Goal: Task Accomplishment & Management: Use online tool/utility

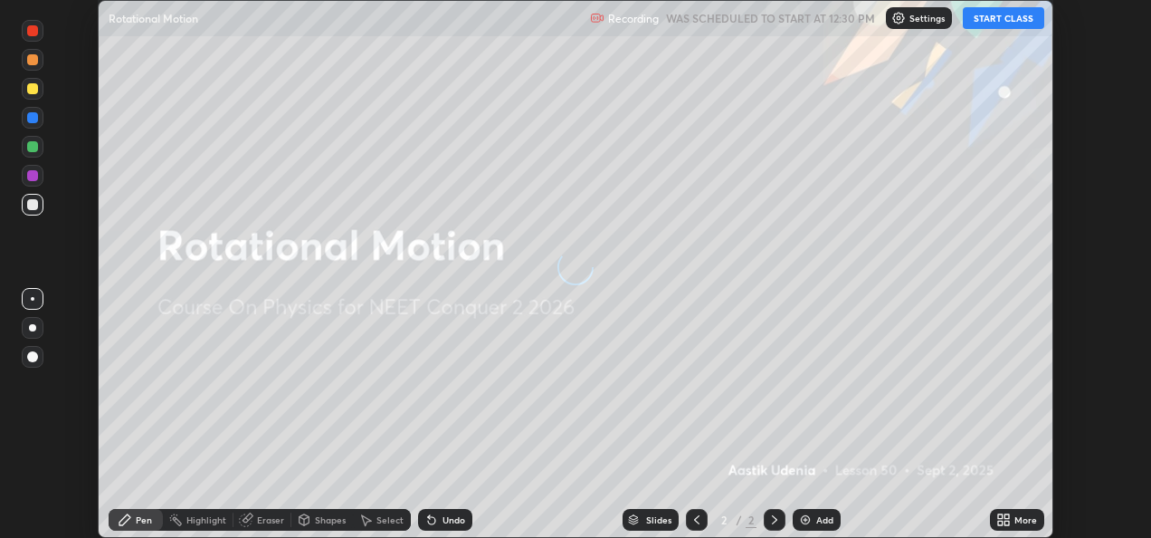
scroll to position [538, 1151]
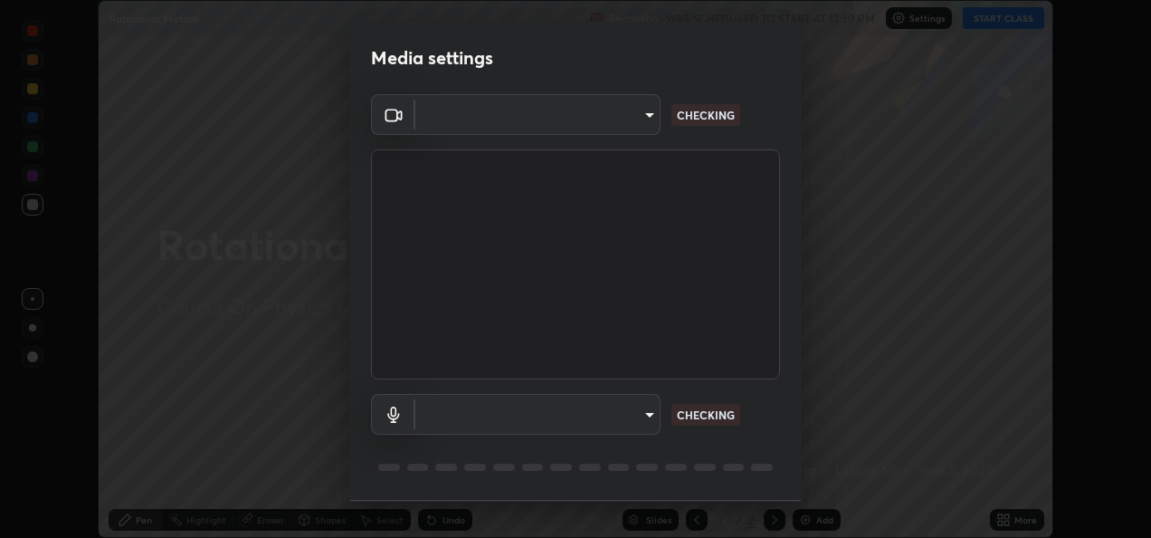
type input "fcbc606336747d805bd595eb40c6b5f29a1e1550cc5f4c8a38e7a1dcf20f99a9"
click at [601, 418] on body "Erase all Rotational Motion Recording WAS SCHEDULED TO START AT 12:30 PM Settin…" at bounding box center [575, 269] width 1151 height 538
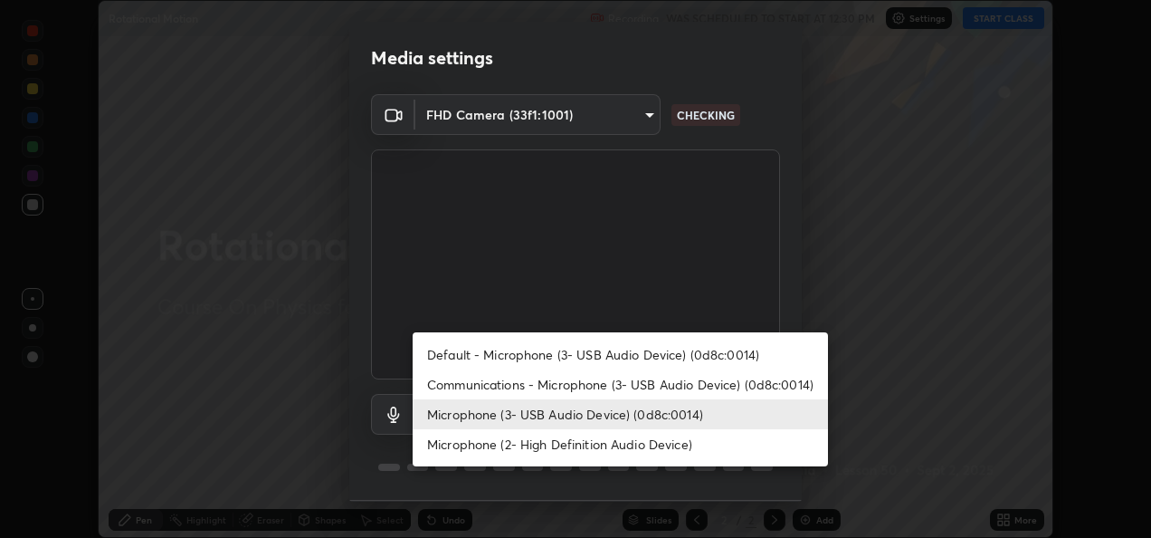
click at [607, 447] on li "Microphone (2- High Definition Audio Device)" at bounding box center [621, 444] width 416 height 30
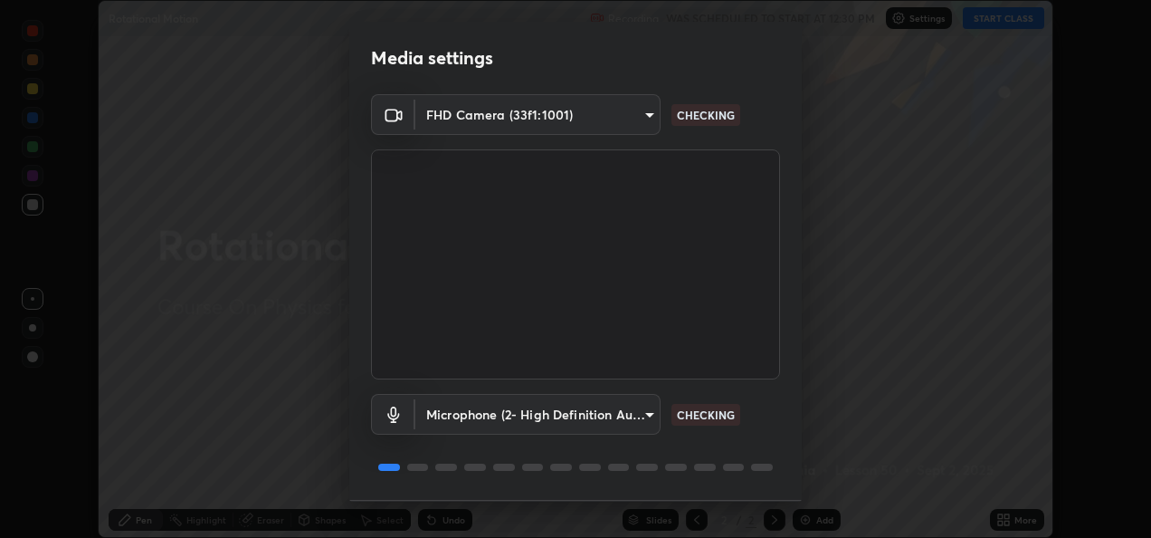
click at [623, 411] on body "Erase all Rotational Motion Recording WAS SCHEDULED TO START AT 12:30 PM Settin…" at bounding box center [575, 269] width 1151 height 538
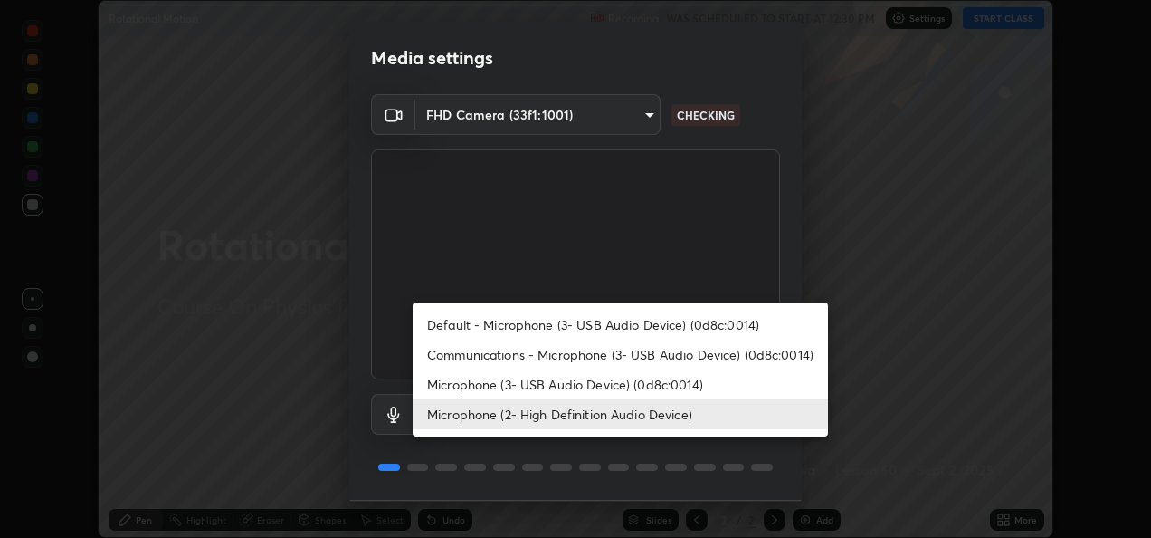
click at [613, 385] on li "Microphone (3- USB Audio Device) (0d8c:0014)" at bounding box center [621, 384] width 416 height 30
type input "bf0c866a6325e55d3bae0d7584da223482699bacb2ccebee08ad094193e983e5"
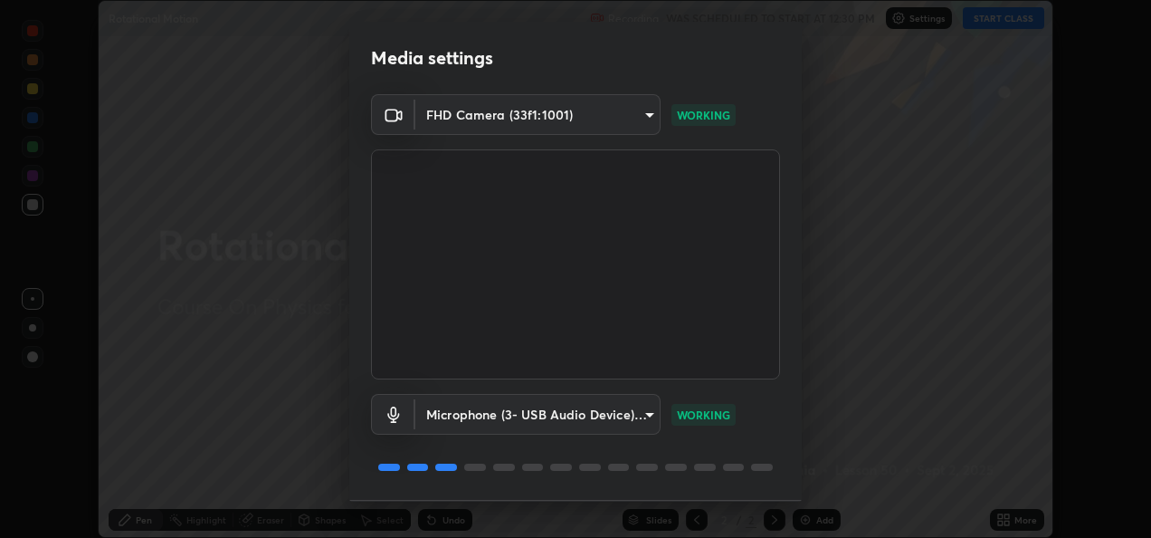
scroll to position [56, 0]
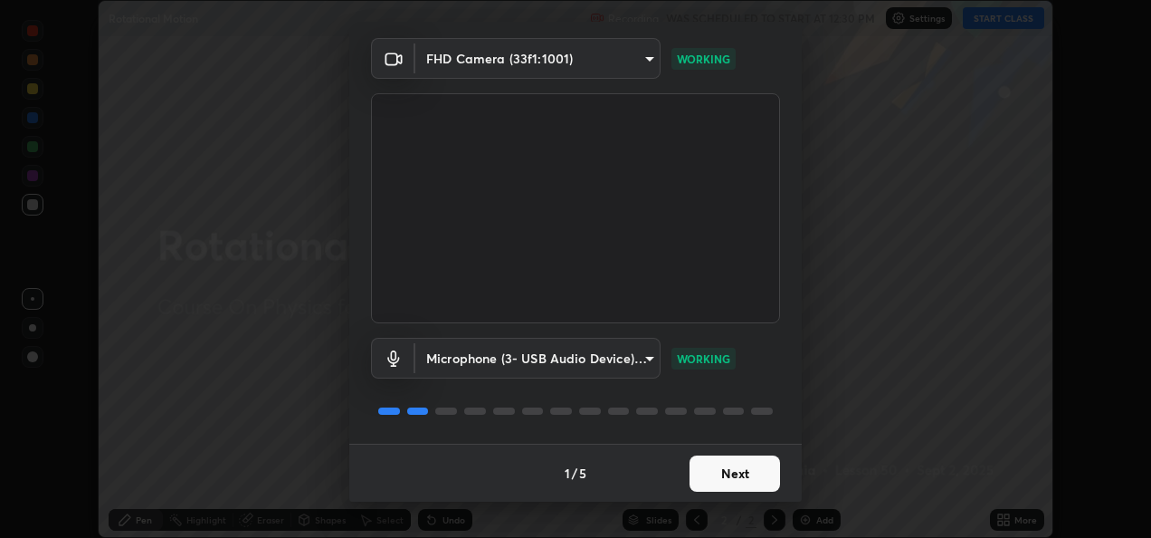
click at [739, 470] on button "Next" at bounding box center [735, 473] width 91 height 36
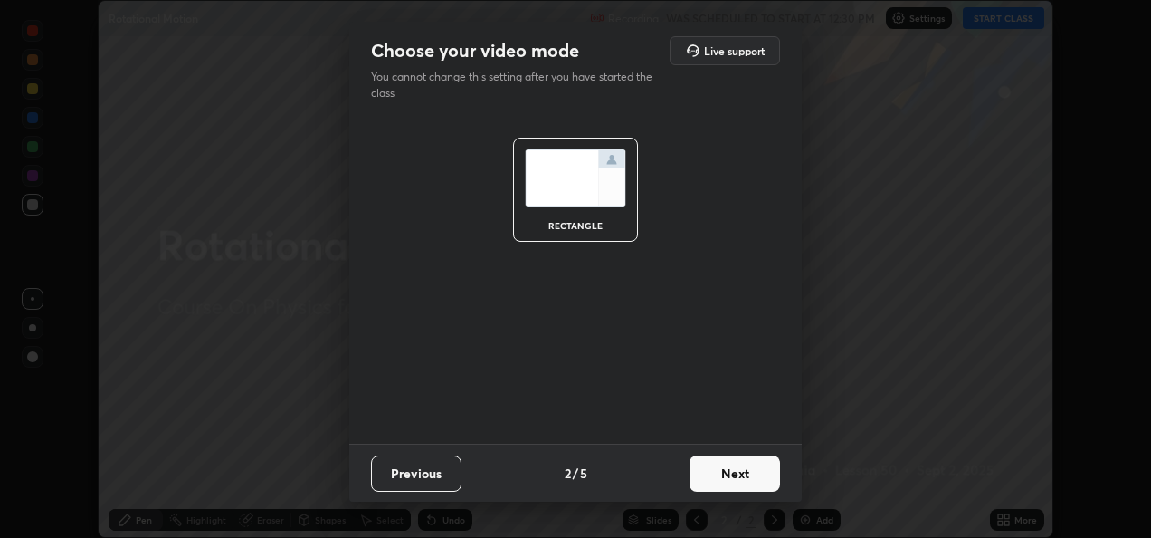
scroll to position [0, 0]
click at [742, 469] on button "Next" at bounding box center [735, 473] width 91 height 36
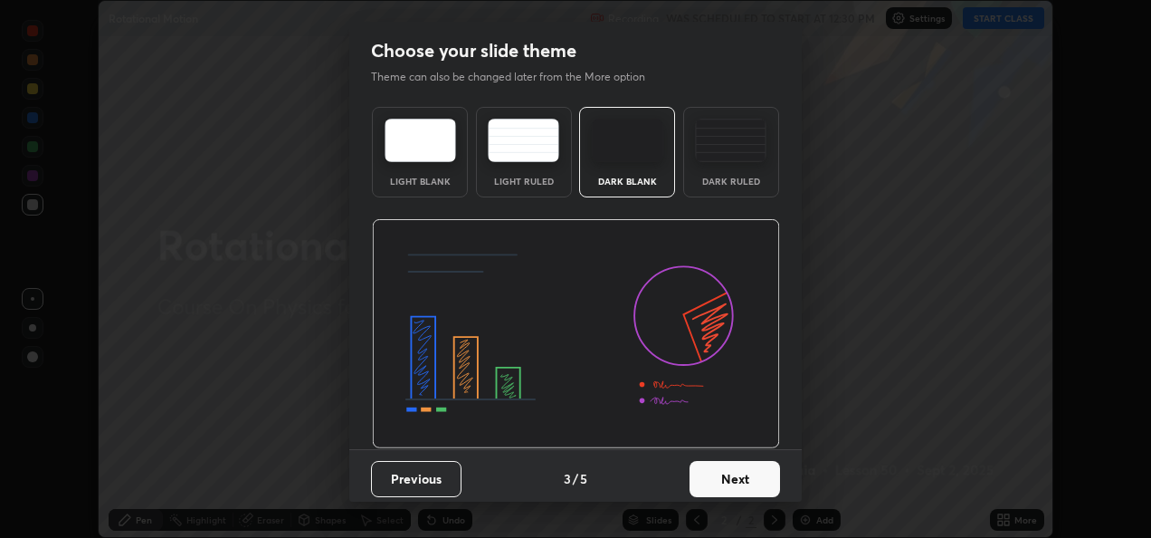
click at [737, 473] on button "Next" at bounding box center [735, 479] width 91 height 36
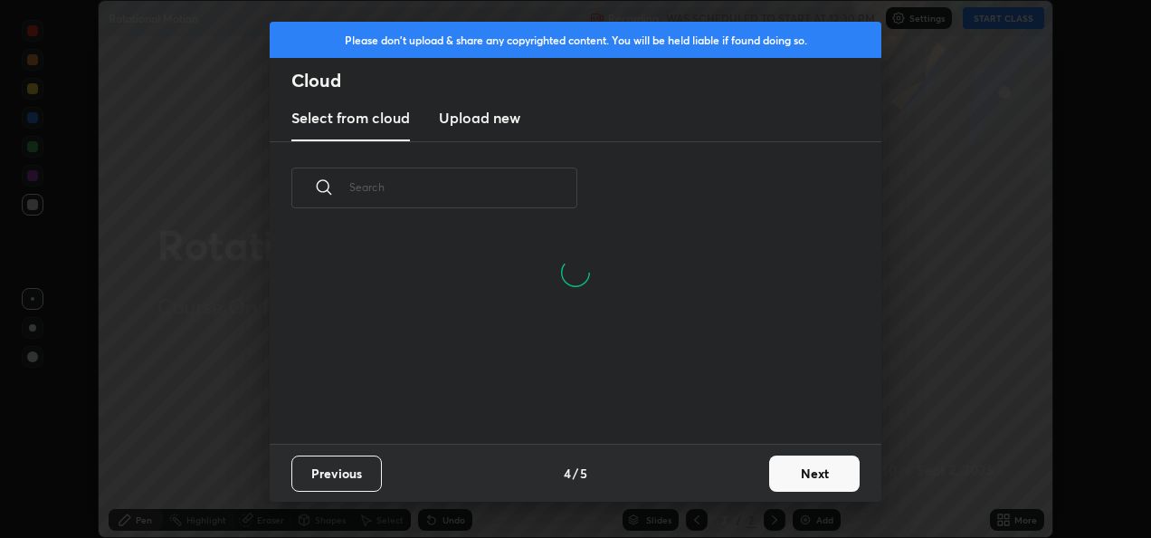
scroll to position [121, 581]
click at [500, 128] on h3 "Upload new" at bounding box center [479, 118] width 81 height 22
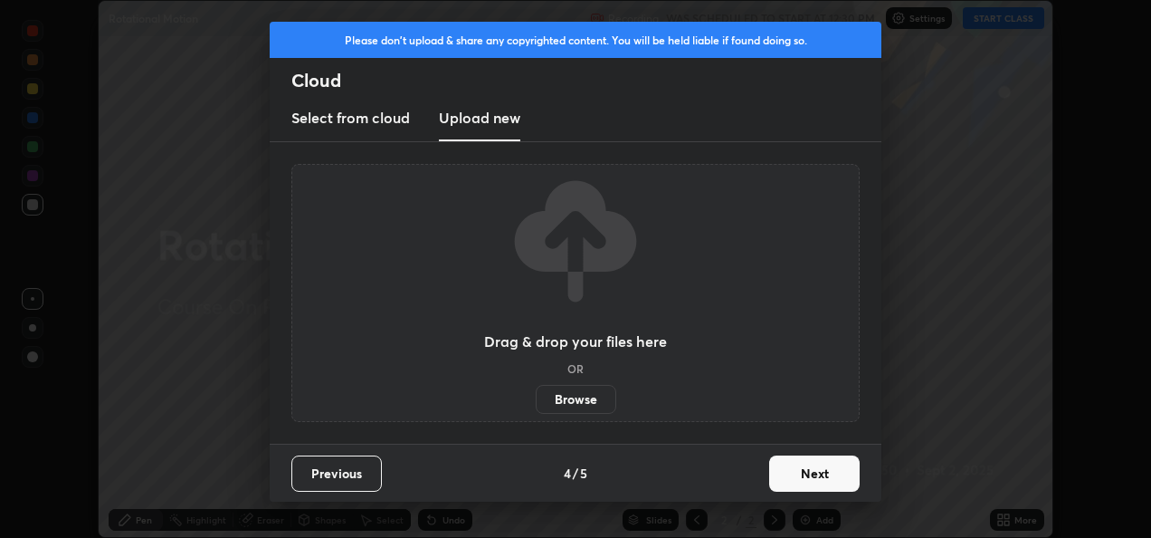
click at [587, 395] on label "Browse" at bounding box center [576, 399] width 81 height 29
click at [536, 395] on input "Browse" at bounding box center [536, 399] width 0 height 29
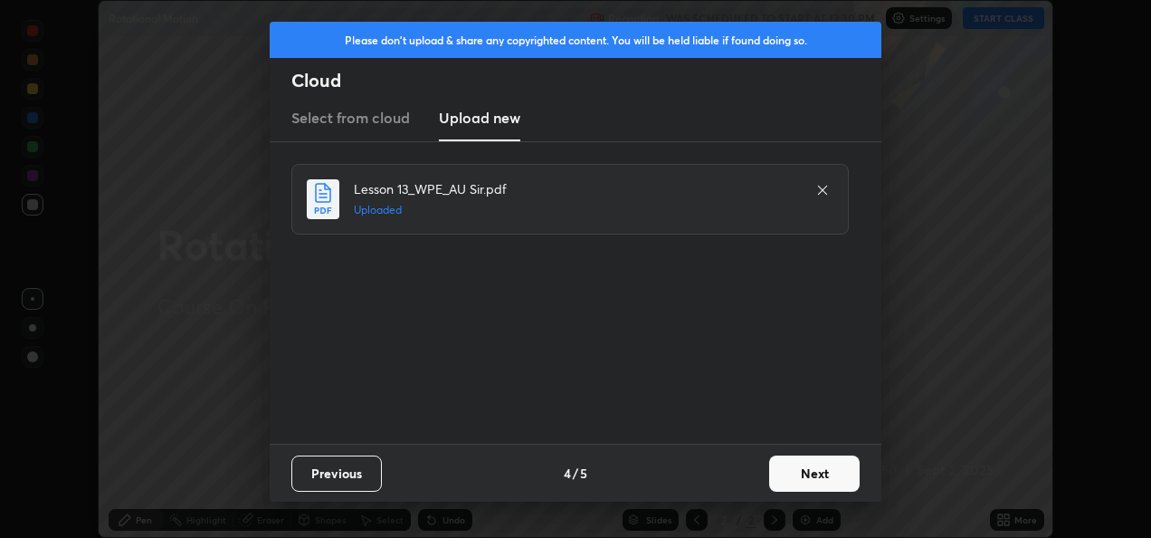
click at [802, 469] on button "Next" at bounding box center [814, 473] width 91 height 36
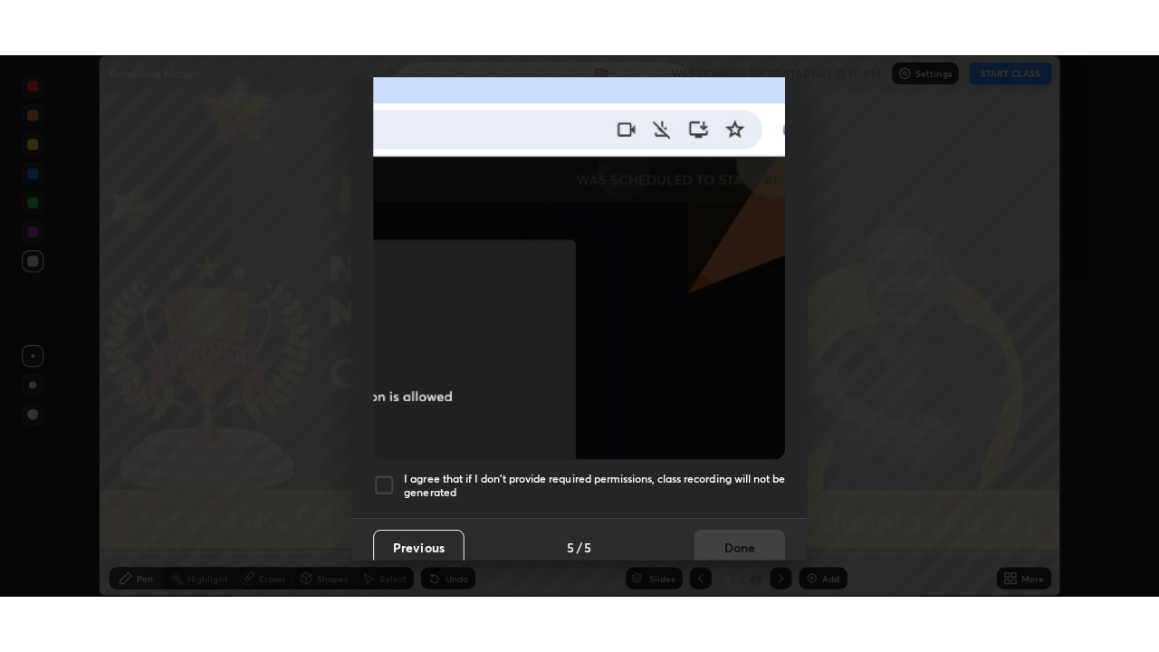
scroll to position [425, 0]
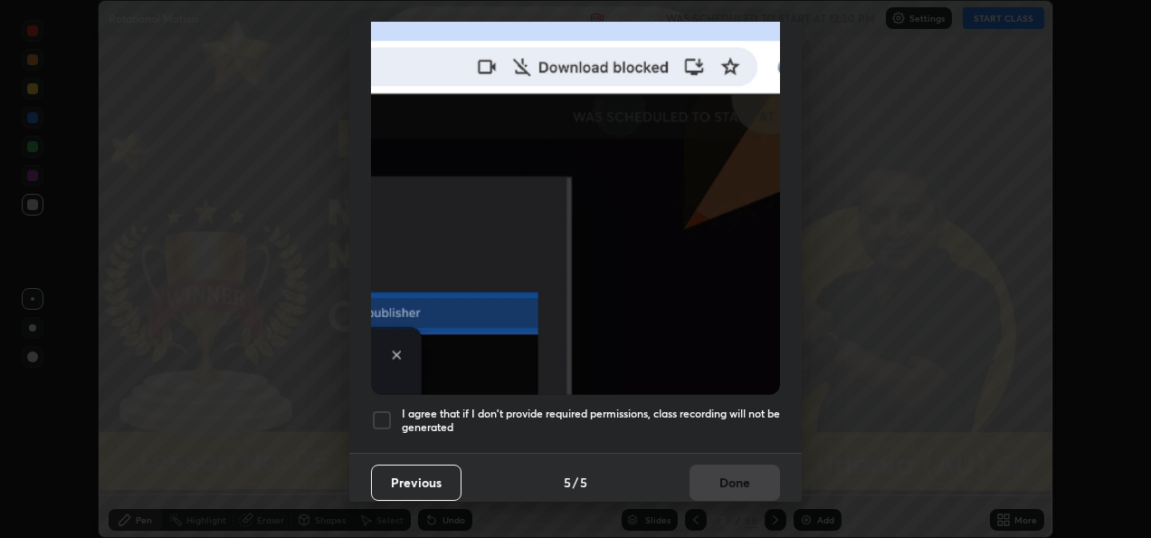
click at [383, 409] on div at bounding box center [382, 420] width 22 height 22
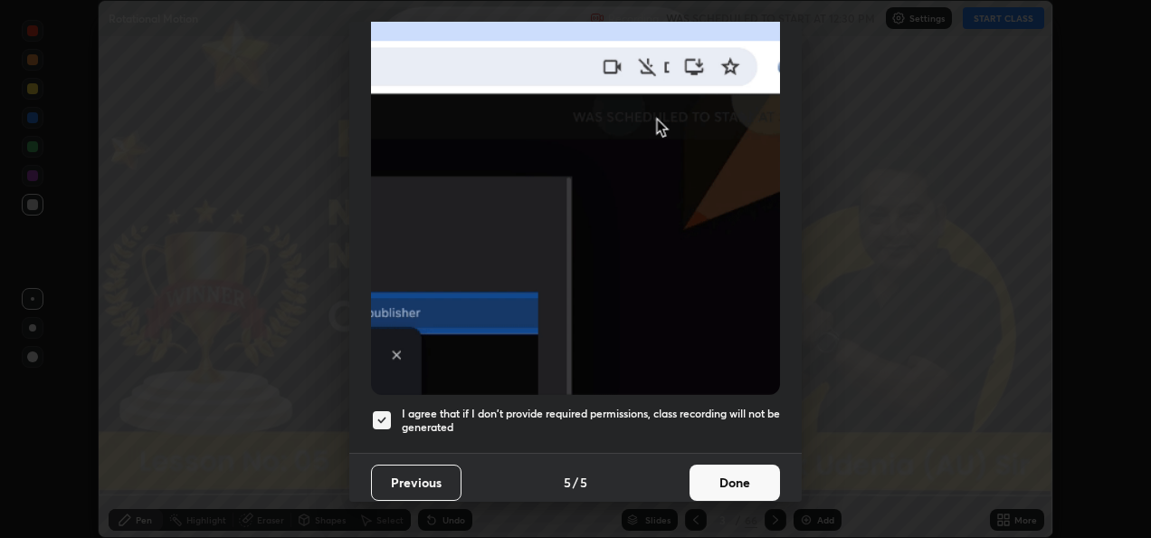
click at [733, 475] on button "Done" at bounding box center [735, 482] width 91 height 36
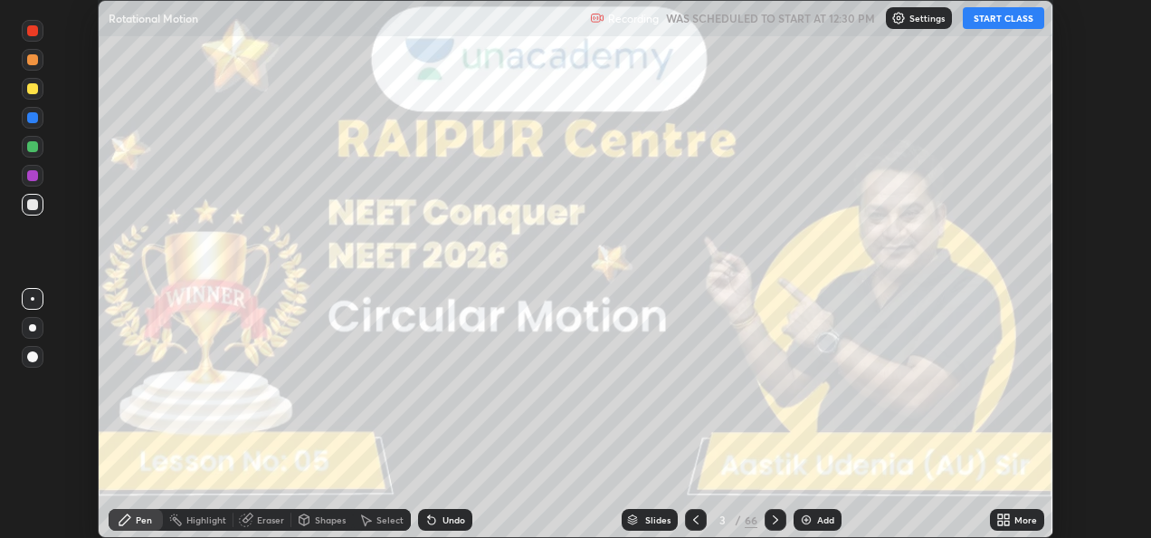
click at [1000, 516] on icon at bounding box center [1001, 516] width 5 height 5
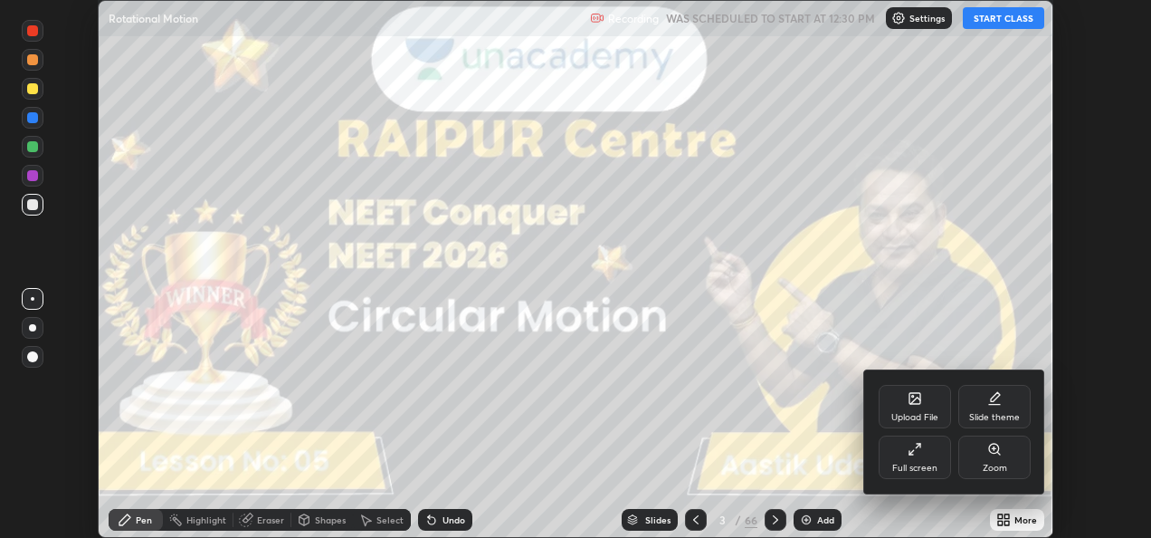
click at [923, 454] on div "Full screen" at bounding box center [915, 456] width 72 height 43
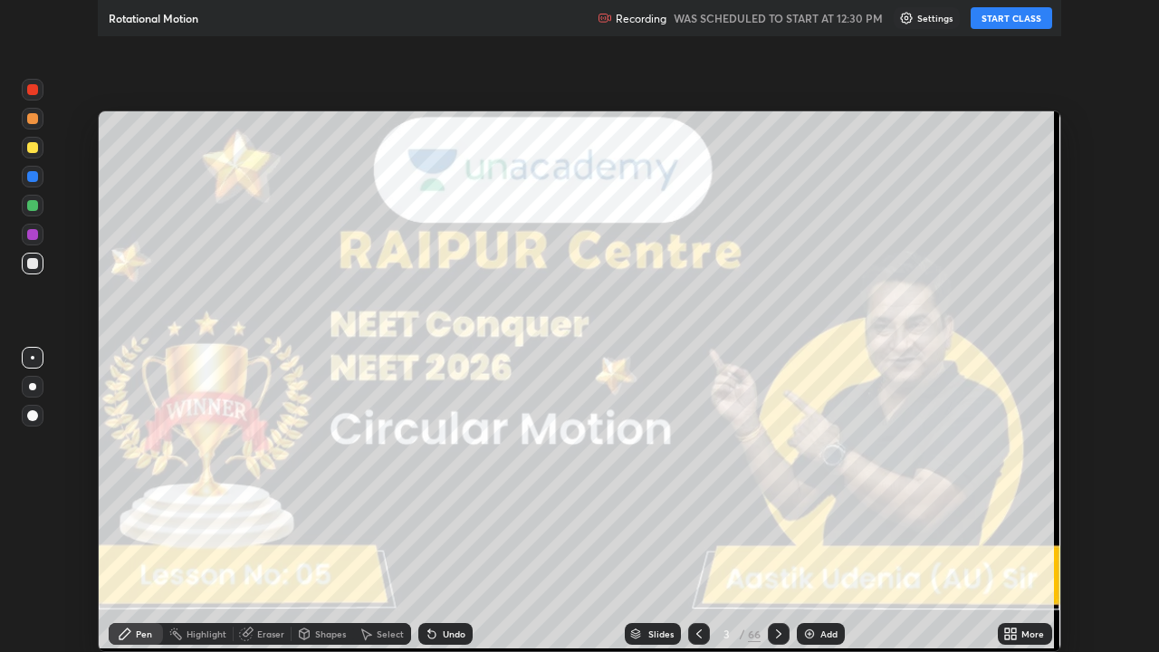
scroll to position [652, 1159]
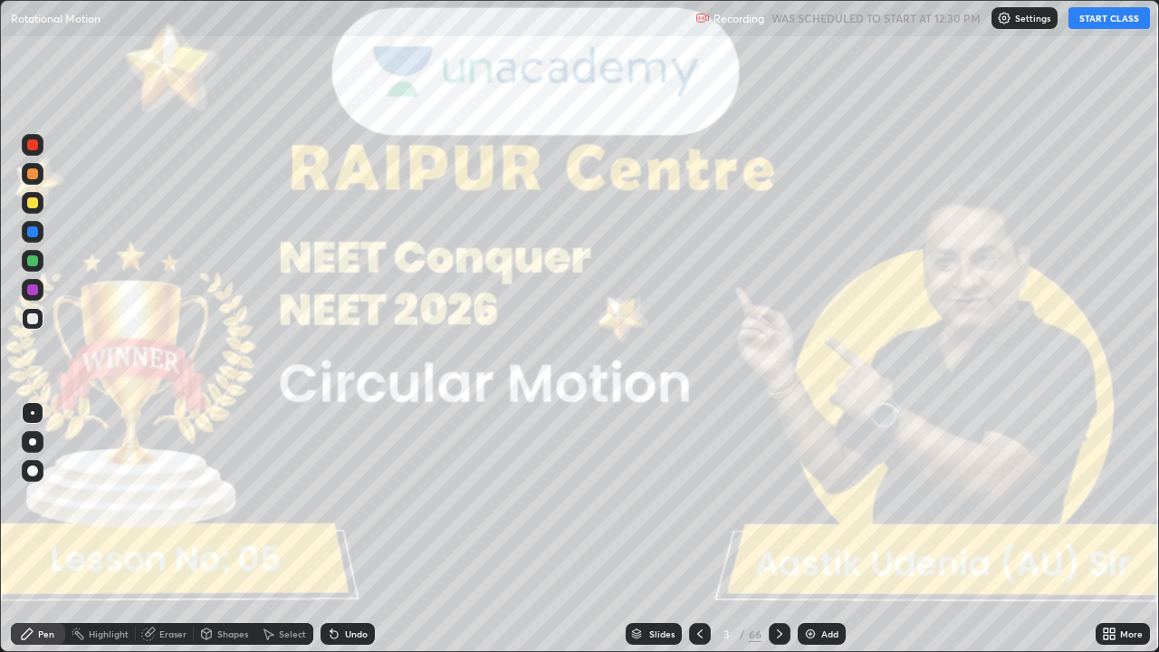
click at [1101, 25] on button "START CLASS" at bounding box center [1108, 18] width 81 height 22
click at [33, 442] on div at bounding box center [32, 441] width 7 height 7
click at [774, 537] on icon at bounding box center [779, 633] width 14 height 14
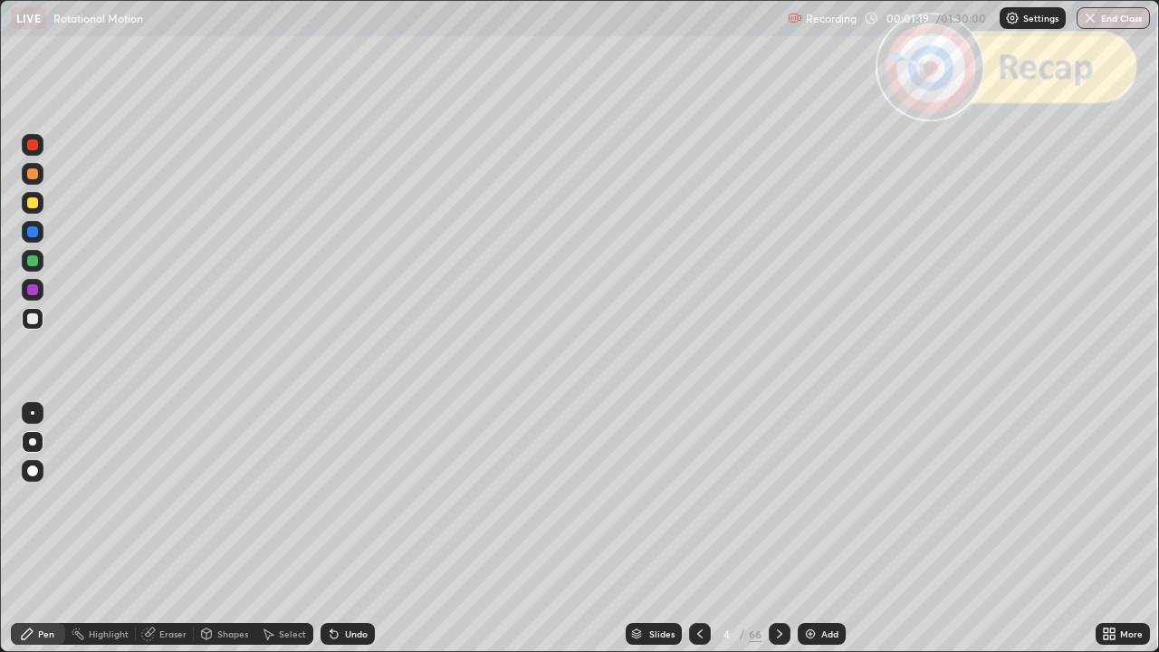
click at [780, 537] on icon at bounding box center [779, 633] width 14 height 14
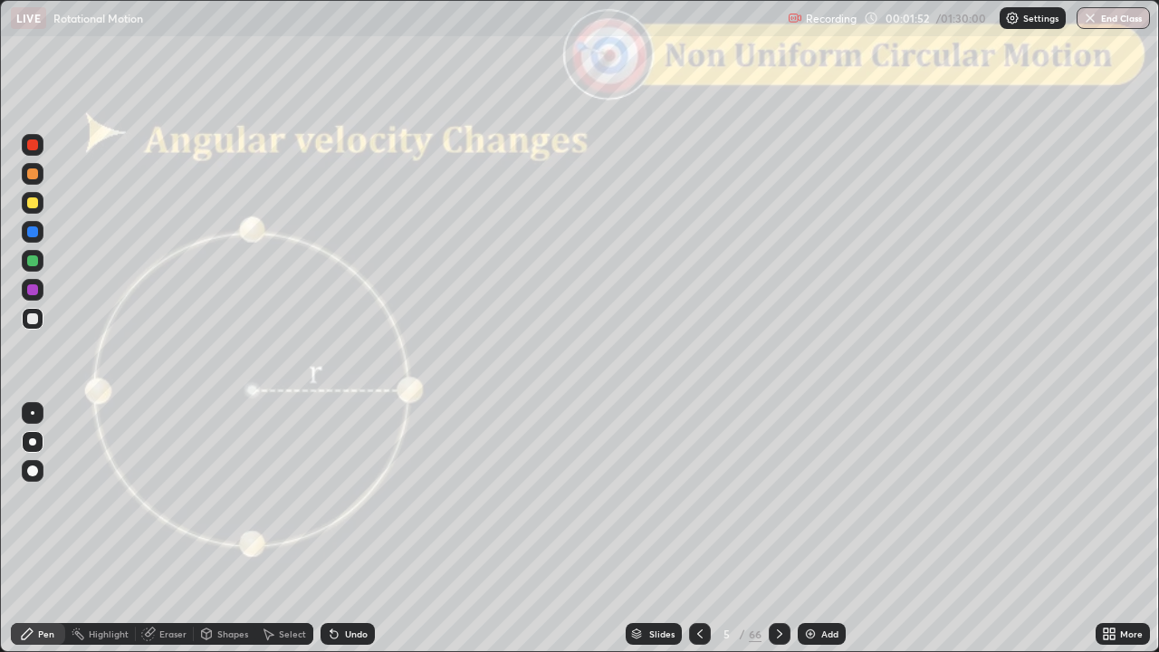
click at [33, 175] on div at bounding box center [32, 173] width 11 height 11
click at [646, 537] on div "Slides" at bounding box center [654, 634] width 56 height 22
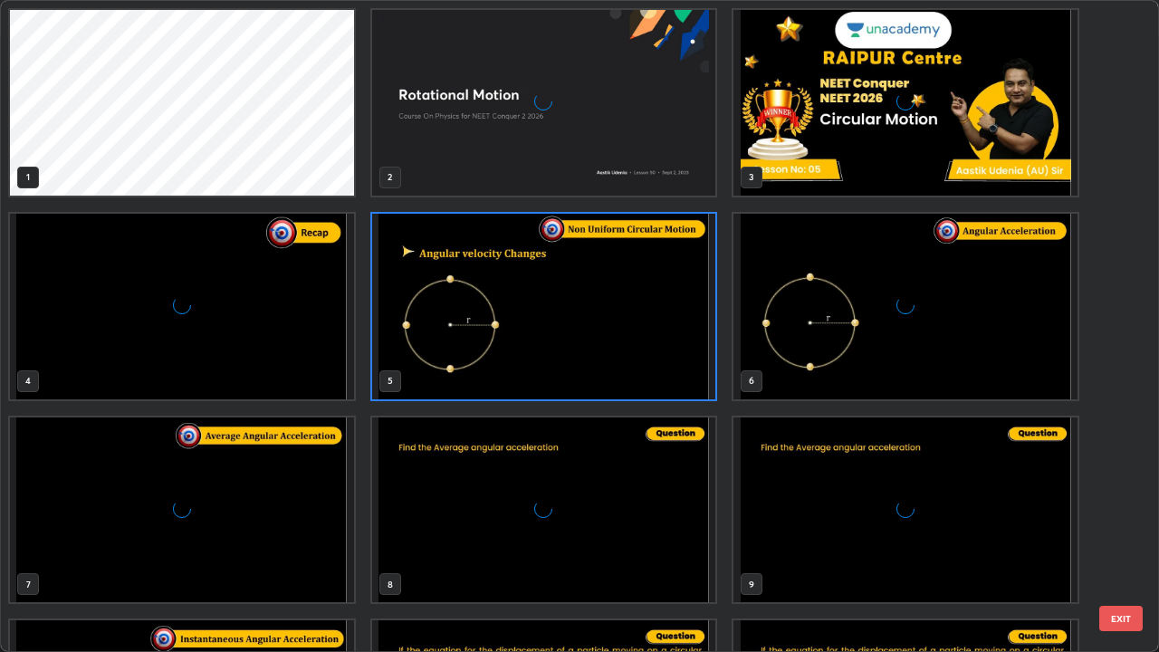
scroll to position [645, 1148]
click at [1109, 537] on button "EXIT" at bounding box center [1120, 618] width 43 height 25
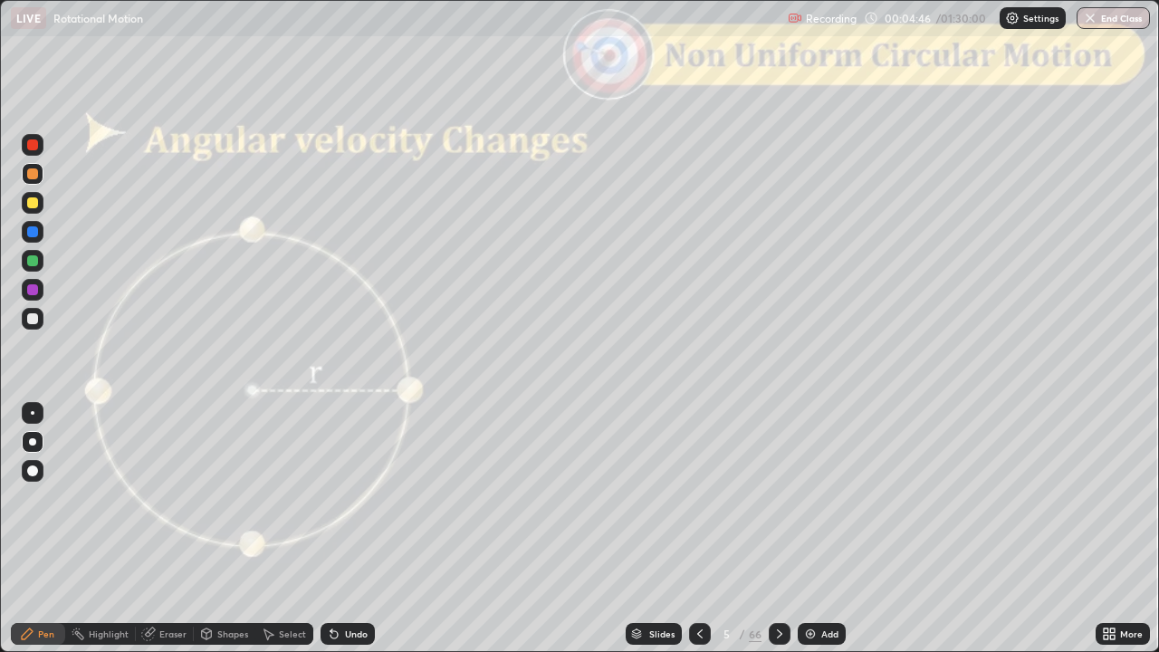
click at [778, 537] on icon at bounding box center [779, 633] width 14 height 14
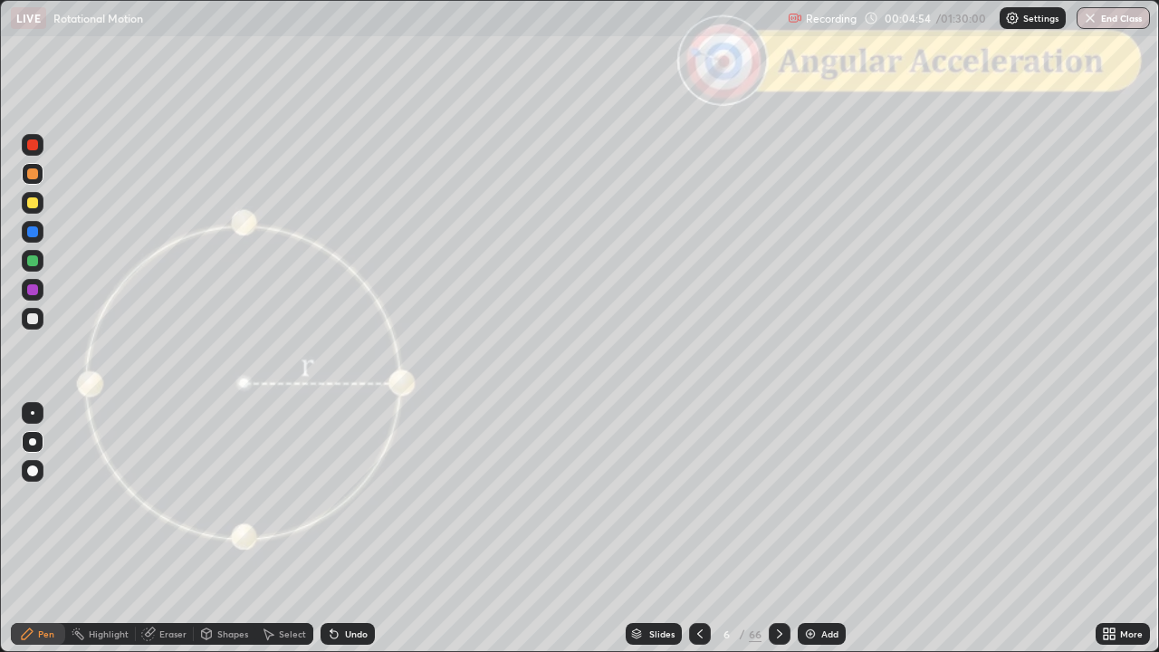
click at [773, 537] on icon at bounding box center [779, 633] width 14 height 14
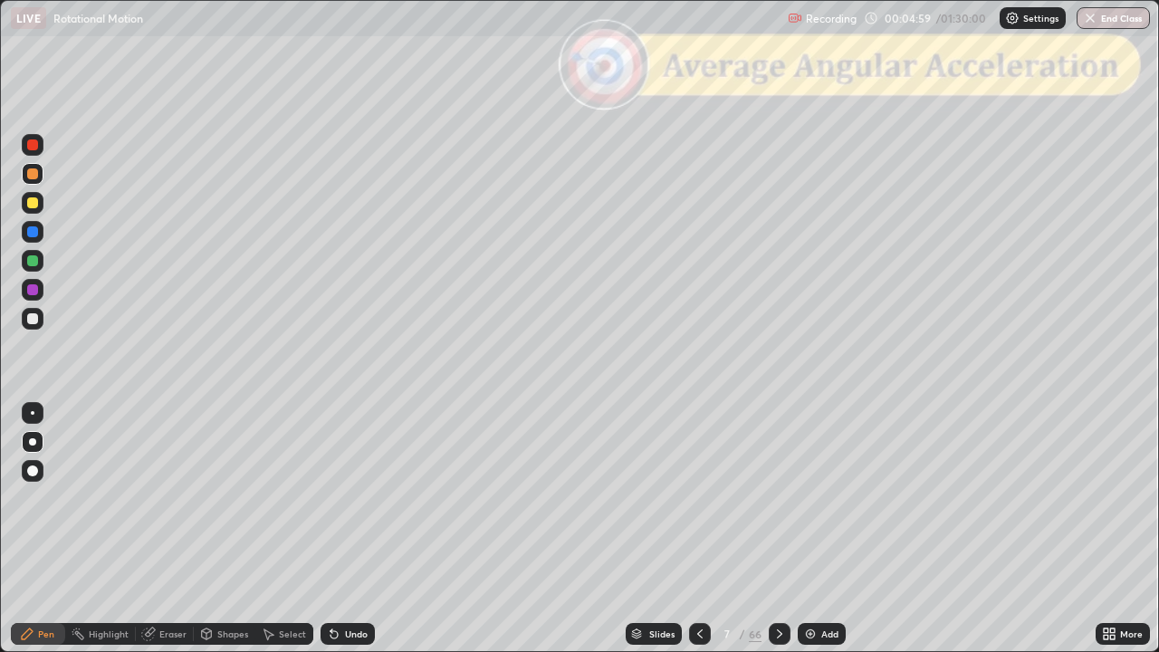
click at [34, 326] on div at bounding box center [33, 319] width 22 height 22
click at [345, 537] on div "Undo" at bounding box center [356, 633] width 23 height 9
click at [346, 537] on div "Undo" at bounding box center [356, 633] width 23 height 9
click at [33, 175] on div at bounding box center [32, 173] width 11 height 11
click at [779, 537] on icon at bounding box center [779, 633] width 14 height 14
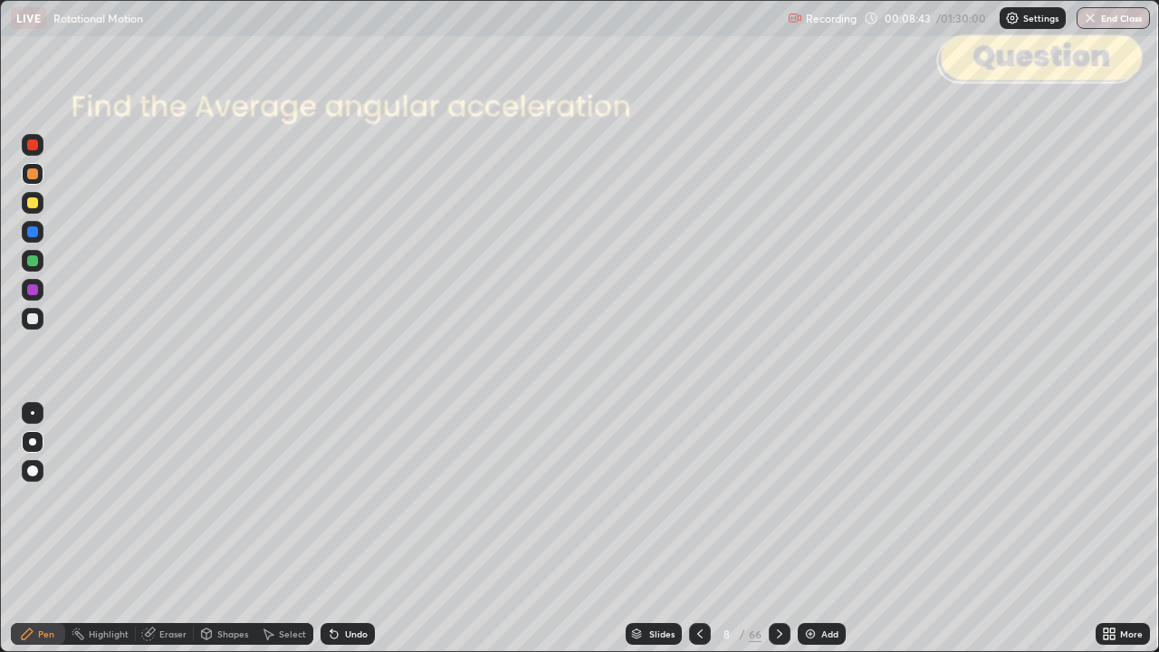
click at [225, 537] on div "Shapes" at bounding box center [232, 633] width 31 height 9
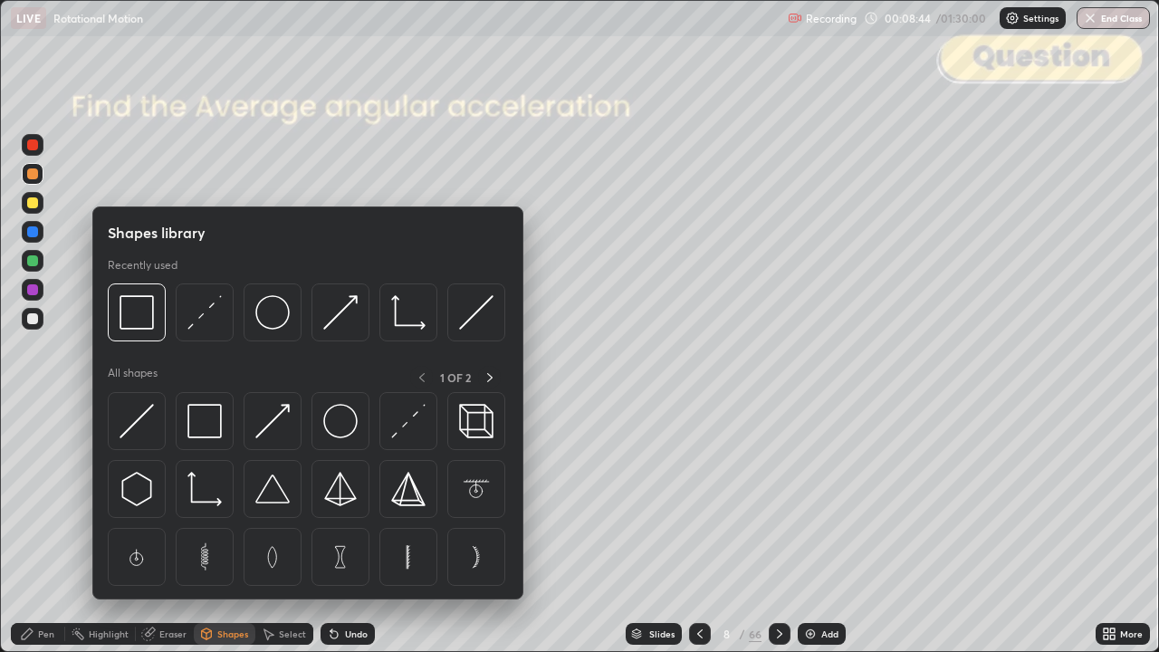
click at [273, 322] on img at bounding box center [272, 312] width 34 height 34
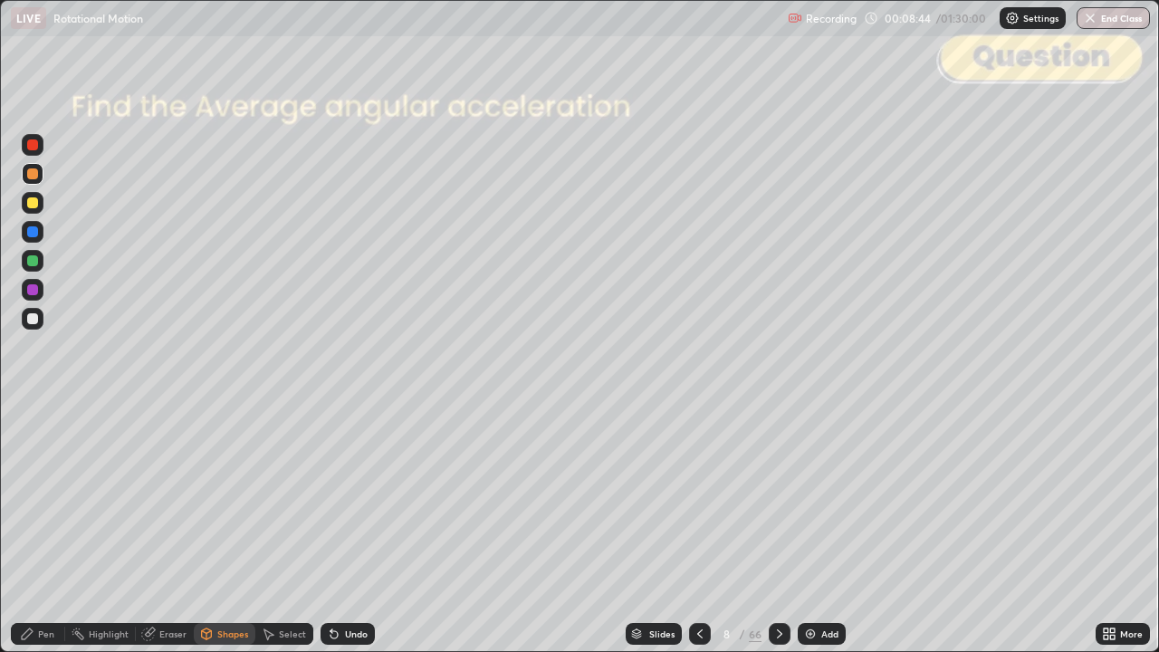
click at [34, 321] on div at bounding box center [32, 318] width 11 height 11
click at [218, 537] on div "Shapes" at bounding box center [232, 633] width 31 height 9
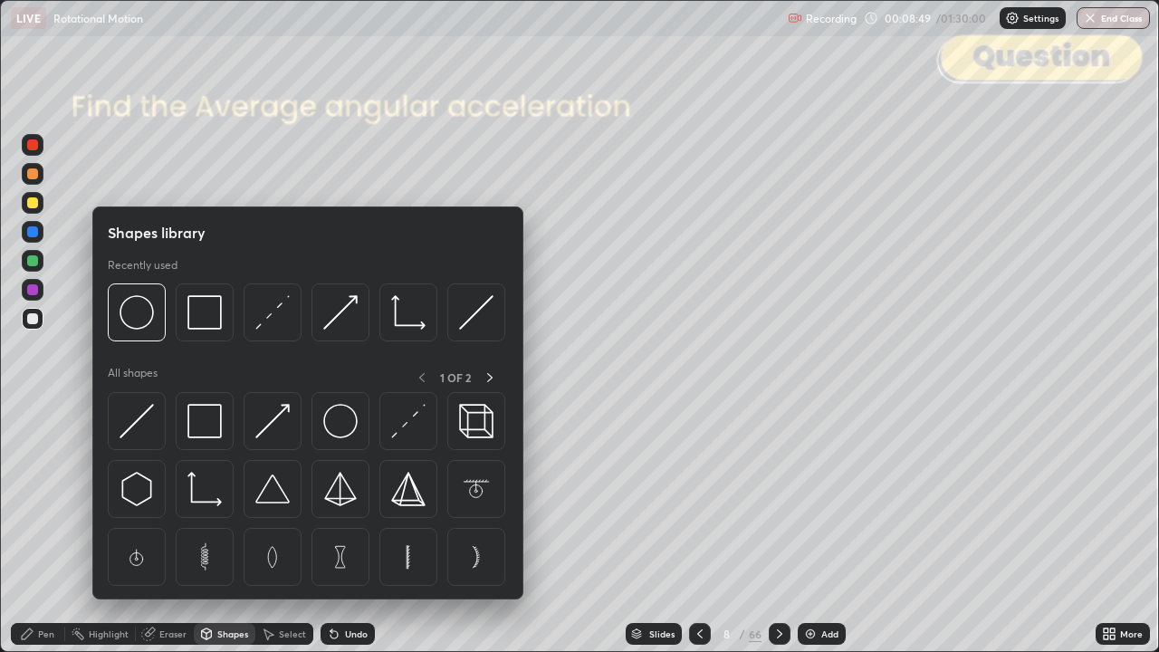
click at [276, 320] on img at bounding box center [272, 312] width 34 height 34
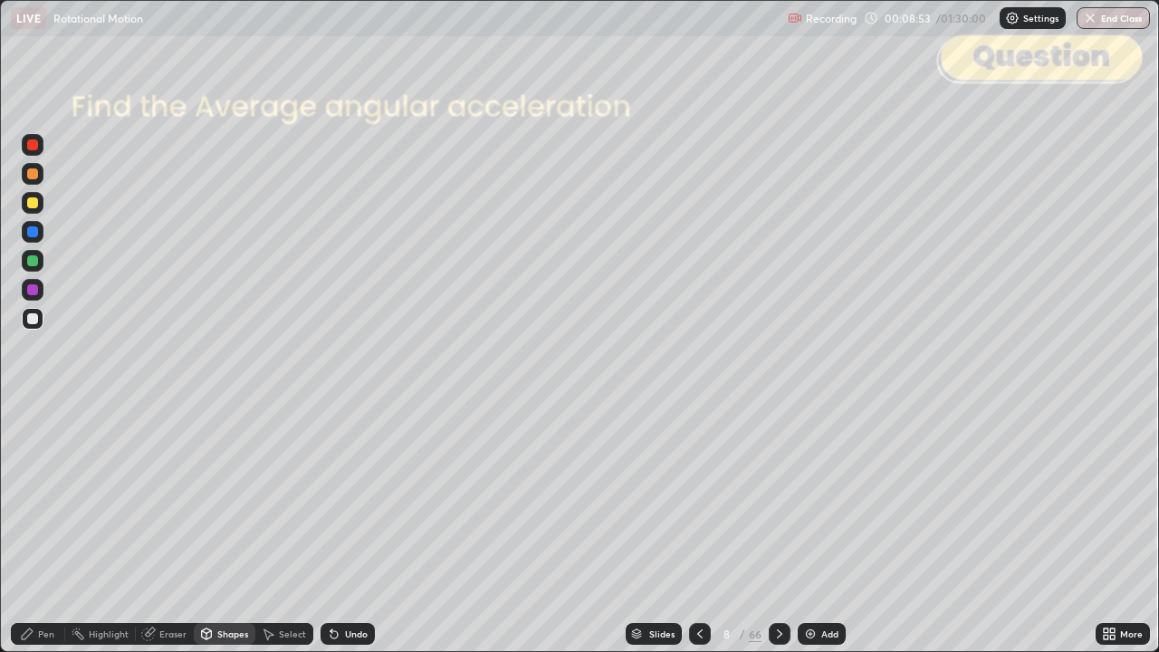
click at [34, 322] on div at bounding box center [32, 318] width 11 height 11
click at [33, 178] on div at bounding box center [32, 173] width 11 height 11
click at [355, 537] on div "Undo" at bounding box center [347, 634] width 54 height 22
click at [42, 537] on div "Pen" at bounding box center [46, 633] width 16 height 9
click at [33, 262] on div at bounding box center [32, 260] width 11 height 11
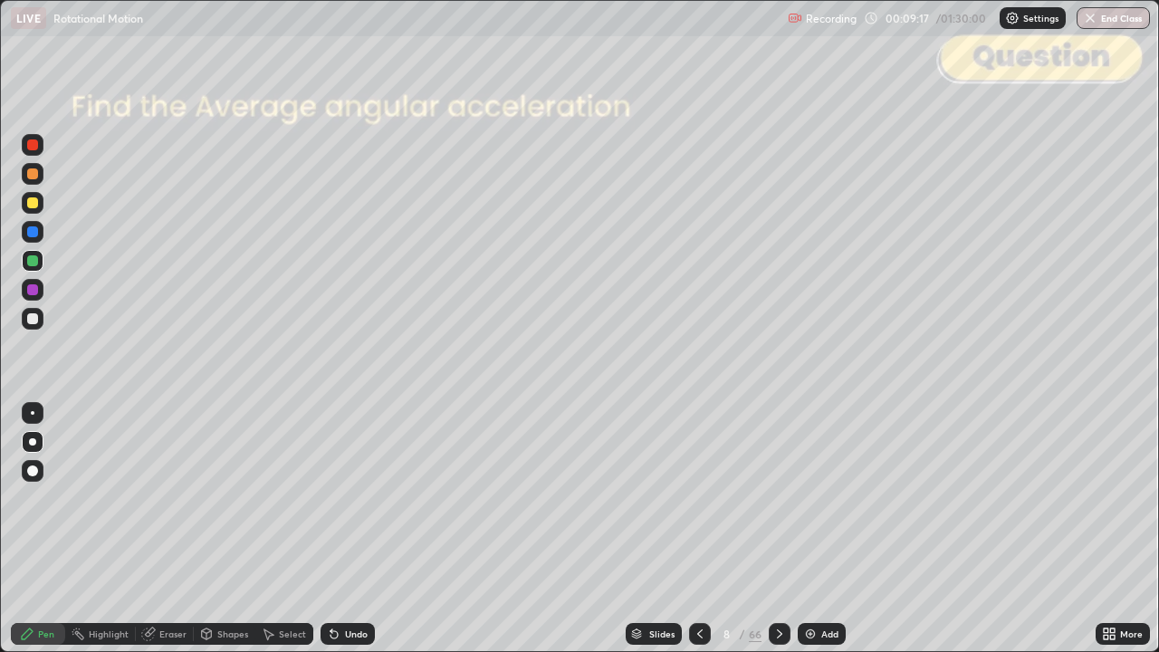
click at [34, 322] on div at bounding box center [32, 318] width 11 height 11
click at [34, 319] on div at bounding box center [32, 318] width 11 height 11
click at [776, 537] on icon at bounding box center [779, 633] width 14 height 14
click at [778, 537] on icon at bounding box center [779, 633] width 14 height 14
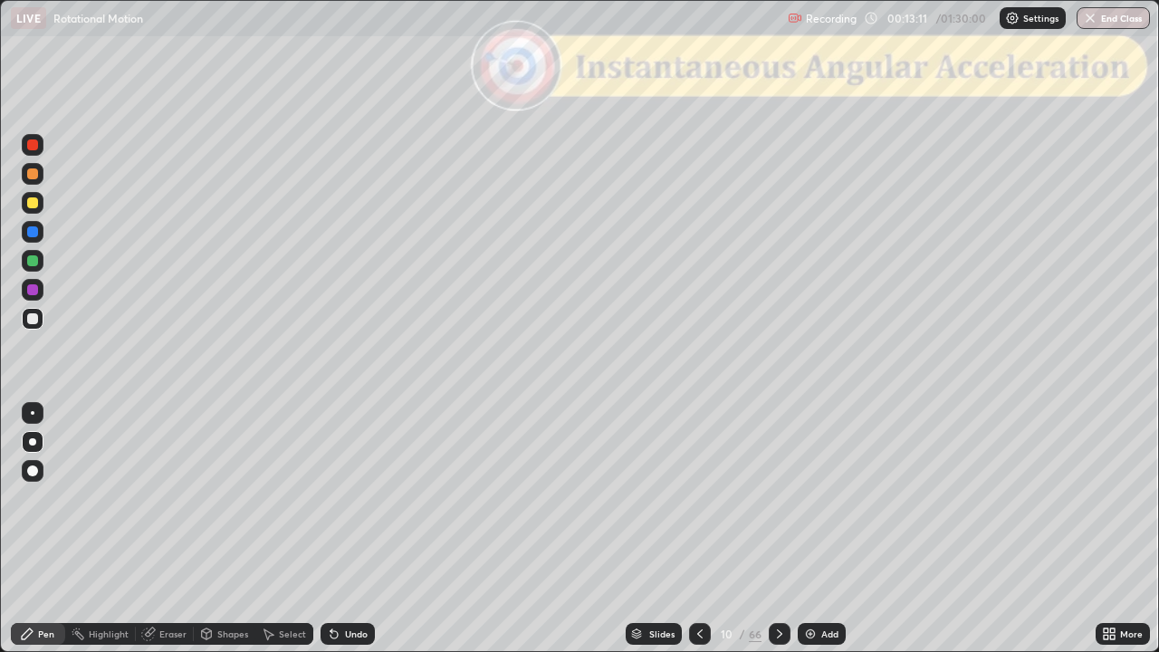
click at [777, 537] on icon at bounding box center [779, 633] width 5 height 9
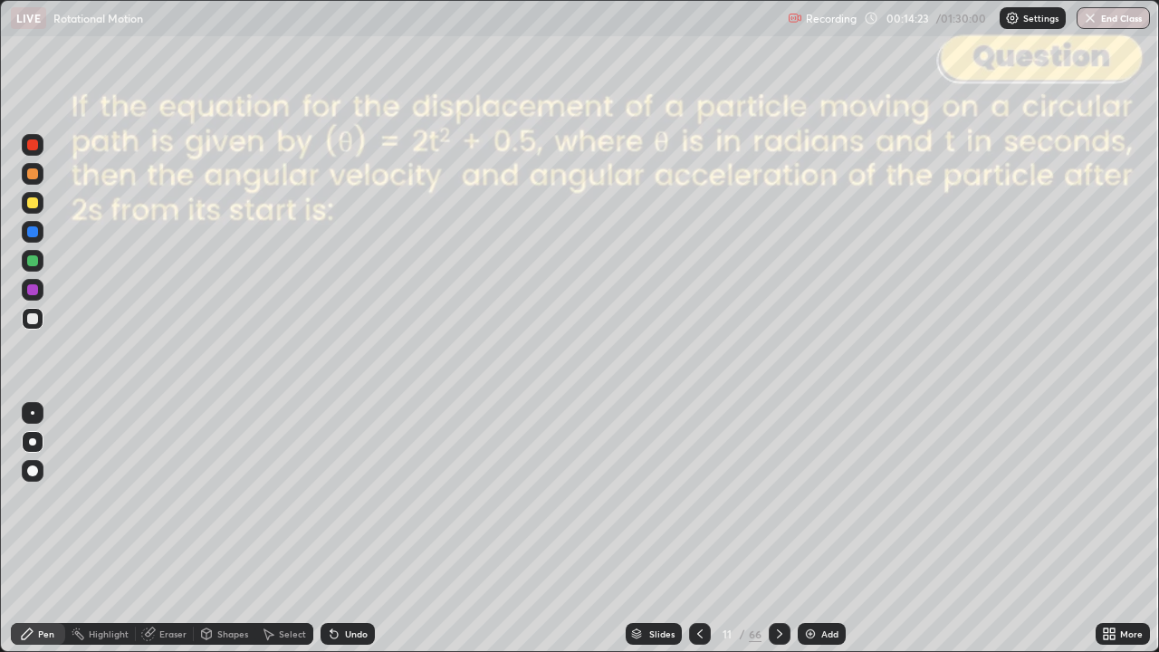
click at [214, 537] on div "Shapes" at bounding box center [225, 634] width 62 height 22
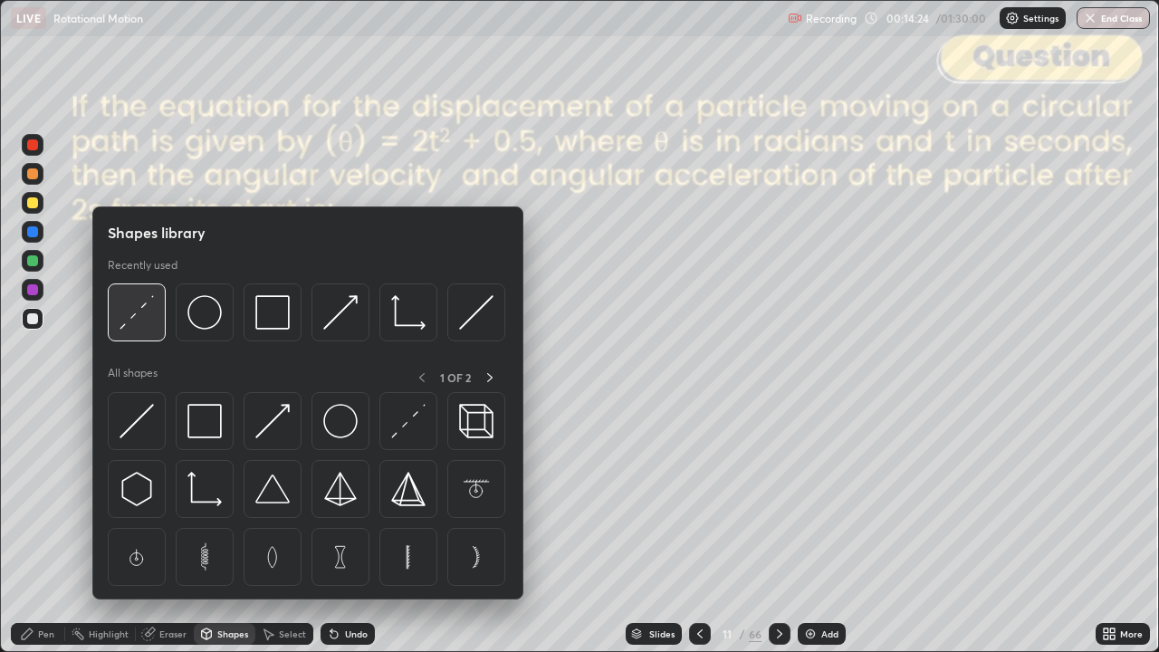
click at [146, 335] on div at bounding box center [137, 312] width 58 height 58
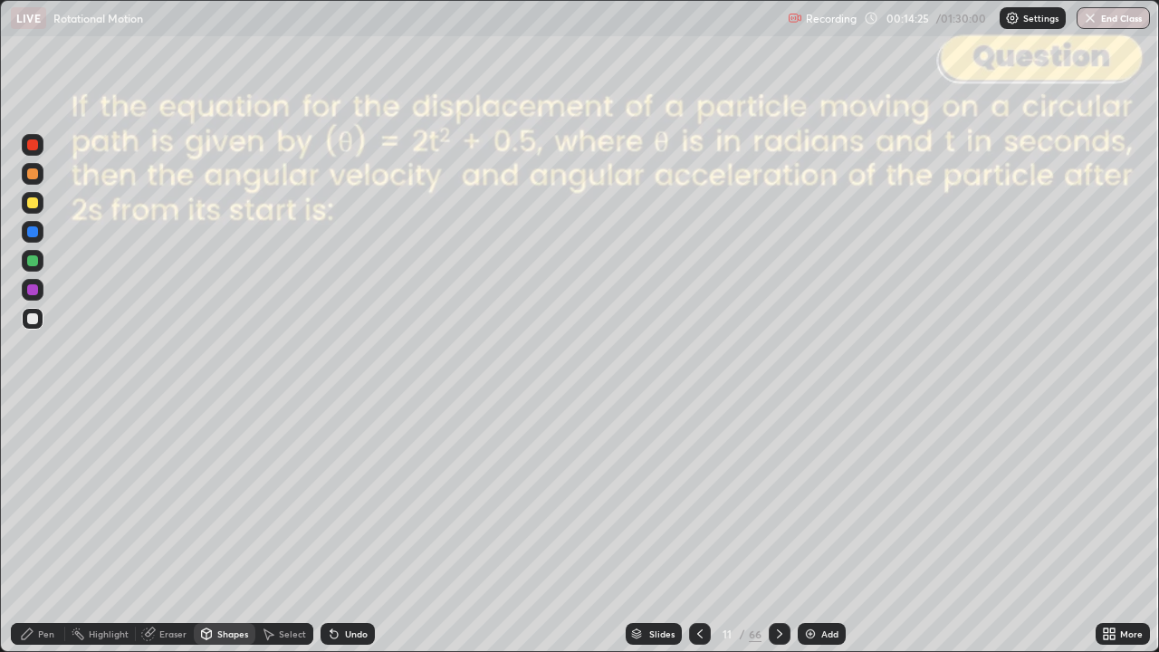
click at [36, 148] on div at bounding box center [32, 144] width 11 height 11
click at [36, 537] on div "Pen" at bounding box center [38, 634] width 54 height 22
click at [34, 211] on div at bounding box center [33, 203] width 22 height 22
click at [778, 537] on icon at bounding box center [779, 633] width 14 height 14
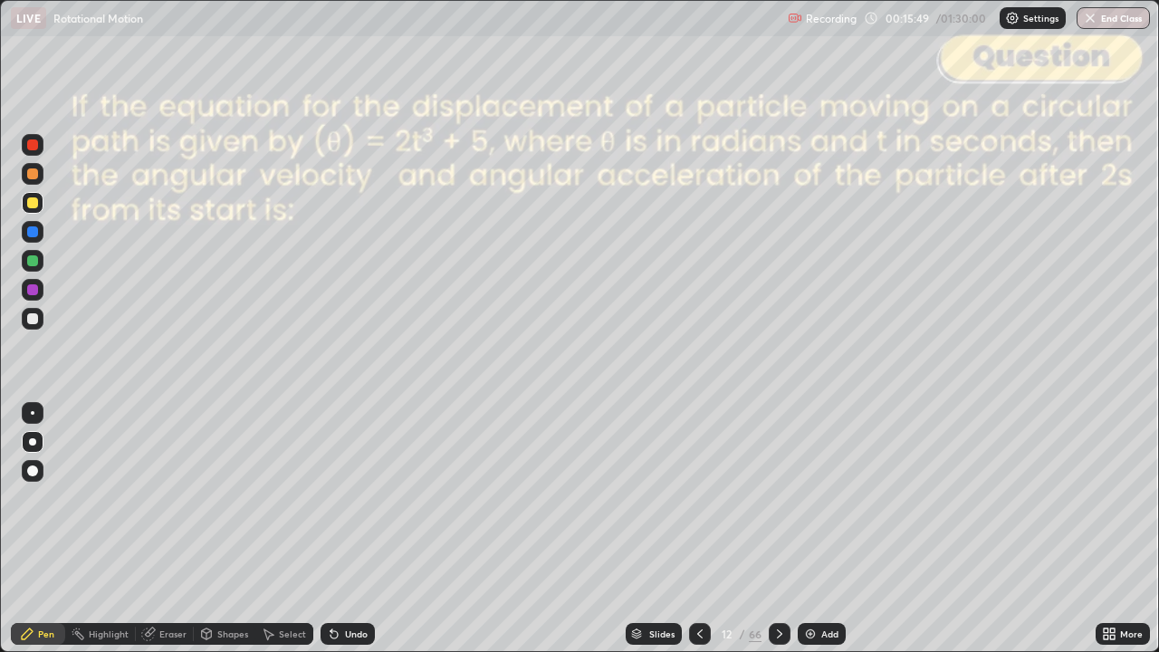
click at [33, 319] on div at bounding box center [32, 318] width 11 height 11
click at [224, 537] on div "Shapes" at bounding box center [232, 633] width 31 height 9
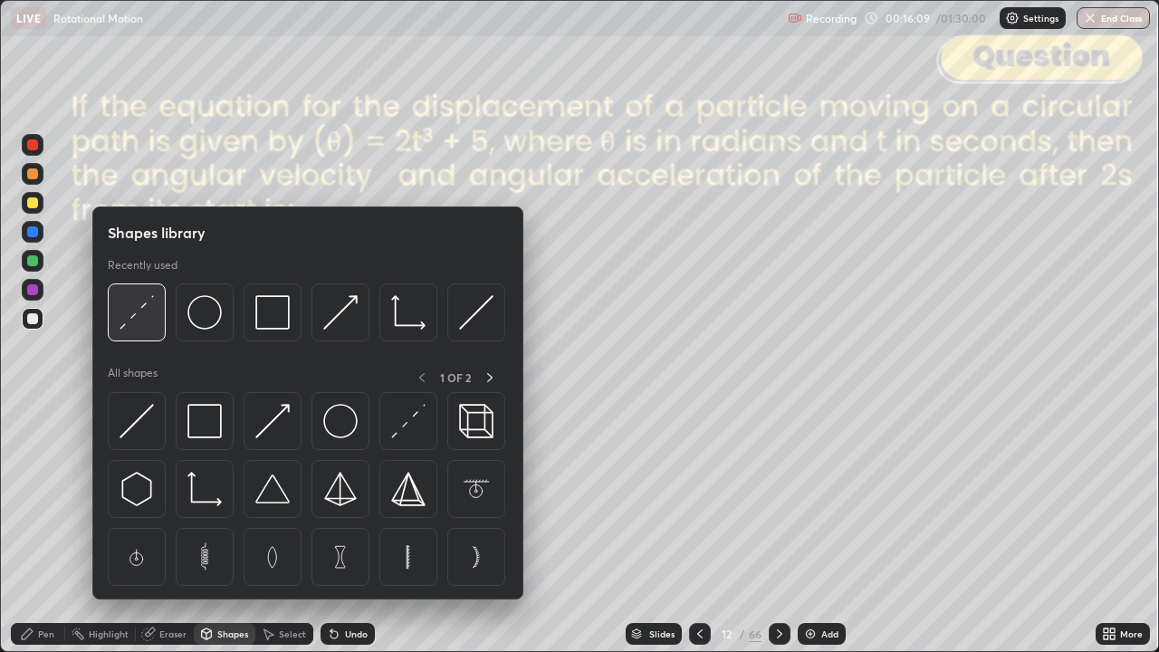
click at [140, 331] on div at bounding box center [137, 312] width 58 height 58
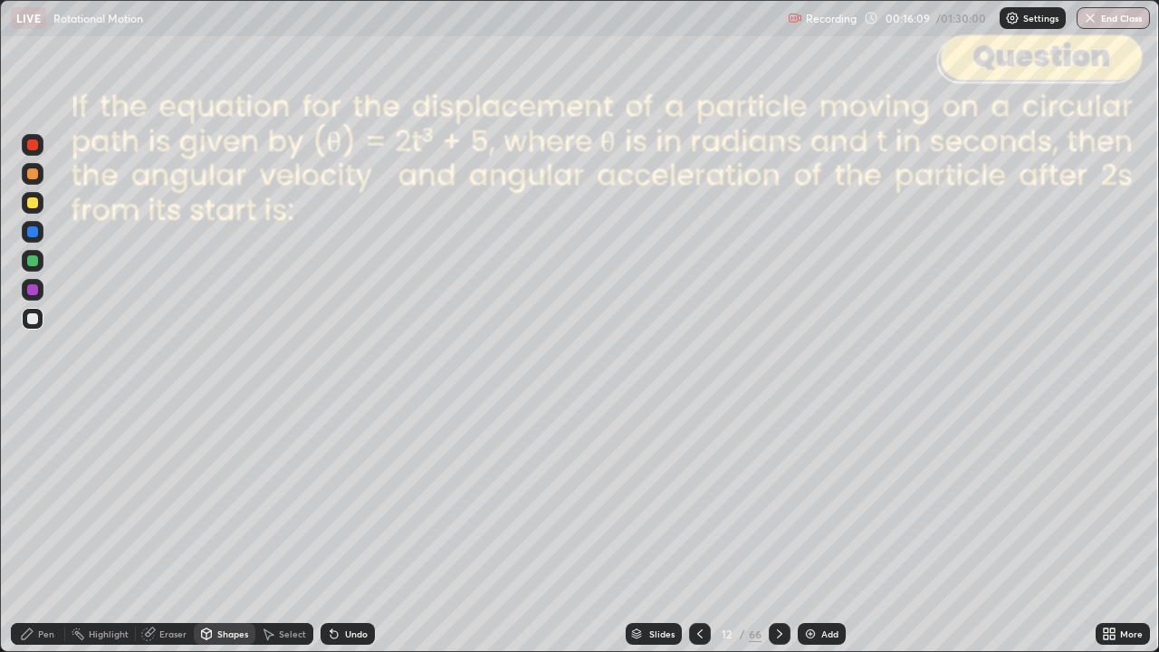
click at [33, 151] on div at bounding box center [33, 145] width 22 height 22
click at [41, 537] on div "Pen" at bounding box center [38, 634] width 54 height 22
click at [33, 175] on div at bounding box center [32, 173] width 11 height 11
click at [165, 537] on div "Eraser" at bounding box center [172, 633] width 27 height 9
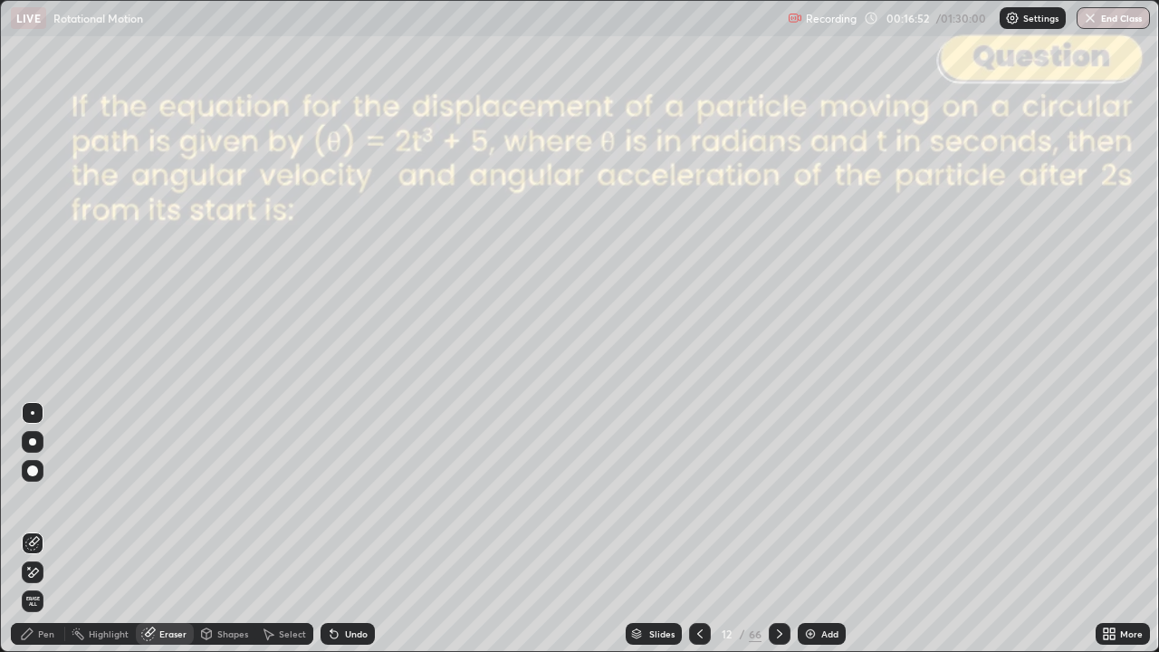
click at [778, 537] on icon at bounding box center [779, 633] width 14 height 14
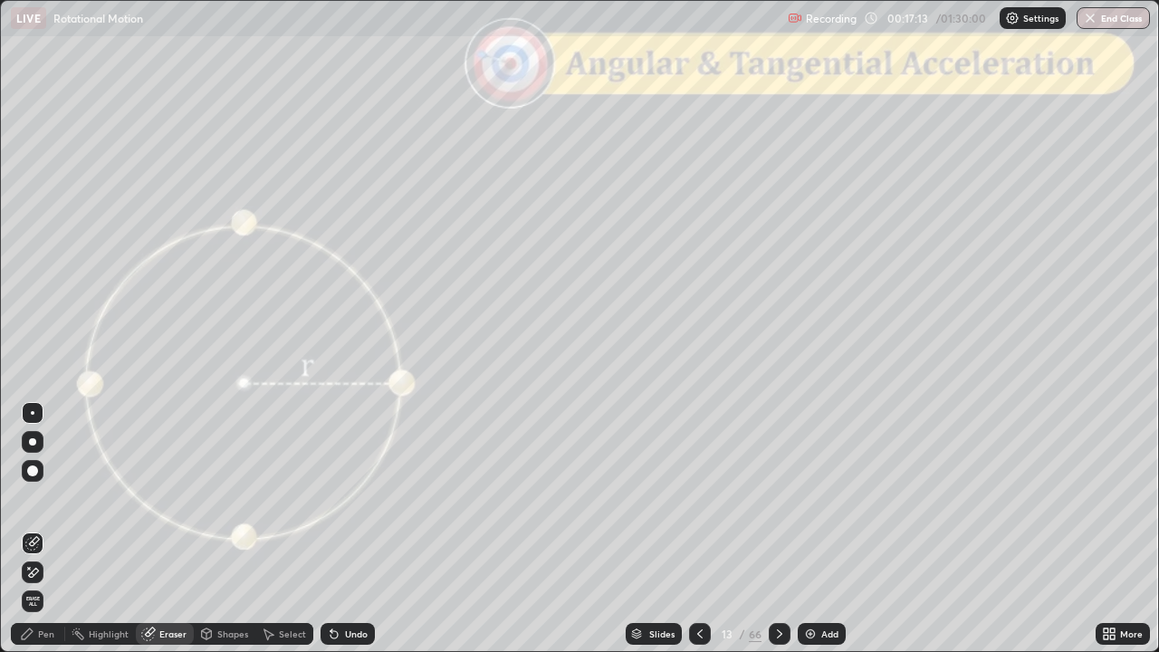
click at [48, 537] on div "Pen" at bounding box center [46, 633] width 16 height 9
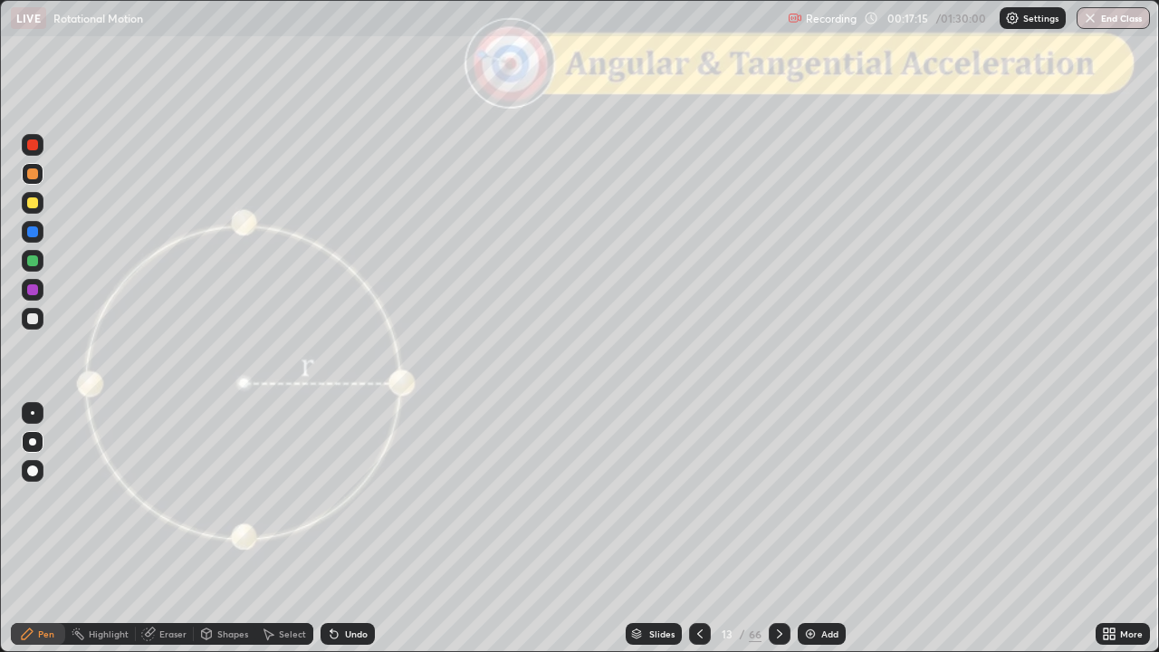
click at [37, 322] on div at bounding box center [32, 318] width 11 height 11
click at [361, 537] on div "Undo" at bounding box center [356, 633] width 23 height 9
click at [230, 537] on div "Shapes" at bounding box center [232, 633] width 31 height 9
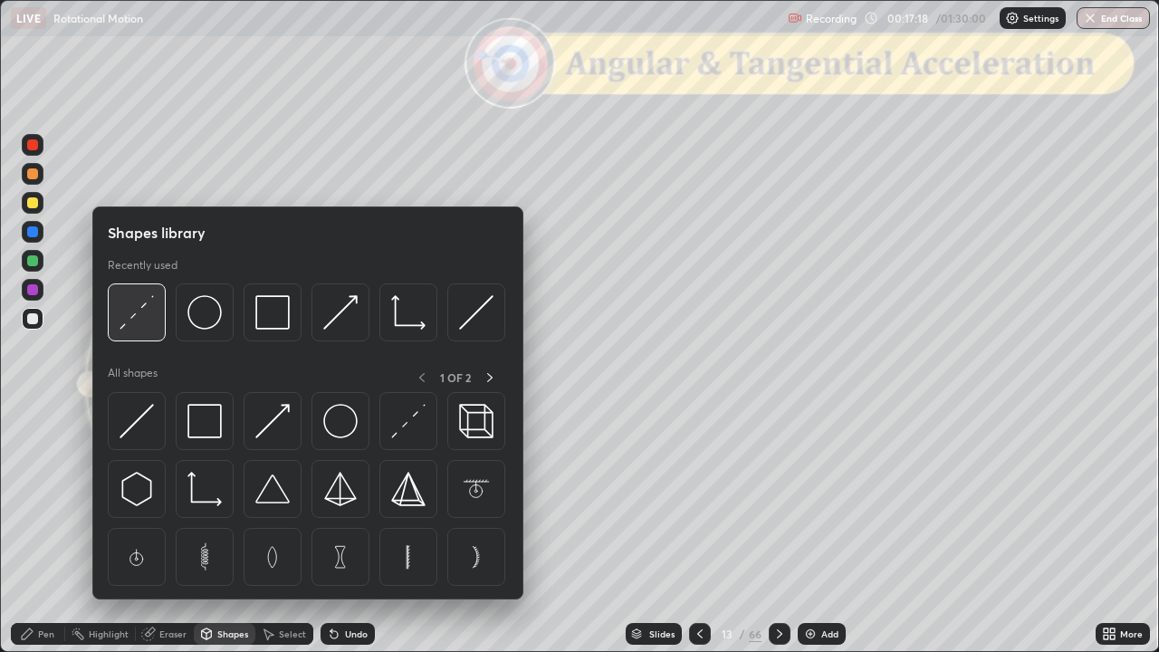
click at [141, 324] on img at bounding box center [136, 312] width 34 height 34
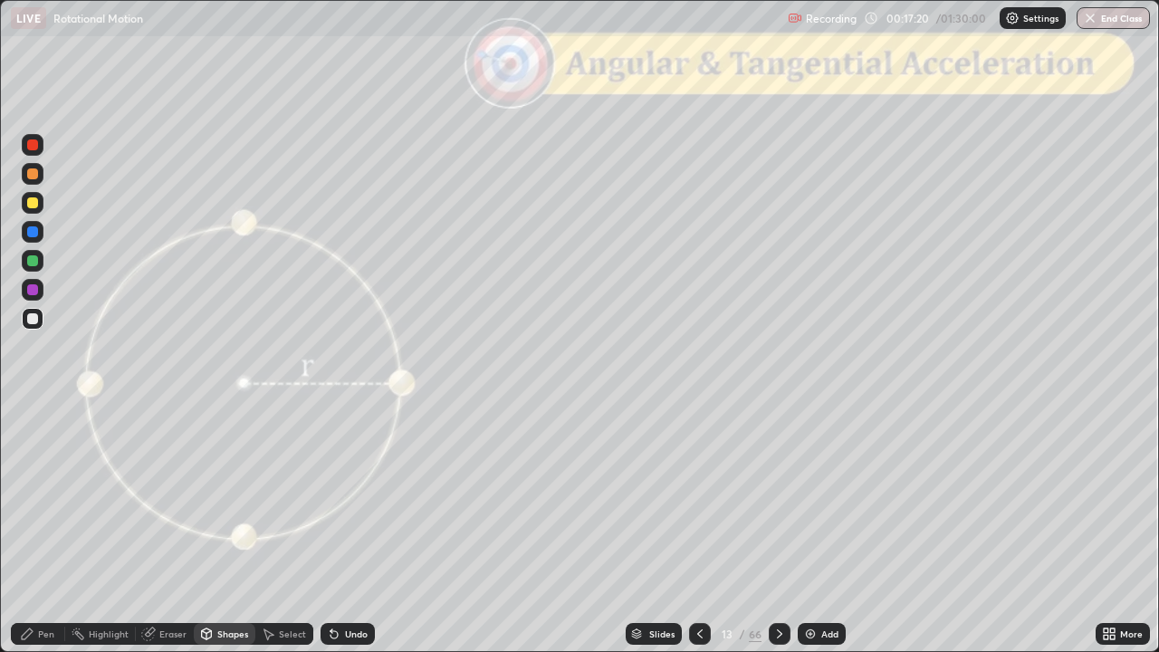
click at [25, 537] on icon at bounding box center [27, 633] width 11 height 11
click at [33, 206] on div at bounding box center [32, 202] width 11 height 11
click at [226, 537] on div "Shapes" at bounding box center [232, 633] width 31 height 9
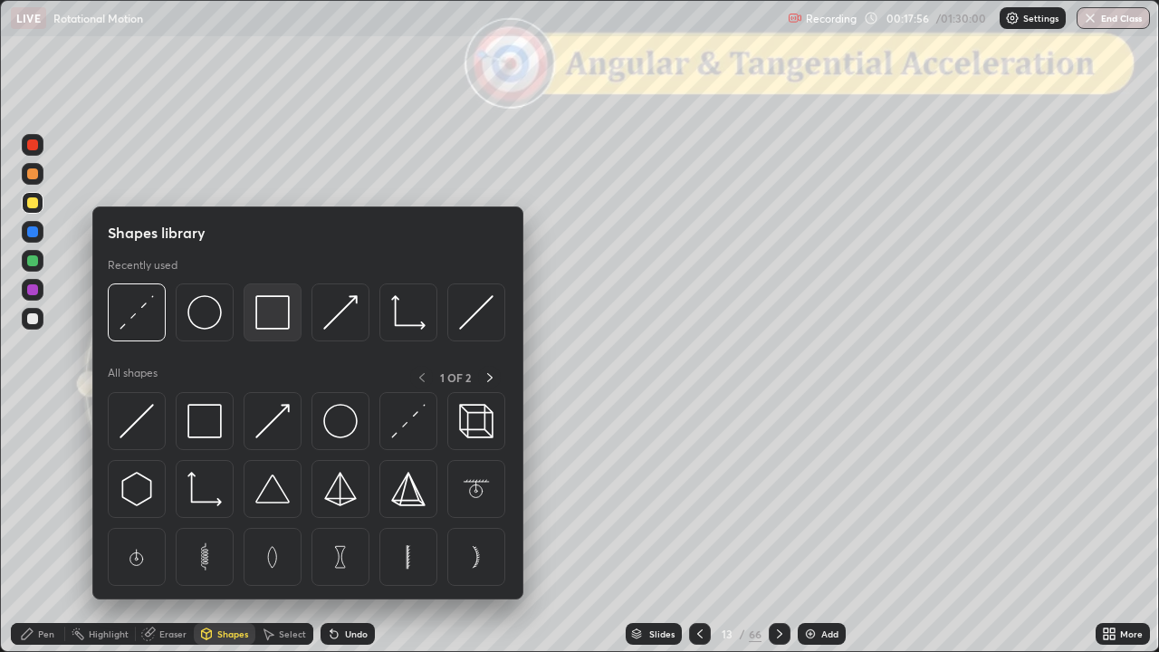
click at [272, 315] on img at bounding box center [272, 312] width 34 height 34
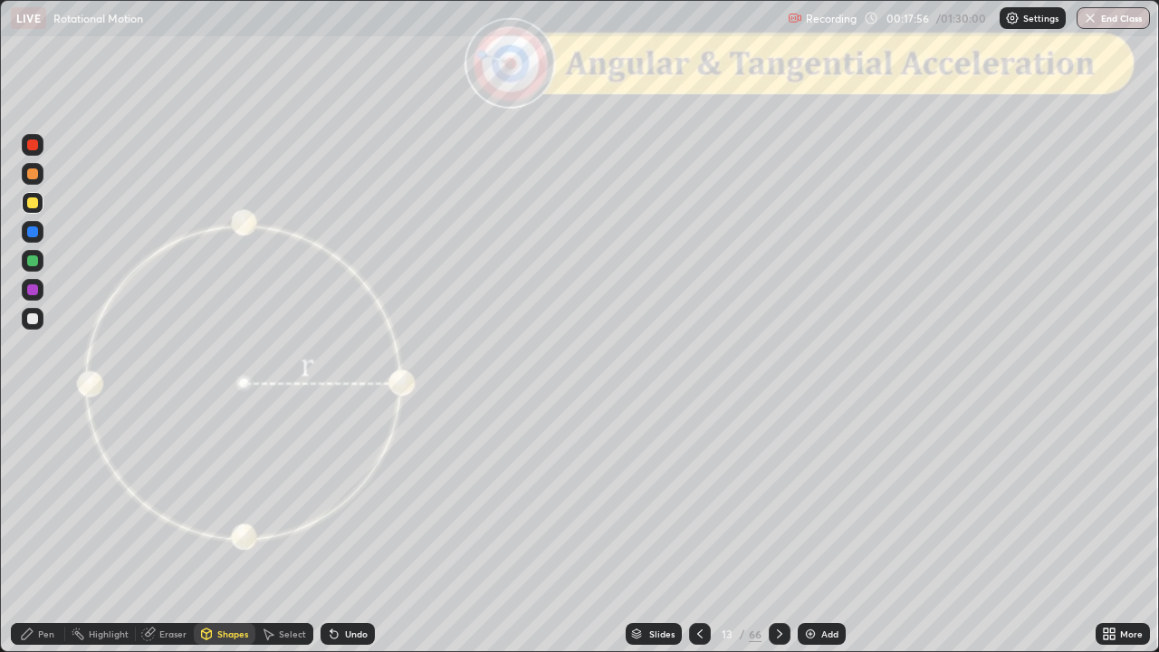
click at [33, 151] on div at bounding box center [33, 145] width 22 height 22
click at [33, 261] on div at bounding box center [32, 260] width 11 height 11
click at [36, 537] on div "Pen" at bounding box center [38, 634] width 54 height 22
click at [32, 203] on div at bounding box center [32, 202] width 11 height 11
click at [230, 537] on div "Shapes" at bounding box center [232, 633] width 31 height 9
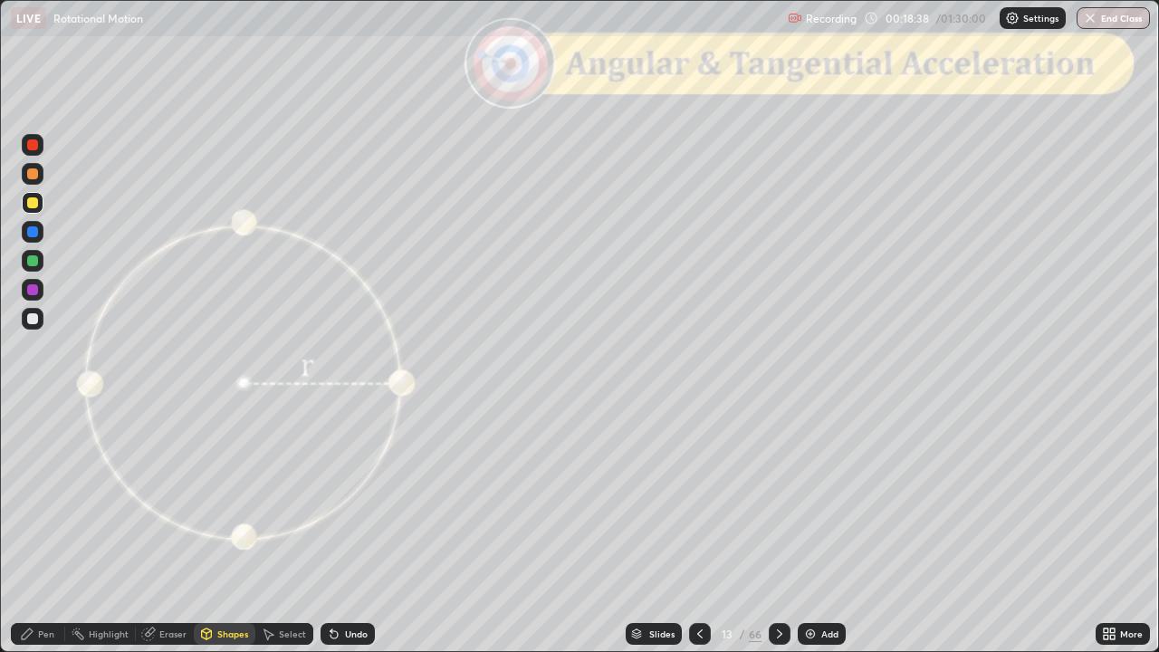
click at [34, 148] on div at bounding box center [32, 144] width 11 height 11
click at [43, 537] on div "Pen" at bounding box center [38, 634] width 54 height 22
click at [33, 204] on div at bounding box center [32, 202] width 11 height 11
click at [33, 261] on div at bounding box center [32, 260] width 11 height 11
click at [32, 239] on div at bounding box center [33, 232] width 22 height 22
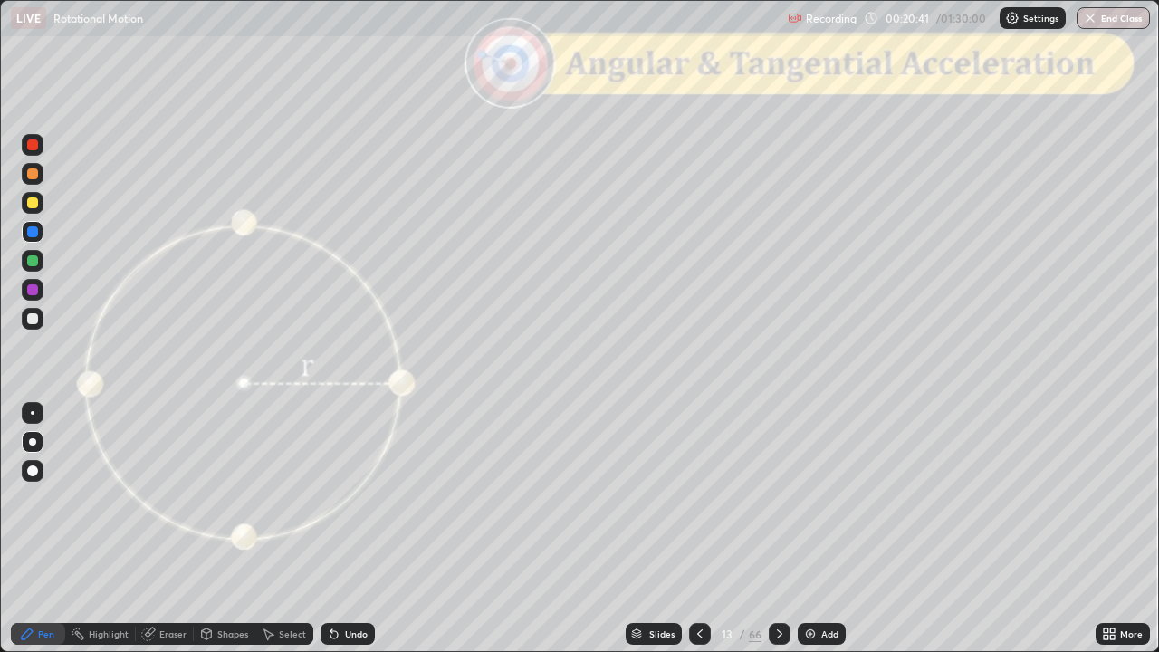
click at [33, 291] on div at bounding box center [32, 289] width 11 height 11
click at [169, 537] on div "Eraser" at bounding box center [172, 633] width 27 height 9
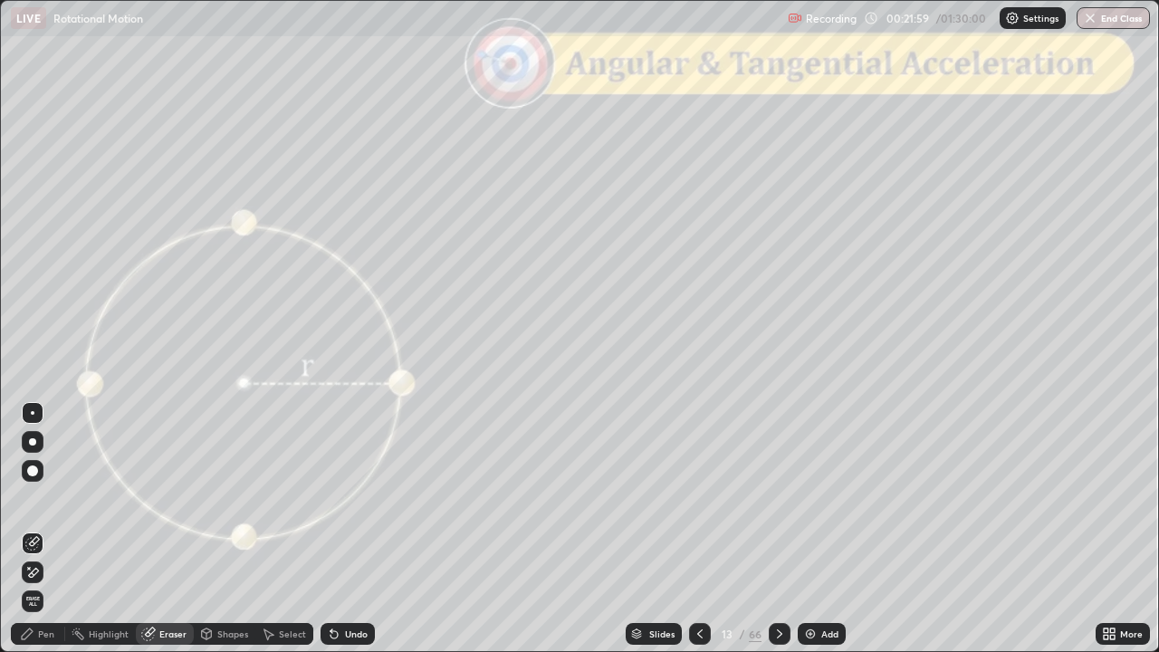
click at [43, 537] on div "Pen" at bounding box center [38, 634] width 54 height 22
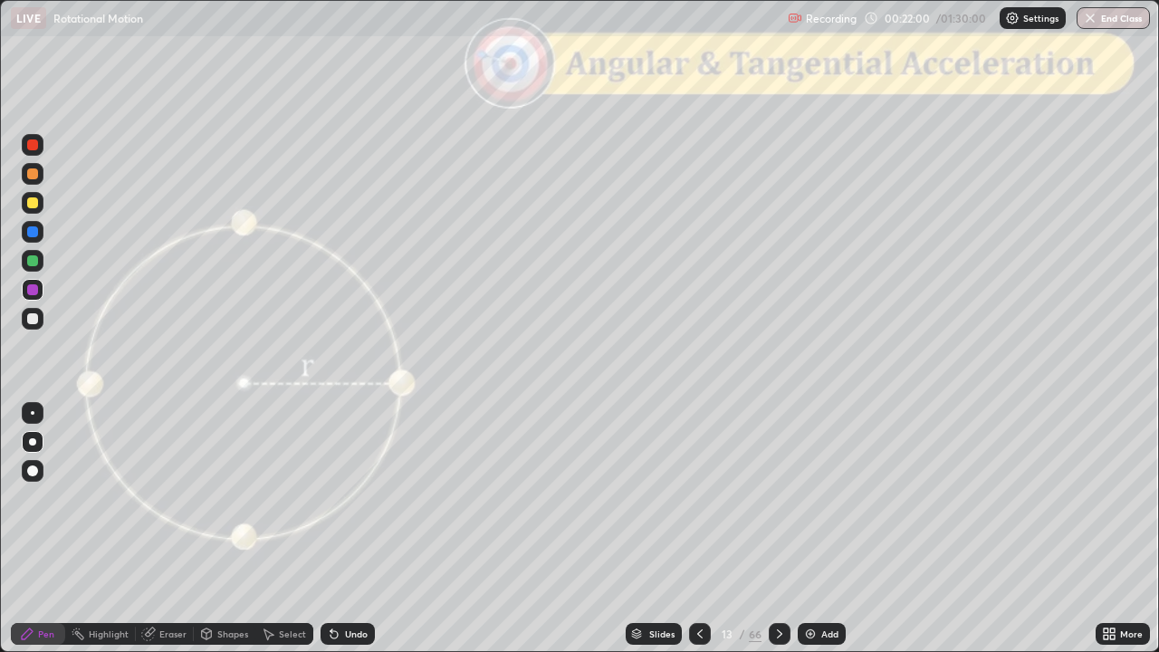
click at [34, 210] on div at bounding box center [33, 203] width 22 height 22
click at [217, 537] on div "Shapes" at bounding box center [232, 633] width 31 height 9
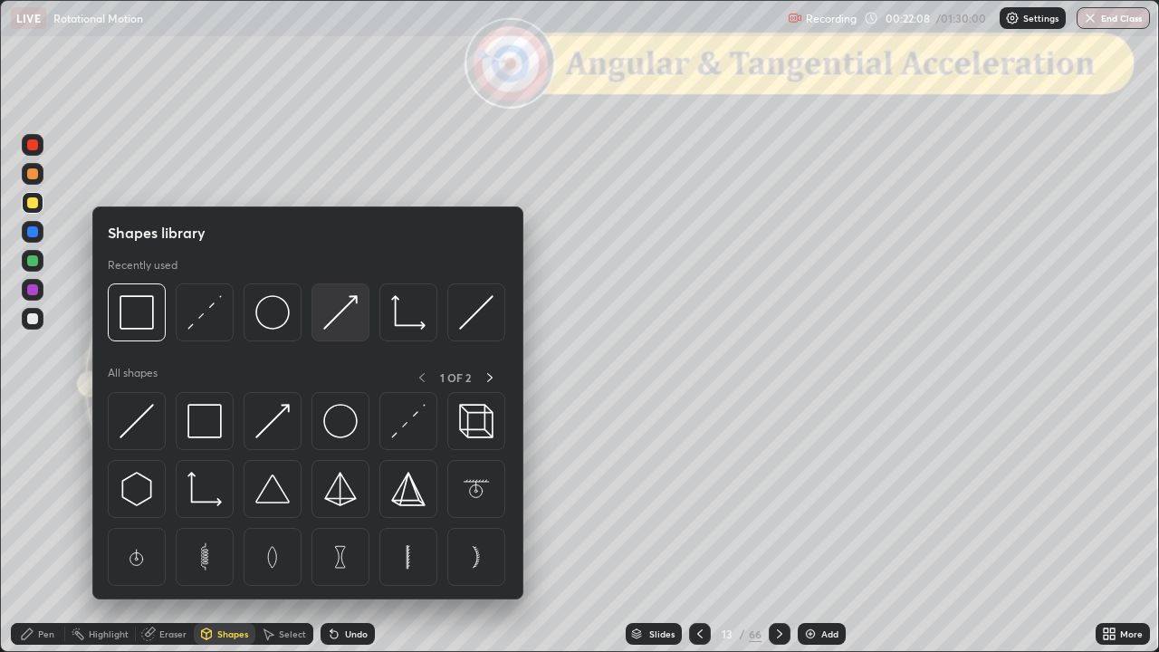
click at [336, 319] on img at bounding box center [340, 312] width 34 height 34
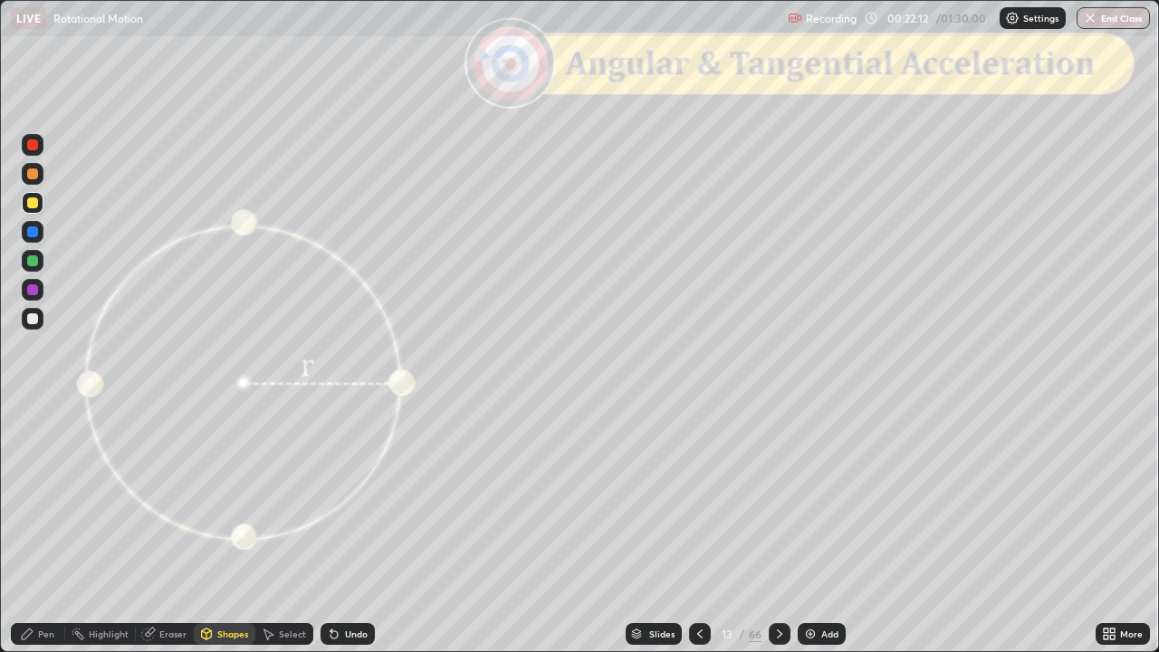
click at [21, 537] on icon at bounding box center [27, 633] width 14 height 14
click at [31, 263] on div at bounding box center [32, 260] width 11 height 11
click at [0, 244] on div "Setting up your live class" at bounding box center [579, 326] width 1159 height 652
click at [223, 537] on div "Shapes" at bounding box center [232, 633] width 31 height 9
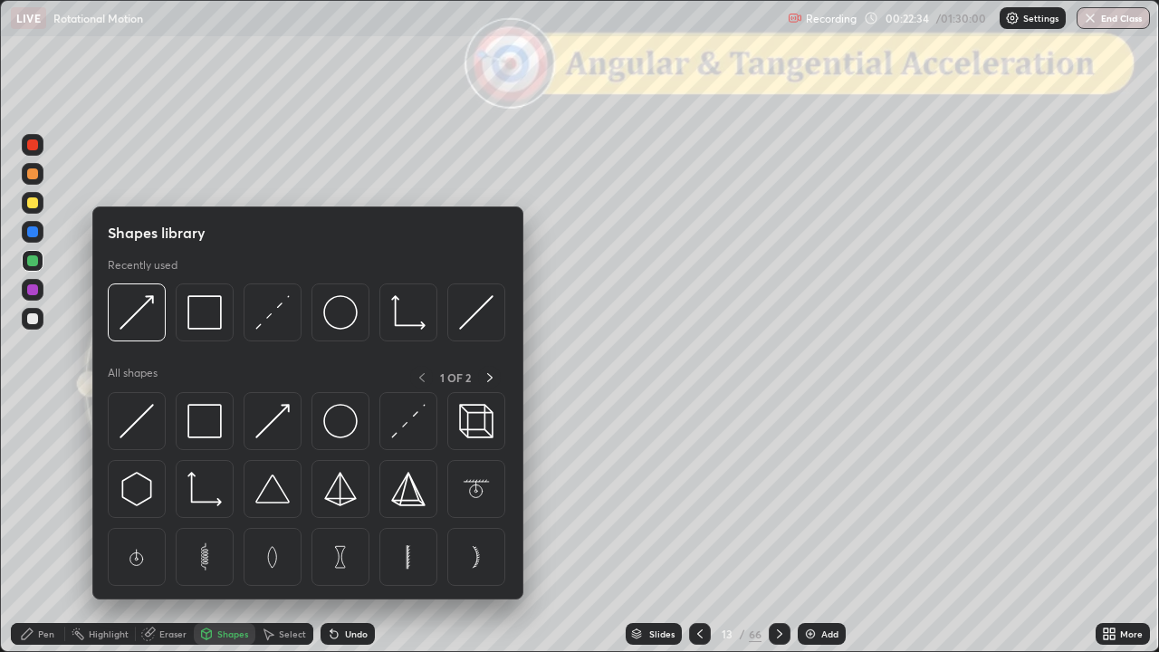
click at [33, 261] on div at bounding box center [32, 260] width 11 height 11
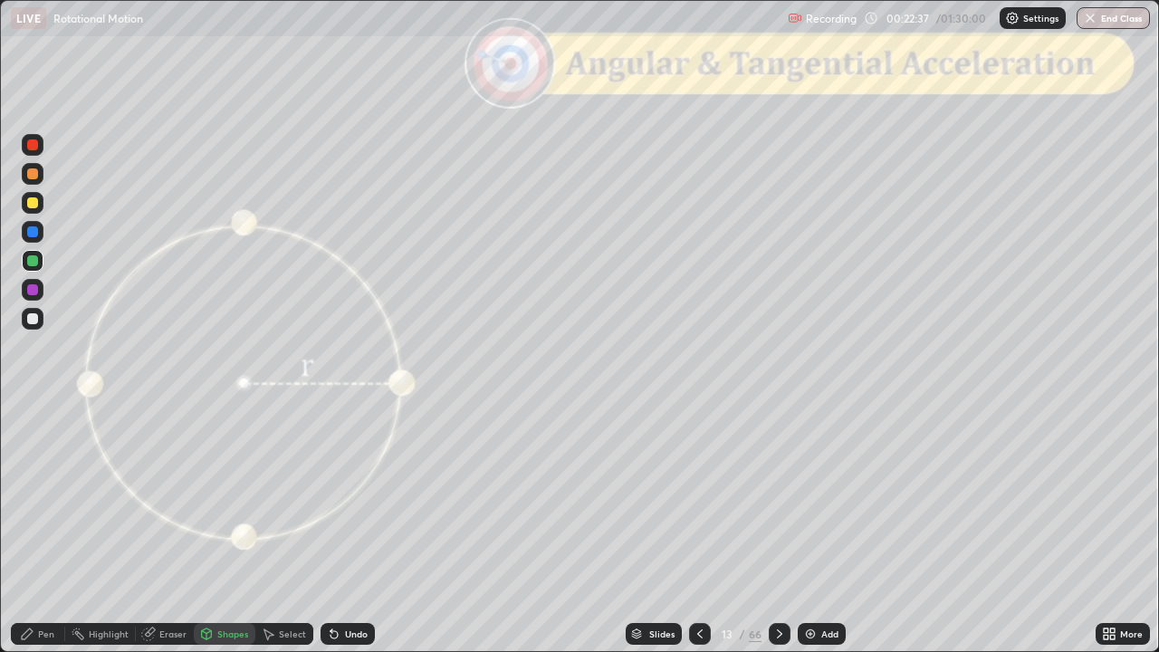
click at [20, 537] on div "Pen" at bounding box center [38, 634] width 54 height 22
click at [33, 180] on div at bounding box center [33, 174] width 22 height 22
click at [221, 537] on div "Shapes" at bounding box center [232, 633] width 31 height 9
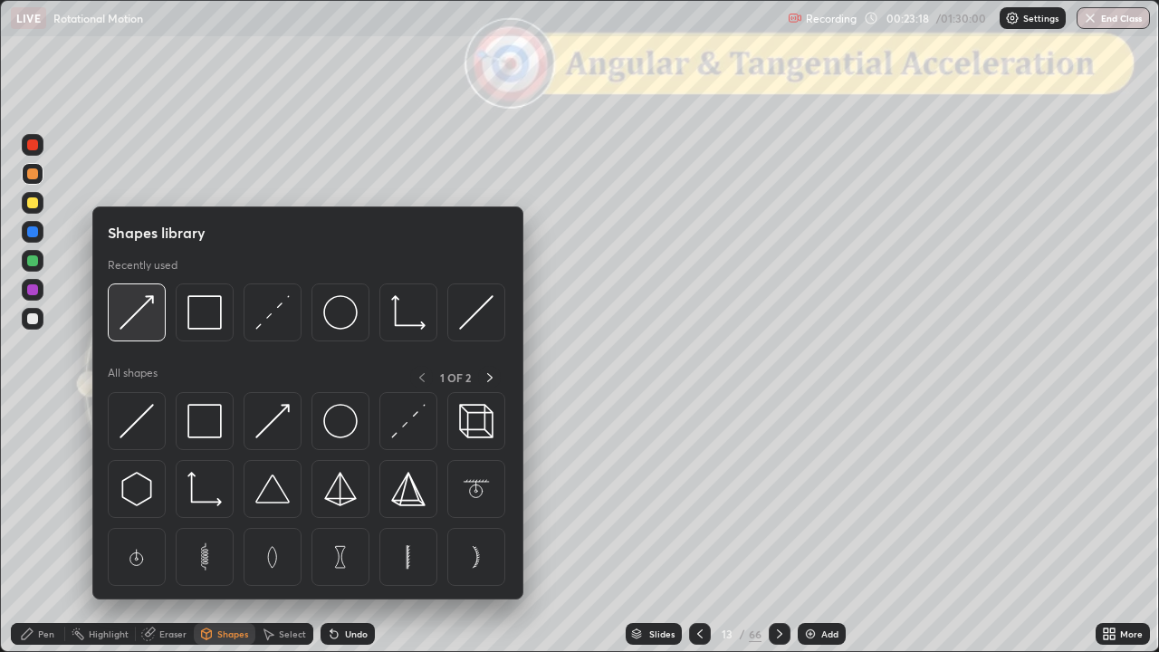
click at [146, 331] on div at bounding box center [137, 312] width 58 height 58
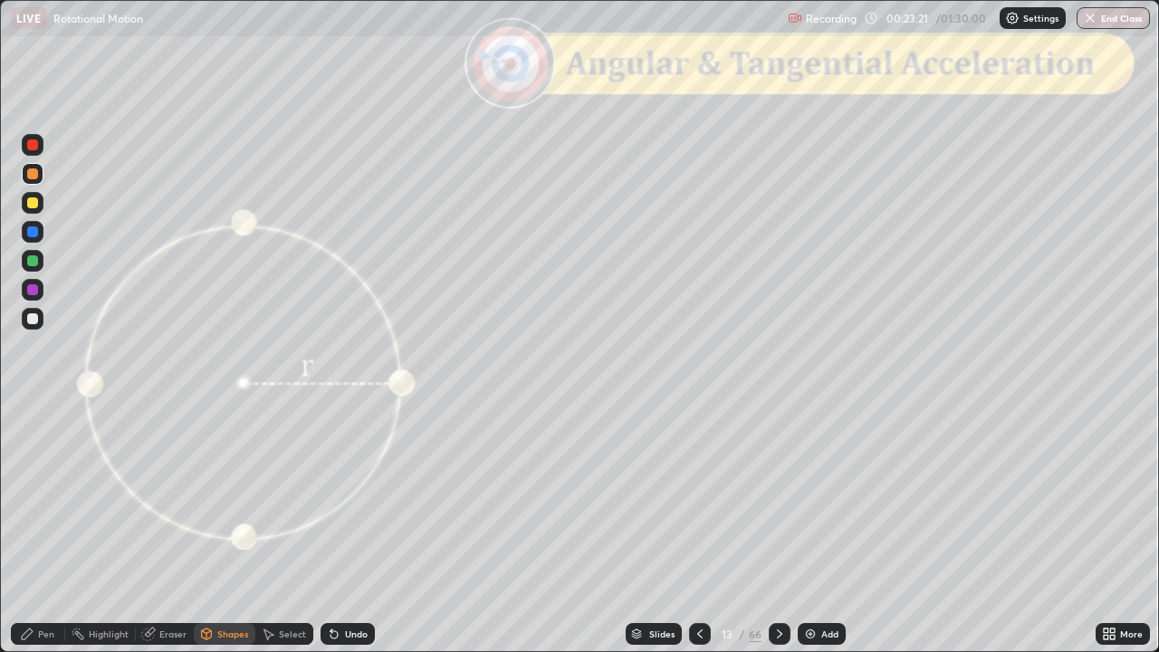
click at [18, 537] on div "Pen" at bounding box center [38, 634] width 54 height 22
click at [35, 320] on div at bounding box center [32, 318] width 11 height 11
click at [217, 537] on div "Shapes" at bounding box center [232, 633] width 31 height 9
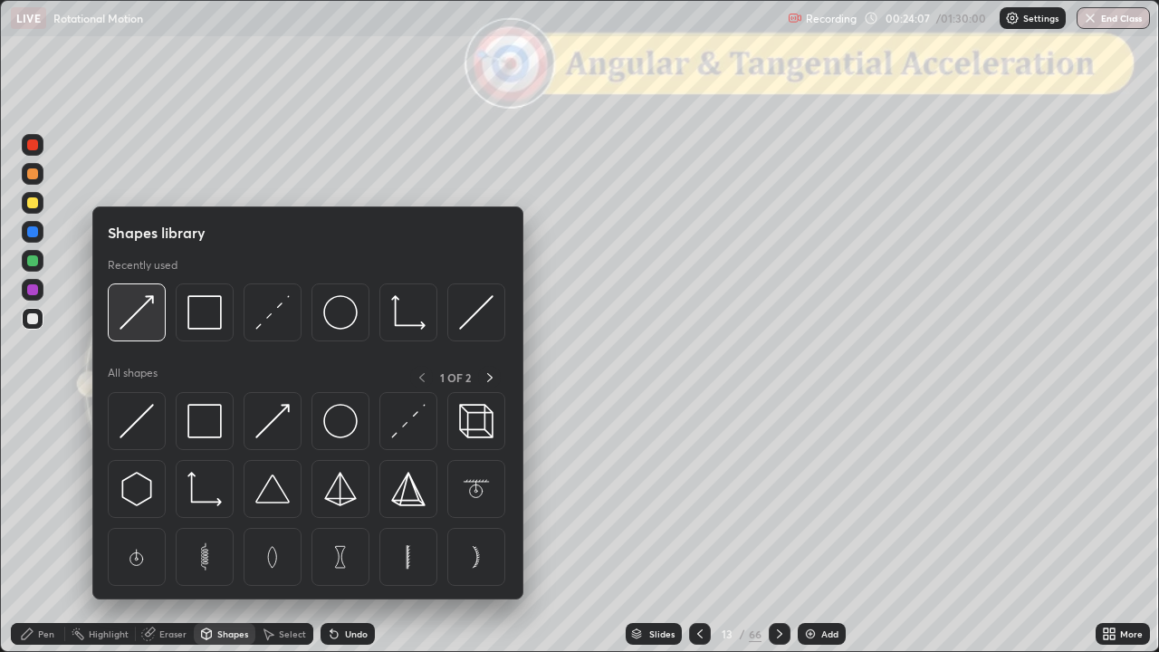
click at [148, 319] on img at bounding box center [136, 312] width 34 height 34
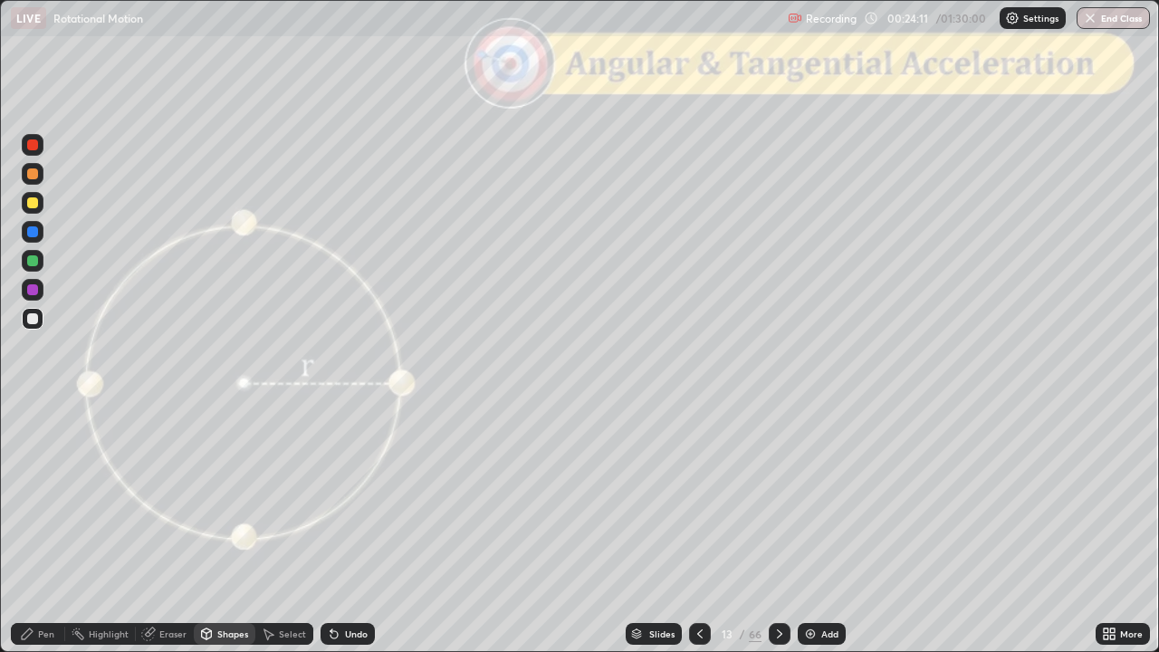
click at [20, 537] on div "Pen" at bounding box center [38, 634] width 54 height 22
click at [779, 537] on icon at bounding box center [779, 633] width 14 height 14
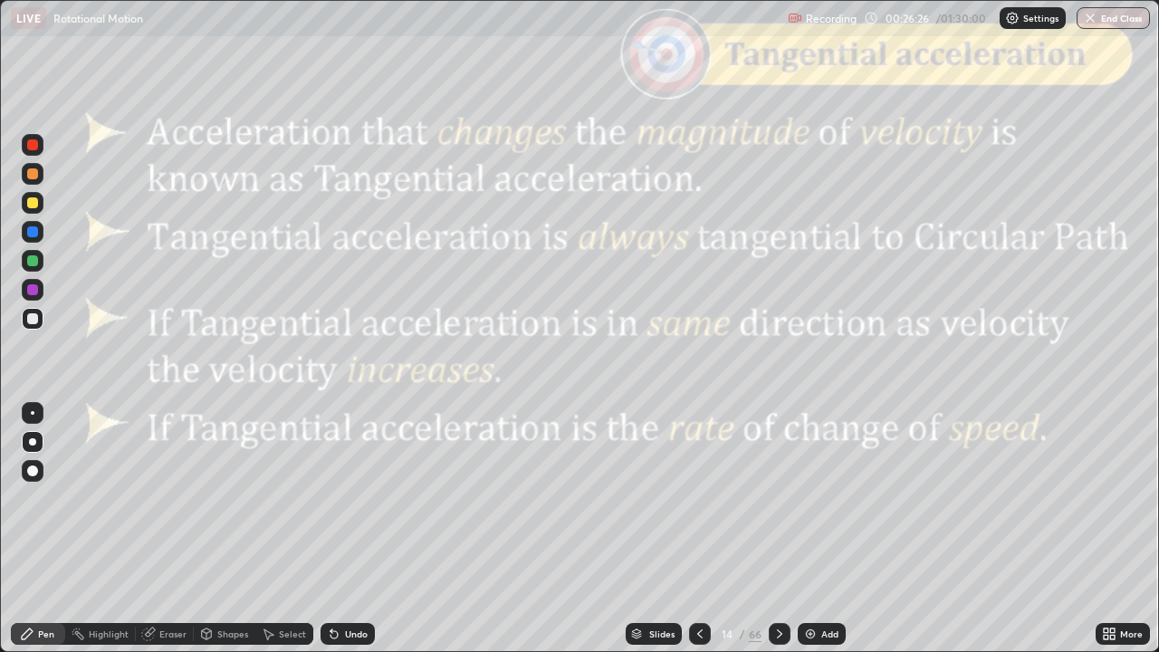
click at [668, 537] on div "Slides" at bounding box center [661, 633] width 25 height 9
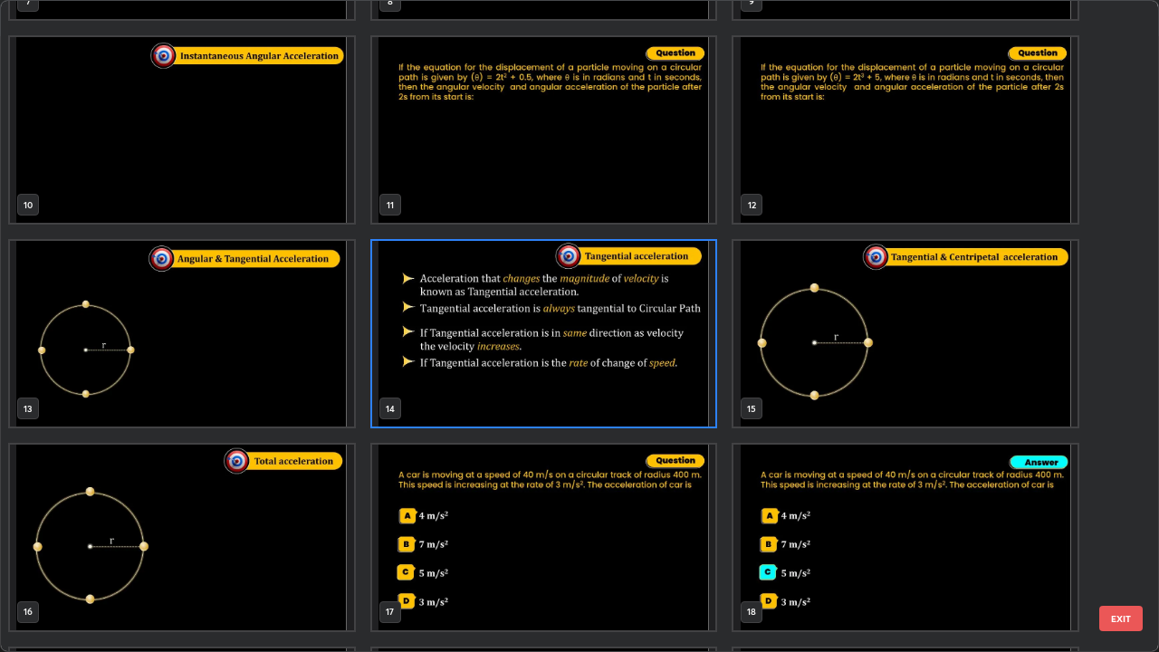
scroll to position [594, 0]
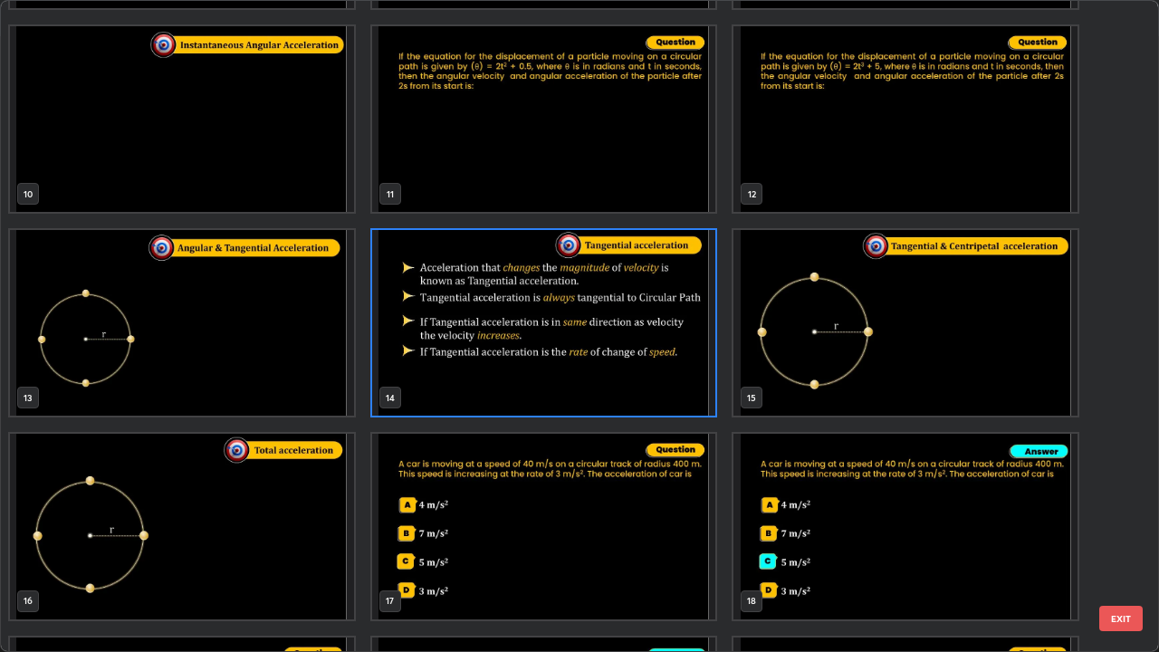
click at [1119, 537] on button "EXIT" at bounding box center [1120, 618] width 43 height 25
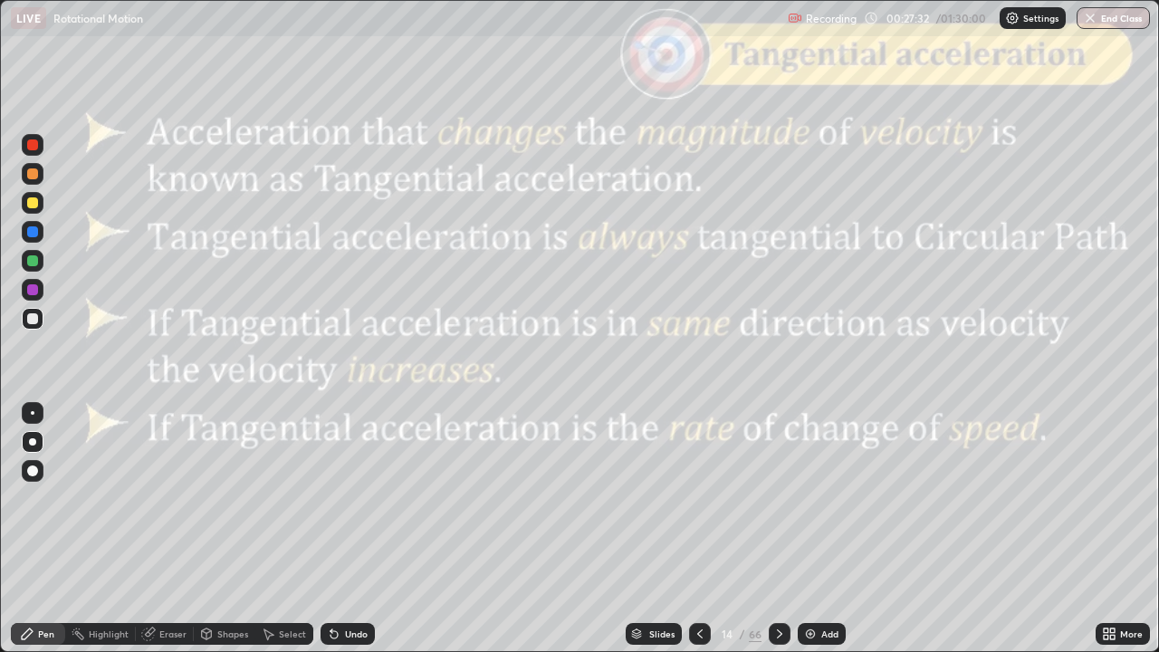
click at [776, 537] on icon at bounding box center [779, 633] width 14 height 14
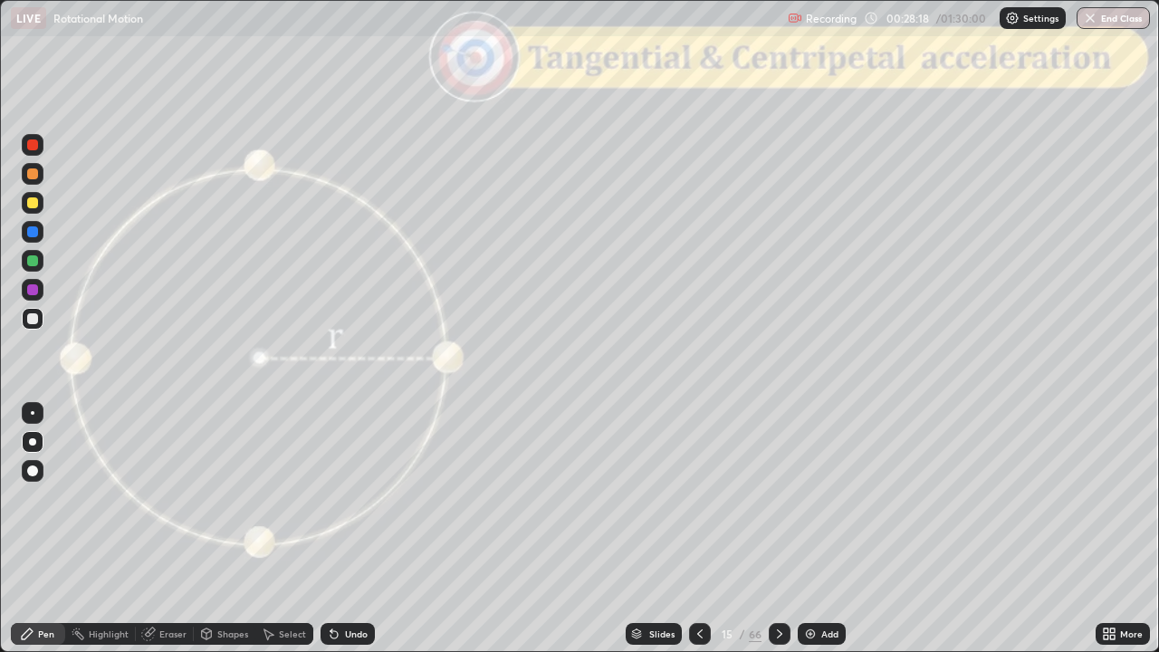
click at [31, 176] on div at bounding box center [32, 173] width 11 height 11
click at [31, 319] on div at bounding box center [32, 318] width 11 height 11
click at [37, 177] on div at bounding box center [32, 173] width 11 height 11
click at [220, 537] on div "Shapes" at bounding box center [232, 633] width 31 height 9
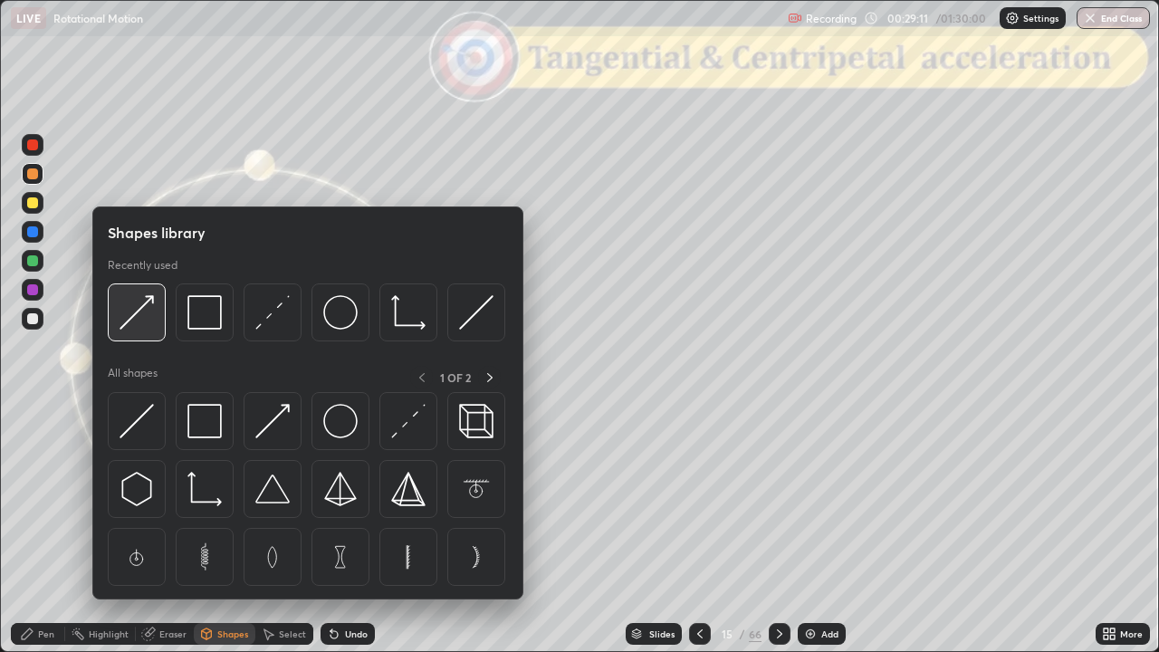
click at [143, 322] on img at bounding box center [136, 312] width 34 height 34
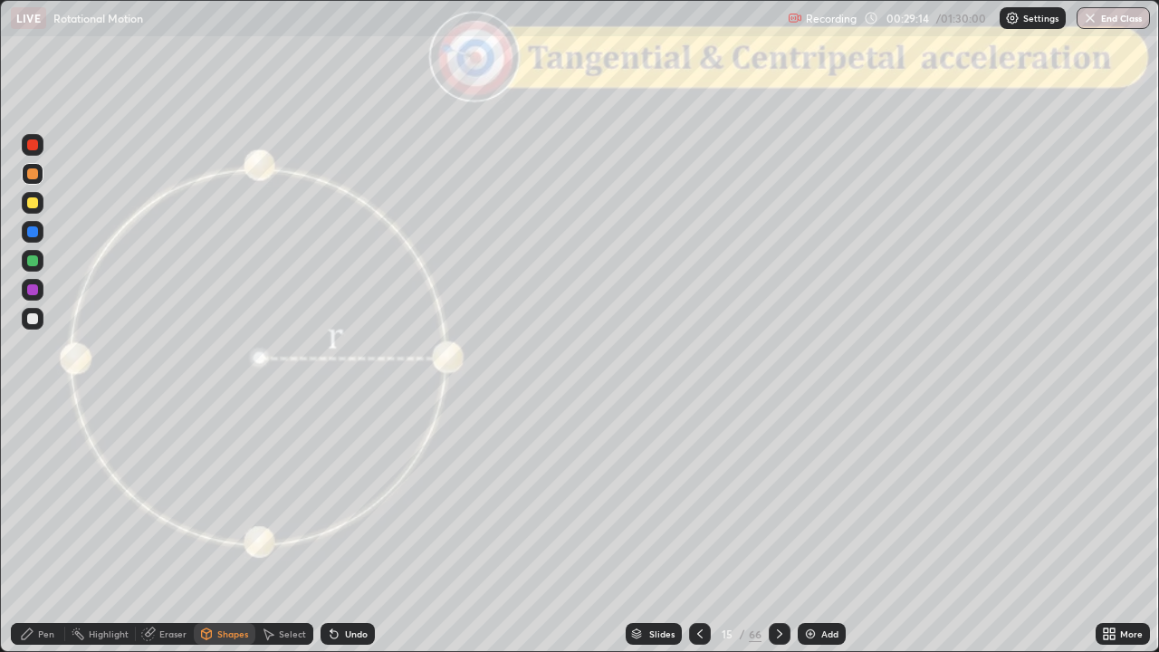
click at [25, 537] on icon at bounding box center [27, 633] width 14 height 14
click at [30, 320] on div at bounding box center [32, 318] width 11 height 11
click at [228, 537] on div "Shapes" at bounding box center [232, 633] width 31 height 9
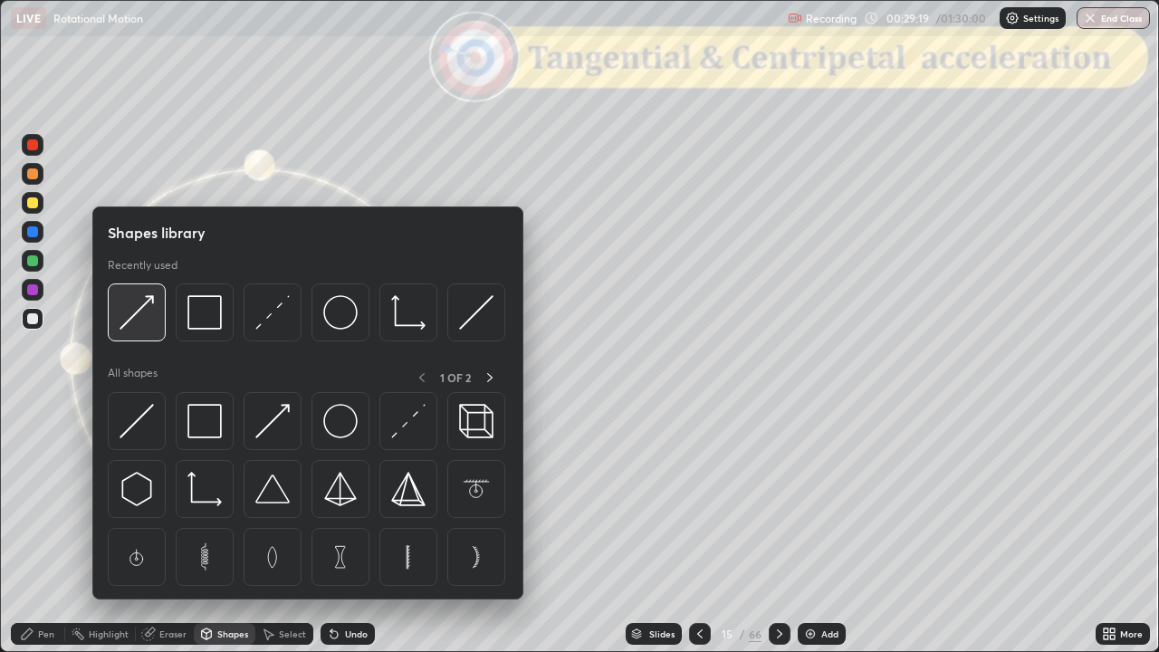
click at [136, 320] on img at bounding box center [136, 312] width 34 height 34
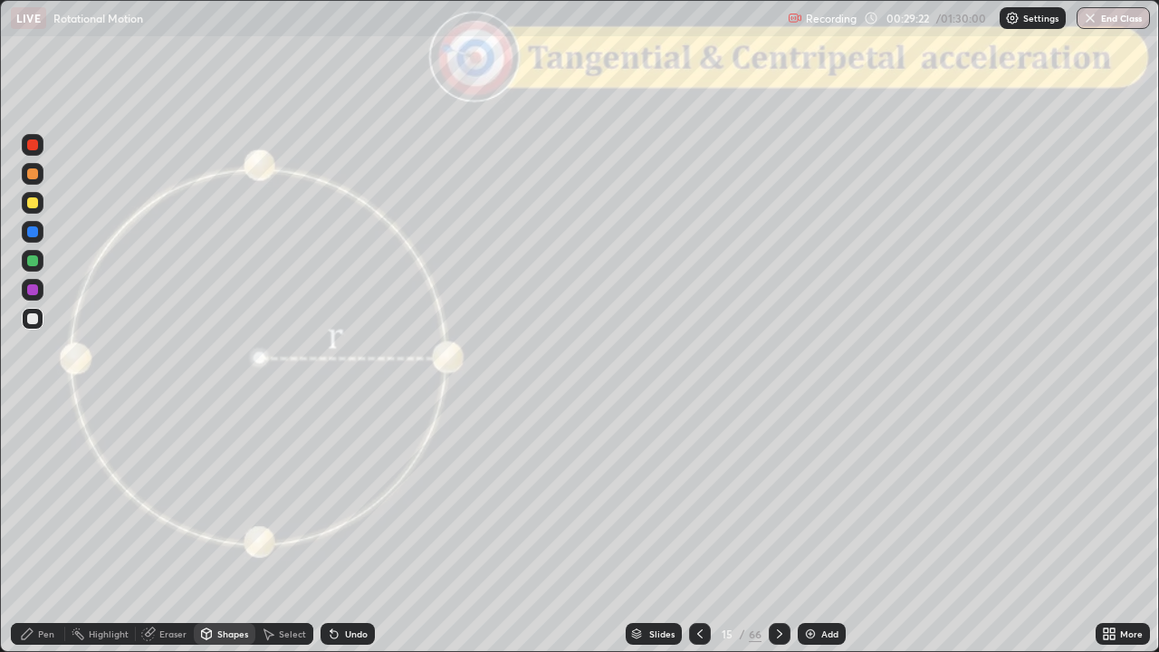
click at [25, 537] on div "Pen" at bounding box center [38, 634] width 54 height 22
click at [35, 177] on div at bounding box center [32, 173] width 11 height 11
click at [33, 206] on div at bounding box center [32, 202] width 11 height 11
click at [225, 537] on div "Shapes" at bounding box center [232, 633] width 31 height 9
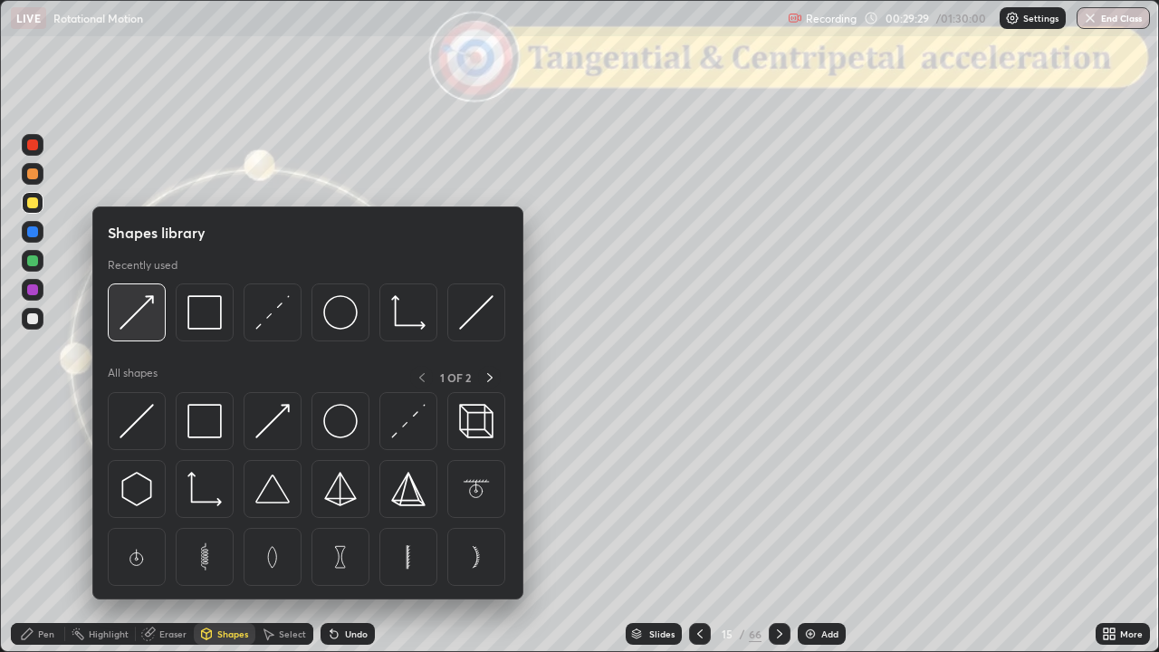
click at [145, 322] on img at bounding box center [136, 312] width 34 height 34
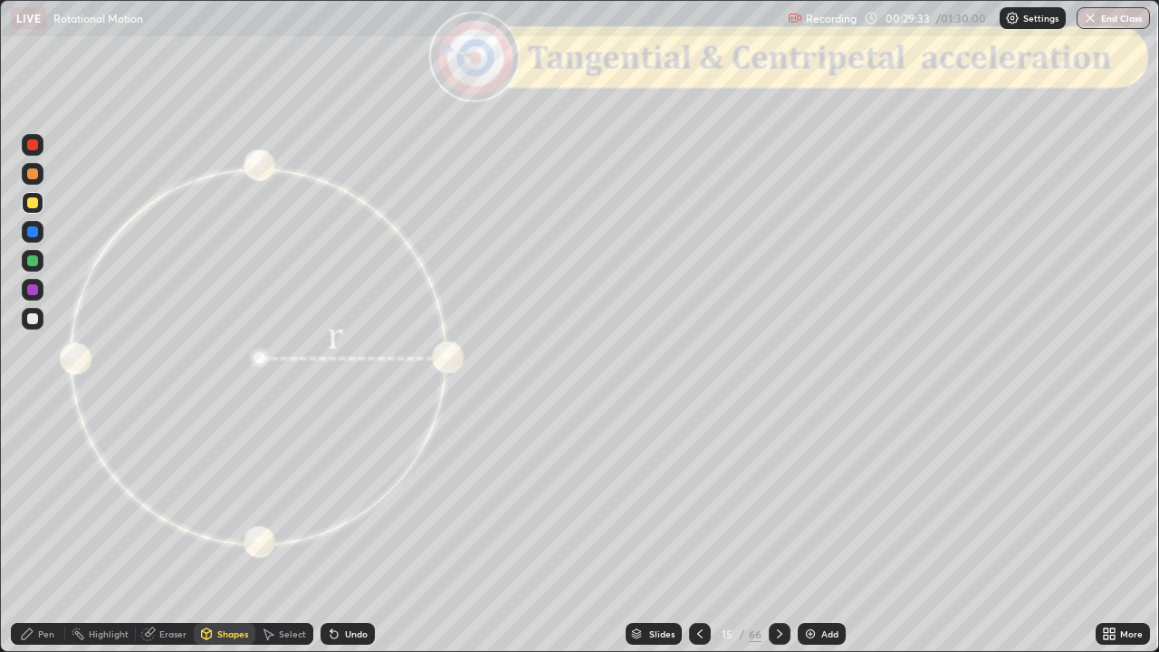
click at [24, 537] on div "Pen" at bounding box center [38, 634] width 54 height 22
click at [33, 174] on div at bounding box center [32, 173] width 11 height 11
click at [33, 205] on div at bounding box center [32, 202] width 11 height 11
click at [27, 176] on div at bounding box center [32, 173] width 11 height 11
click at [778, 537] on icon at bounding box center [779, 633] width 14 height 14
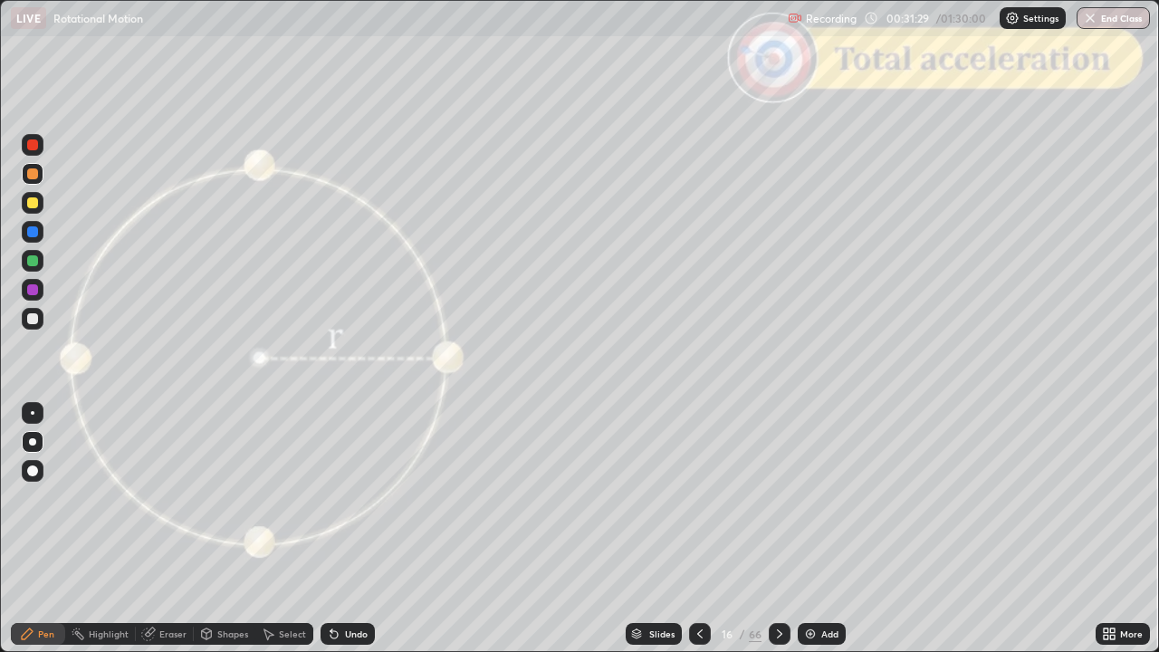
click at [226, 537] on div "Shapes" at bounding box center [232, 633] width 31 height 9
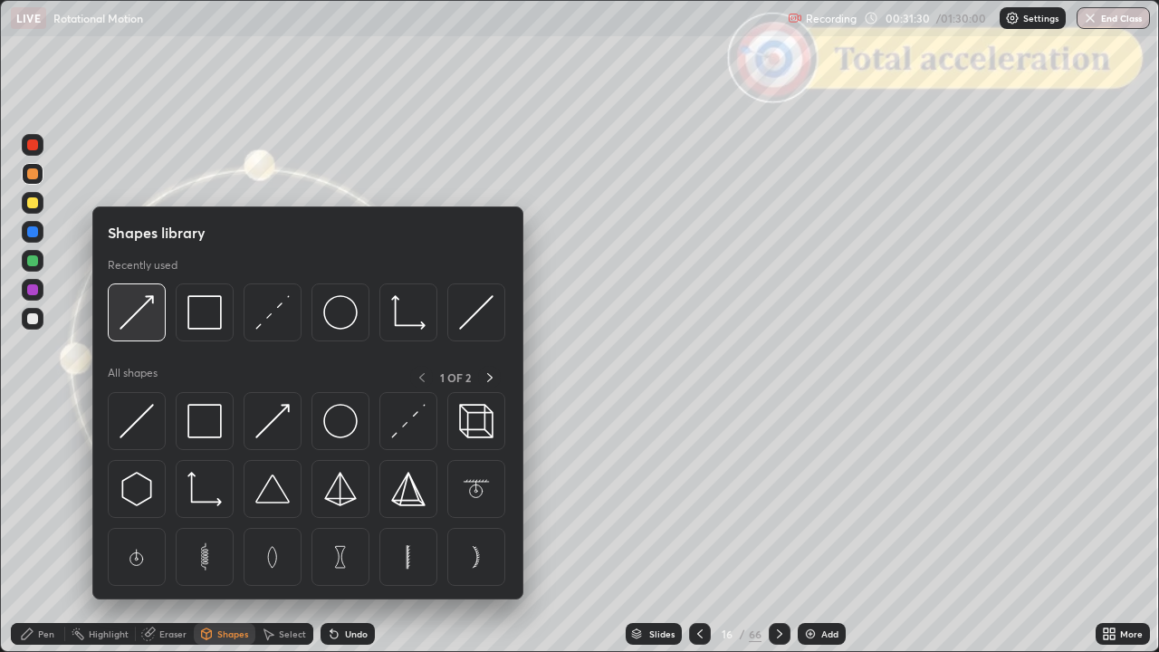
click at [140, 326] on img at bounding box center [136, 312] width 34 height 34
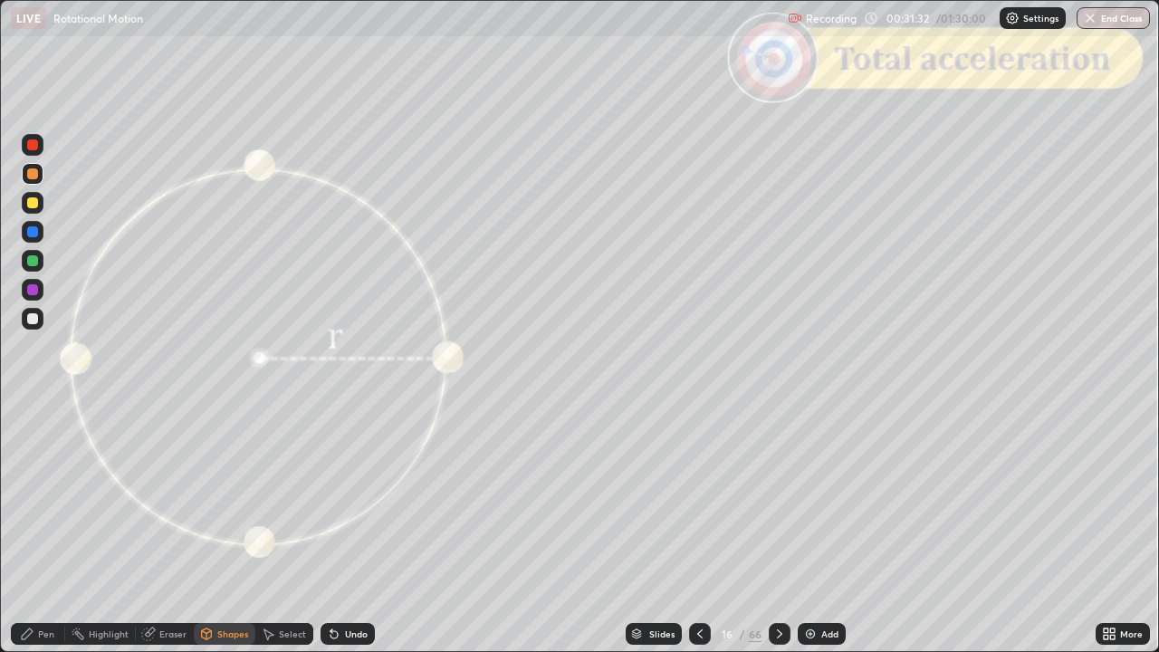
click at [28, 537] on icon at bounding box center [27, 633] width 14 height 14
click at [37, 265] on div at bounding box center [33, 261] width 22 height 22
click at [226, 537] on div "Shapes" at bounding box center [232, 633] width 31 height 9
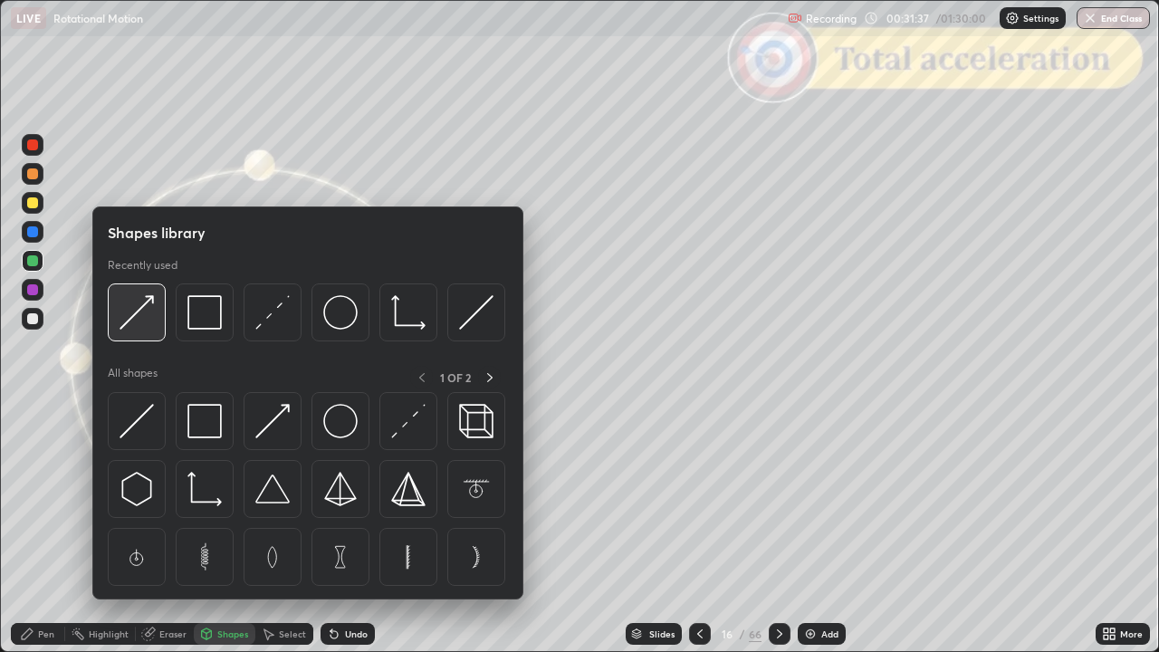
click at [138, 329] on img at bounding box center [136, 312] width 34 height 34
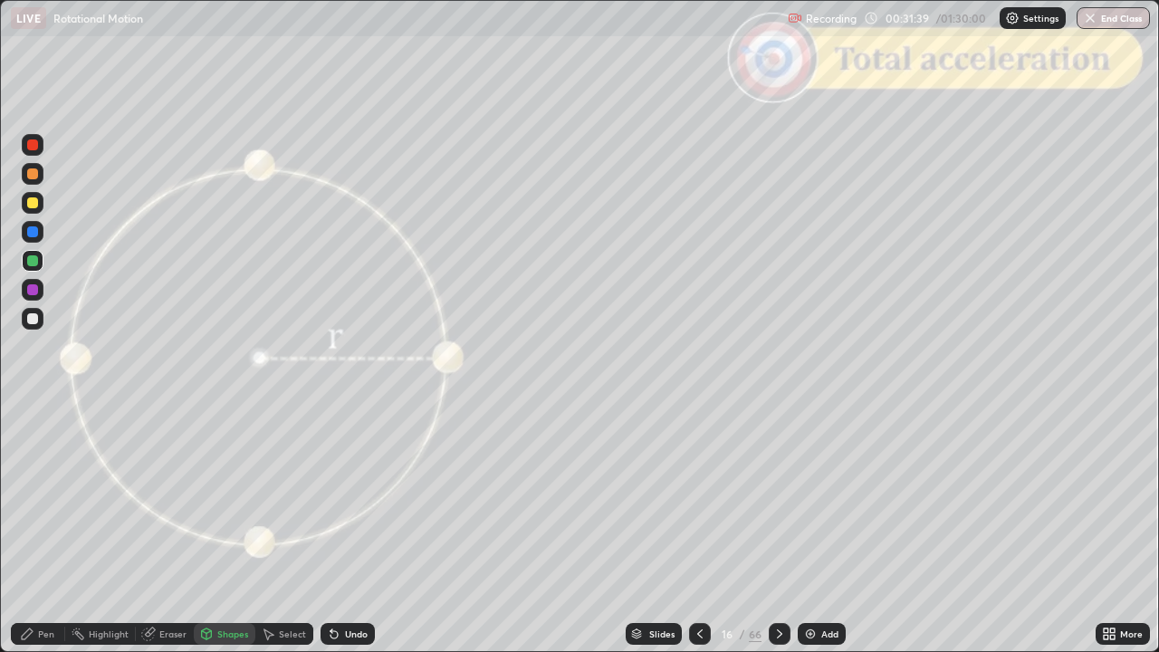
click at [25, 537] on icon at bounding box center [27, 633] width 14 height 14
click at [33, 206] on div at bounding box center [32, 202] width 11 height 11
click at [228, 537] on div "Shapes" at bounding box center [232, 633] width 31 height 9
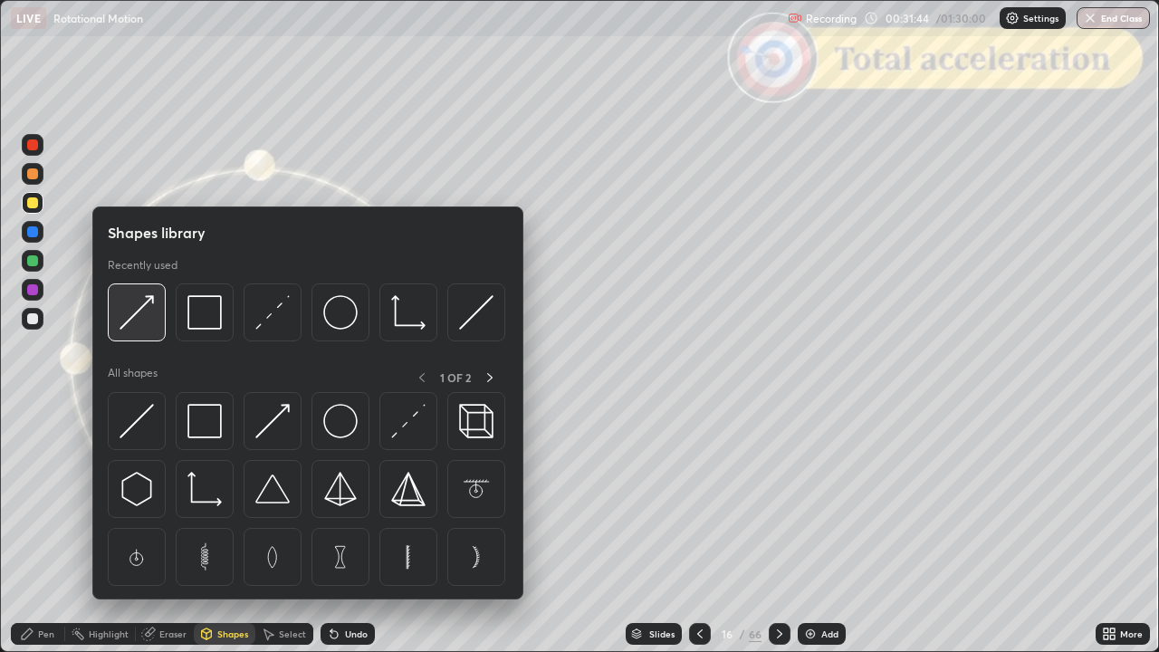
click at [131, 321] on img at bounding box center [136, 312] width 34 height 34
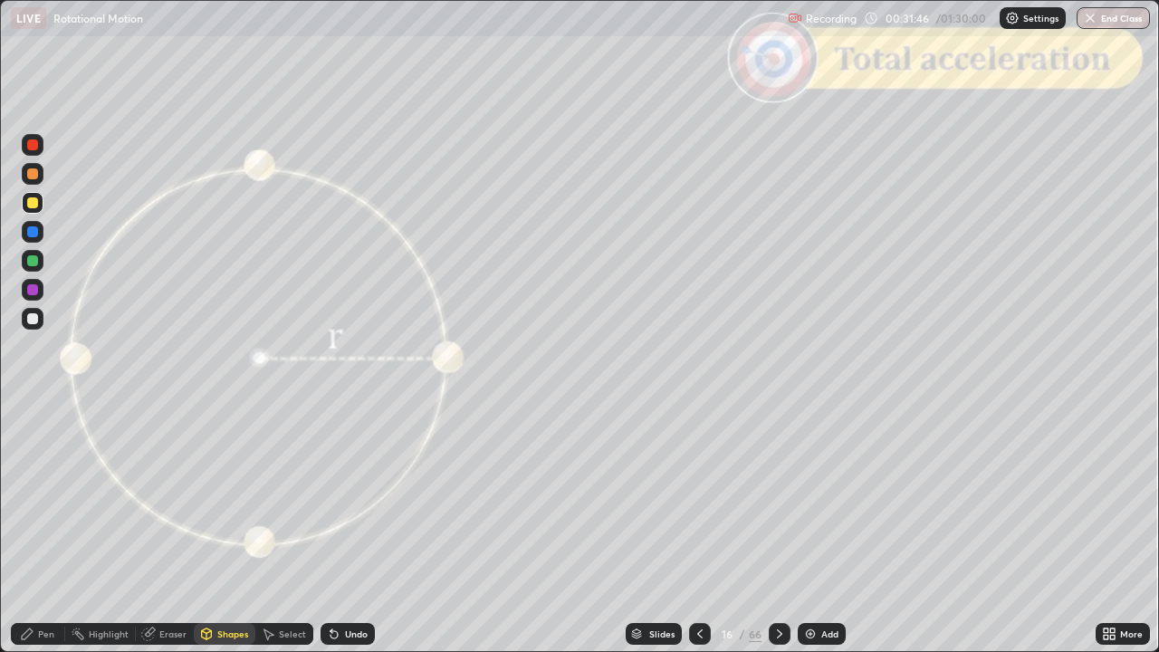
click at [14, 537] on div "Pen" at bounding box center [38, 634] width 54 height 22
click at [226, 537] on div "Shapes" at bounding box center [232, 633] width 31 height 9
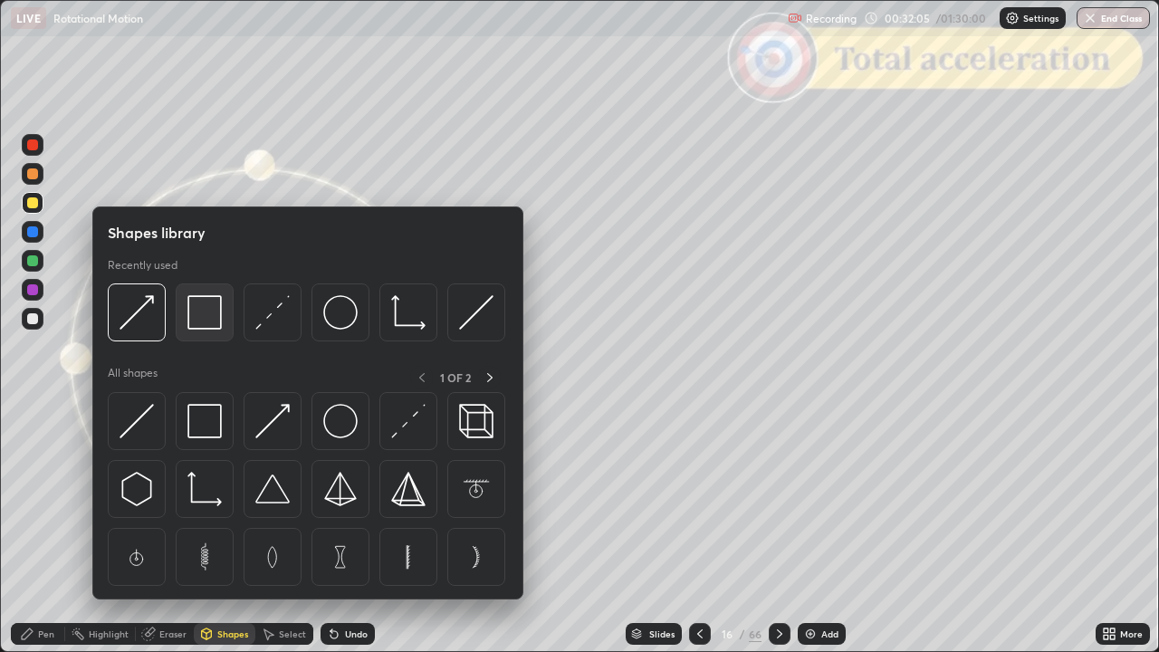
click at [206, 316] on img at bounding box center [204, 312] width 34 height 34
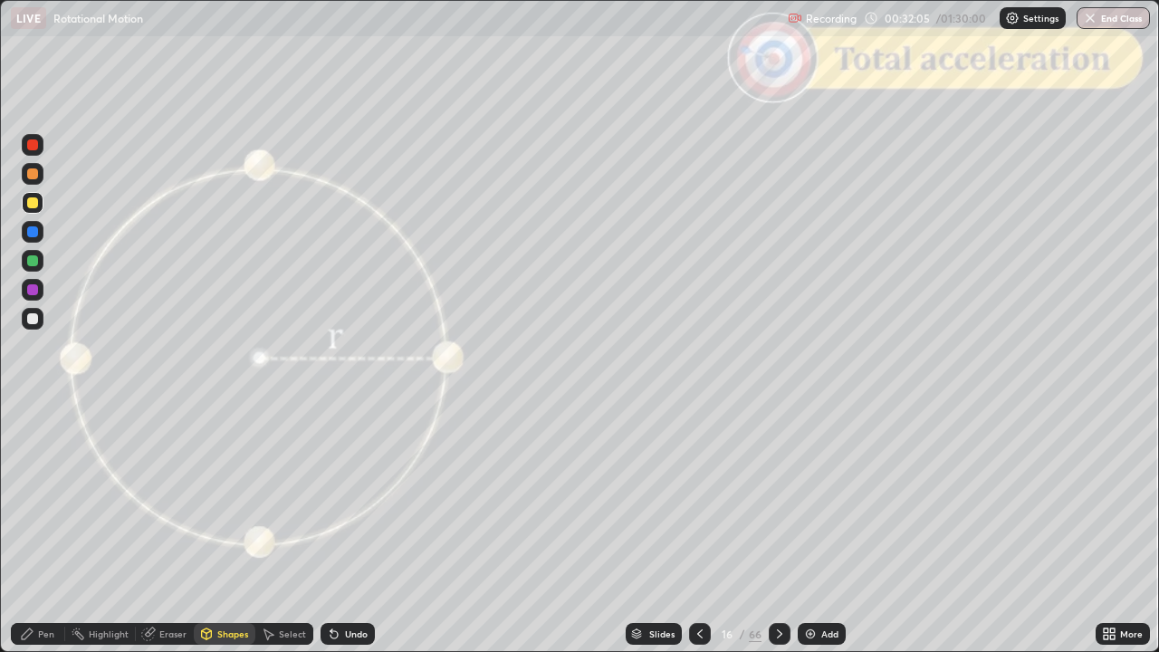
click at [29, 141] on div at bounding box center [32, 144] width 11 height 11
click at [31, 203] on div at bounding box center [32, 202] width 11 height 11
click at [45, 537] on div "Pen" at bounding box center [38, 634] width 54 height 22
click at [206, 537] on icon at bounding box center [206, 636] width 0 height 6
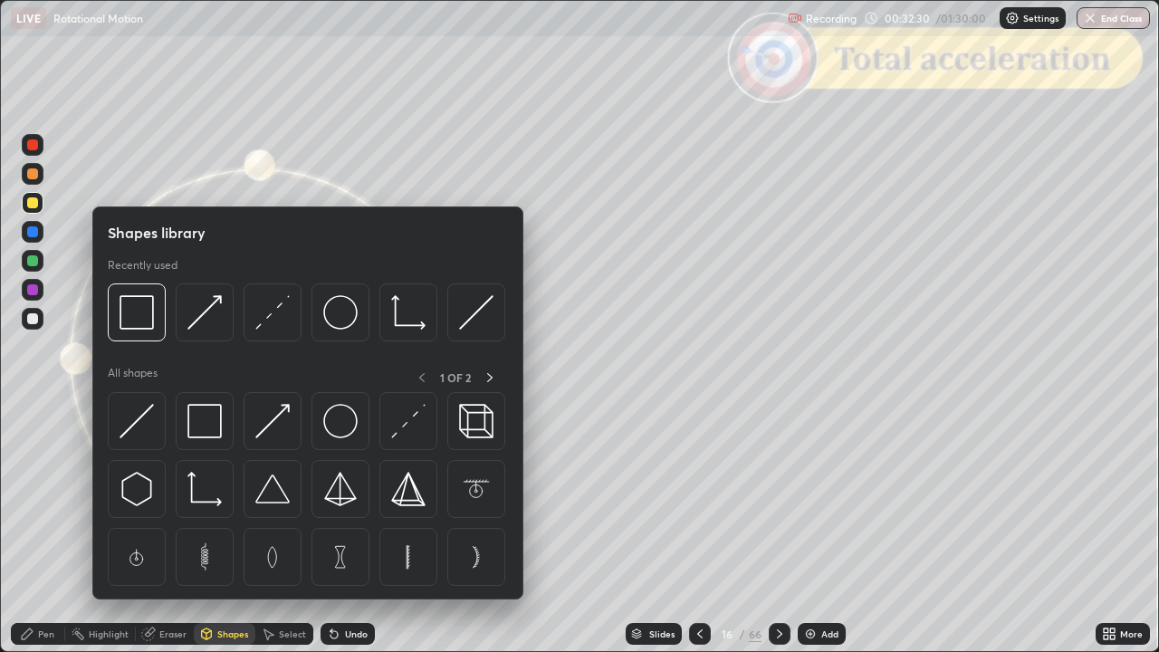
click at [32, 146] on div at bounding box center [32, 144] width 11 height 11
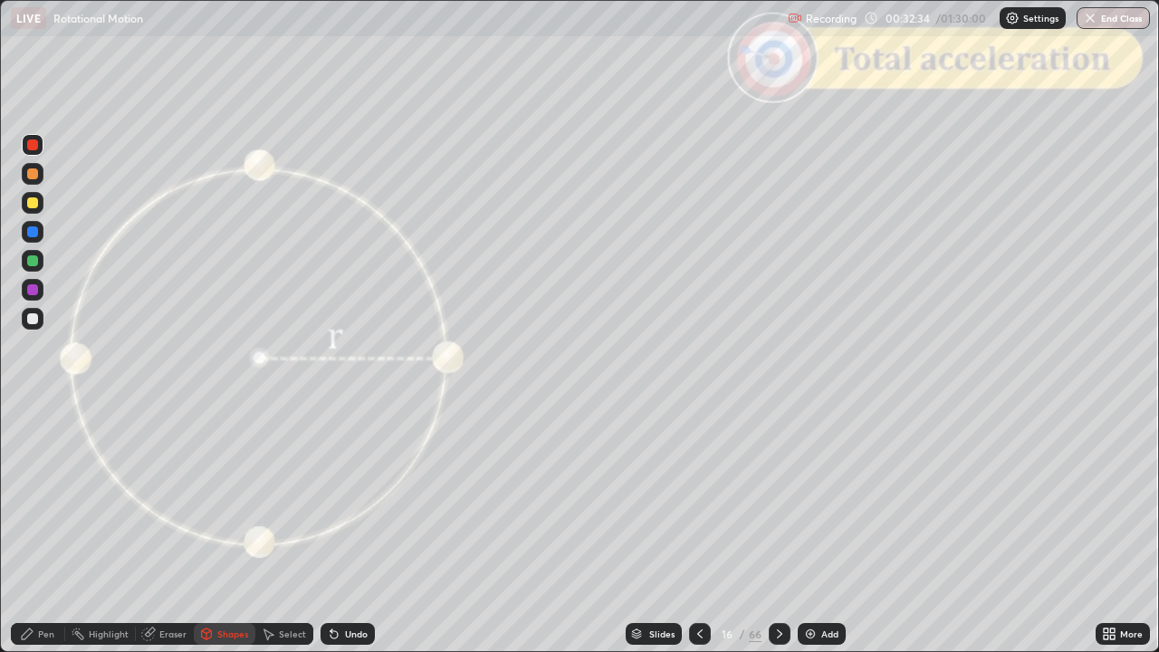
click at [40, 537] on div "Pen" at bounding box center [46, 633] width 16 height 9
click at [31, 263] on div at bounding box center [32, 260] width 11 height 11
click at [33, 233] on div at bounding box center [32, 231] width 11 height 11
click at [780, 537] on icon at bounding box center [779, 633] width 14 height 14
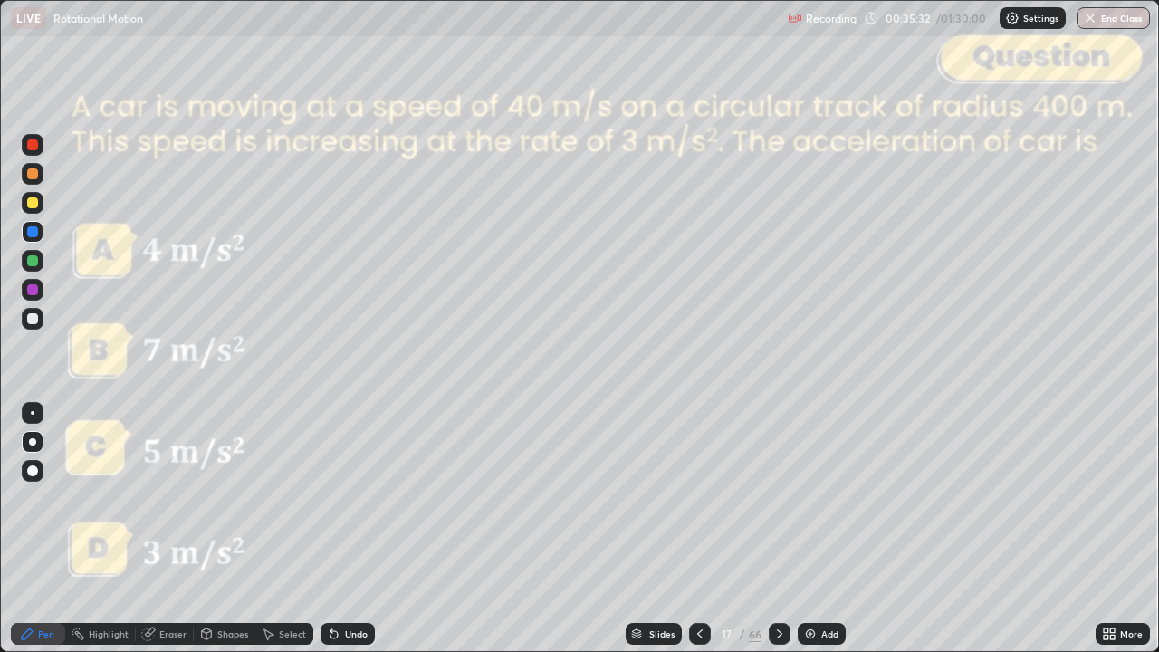
click at [29, 316] on div at bounding box center [32, 318] width 11 height 11
click at [34, 201] on div at bounding box center [32, 202] width 11 height 11
click at [0, 309] on div "Setting up your live class" at bounding box center [579, 326] width 1159 height 652
click at [769, 537] on div at bounding box center [780, 634] width 22 height 36
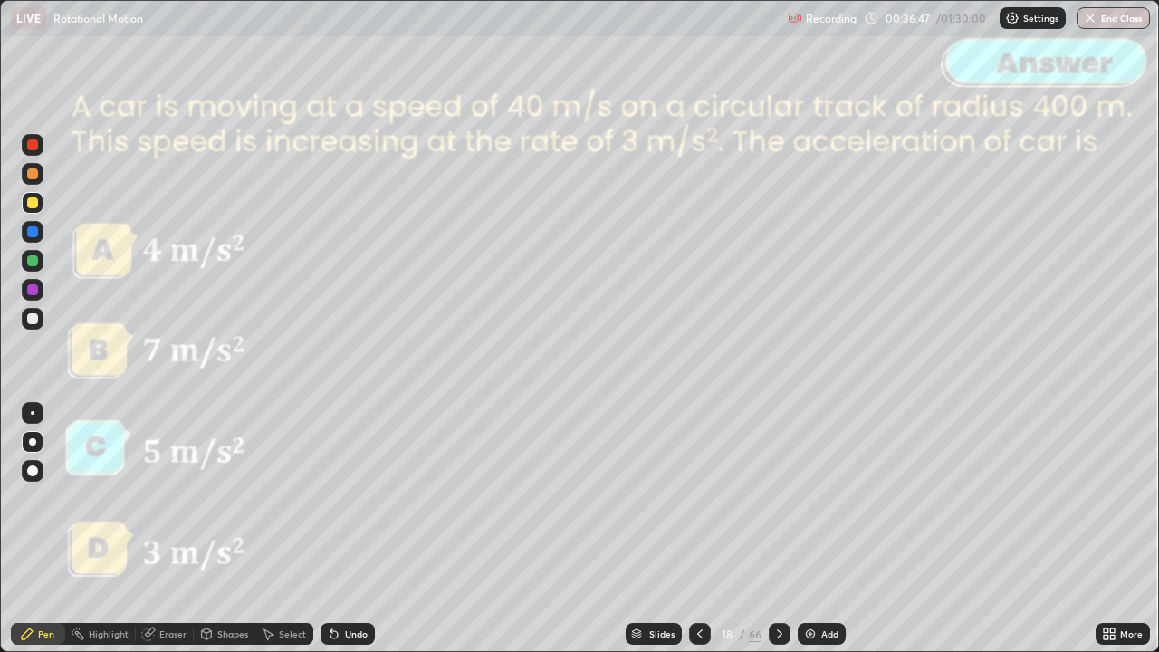
click at [778, 537] on icon at bounding box center [779, 633] width 14 height 14
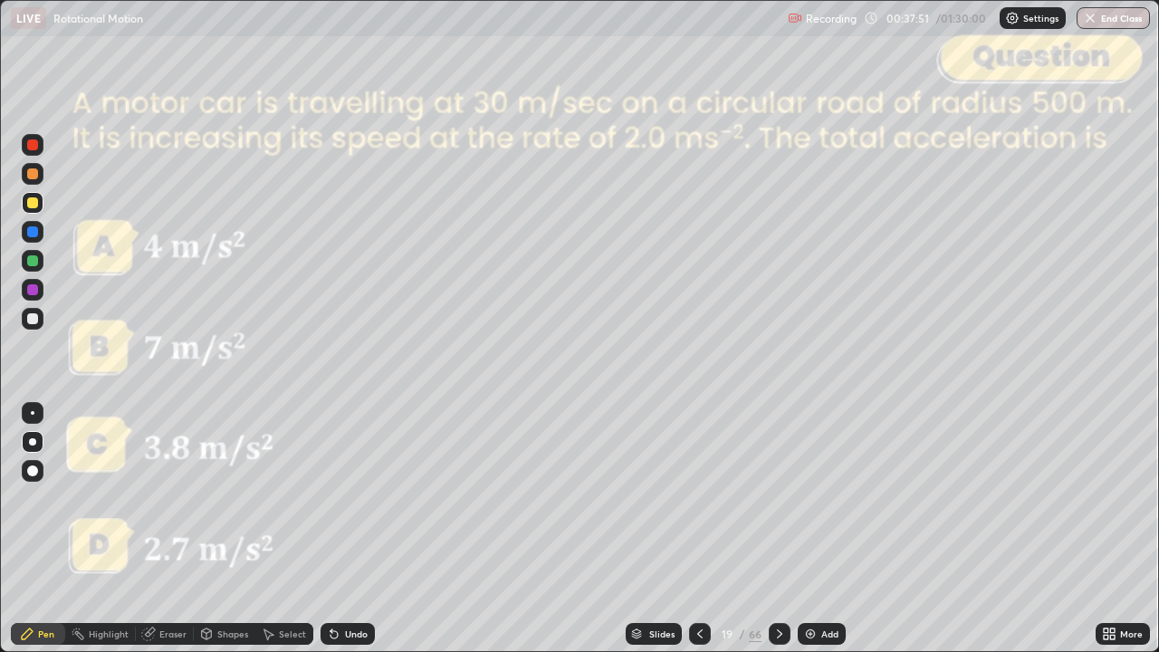
click at [36, 315] on div at bounding box center [32, 318] width 11 height 11
click at [349, 537] on div "Undo" at bounding box center [356, 633] width 23 height 9
click at [33, 206] on div at bounding box center [32, 202] width 11 height 11
click at [780, 537] on icon at bounding box center [779, 633] width 14 height 14
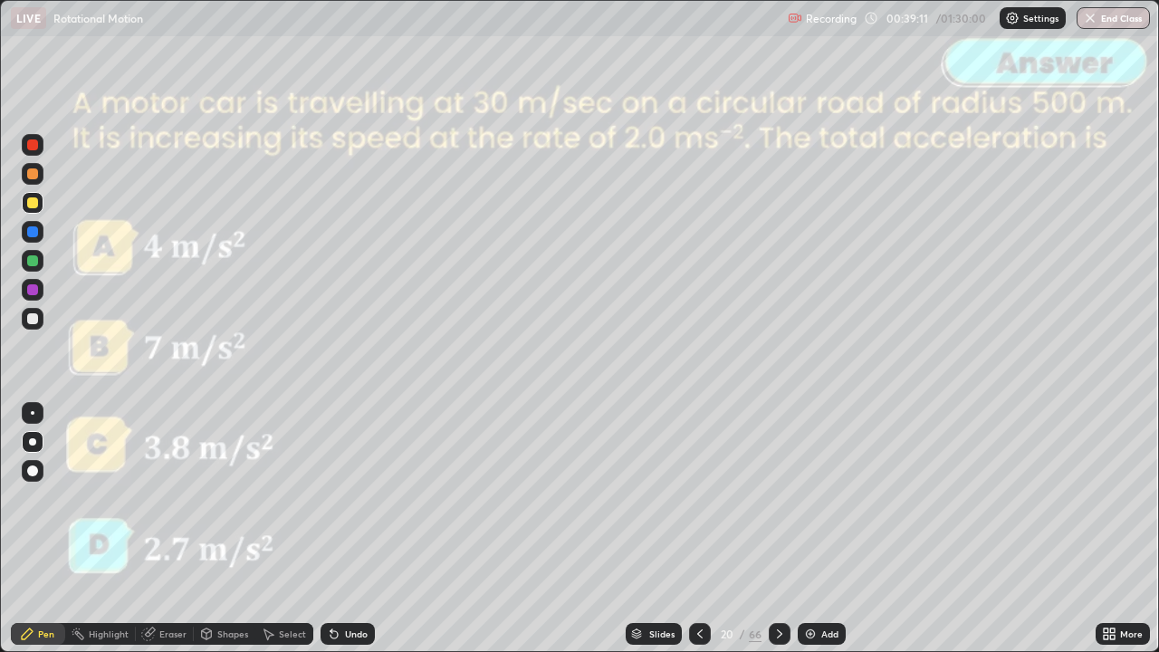
click at [778, 537] on icon at bounding box center [779, 633] width 14 height 14
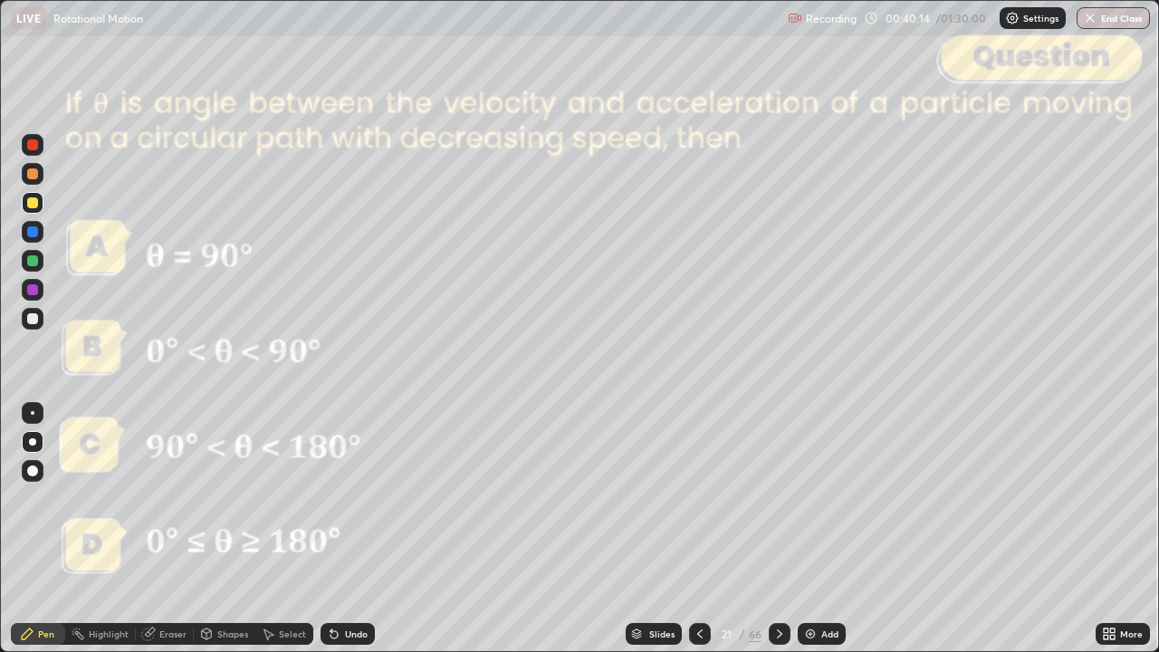
click at [777, 537] on icon at bounding box center [779, 633] width 14 height 14
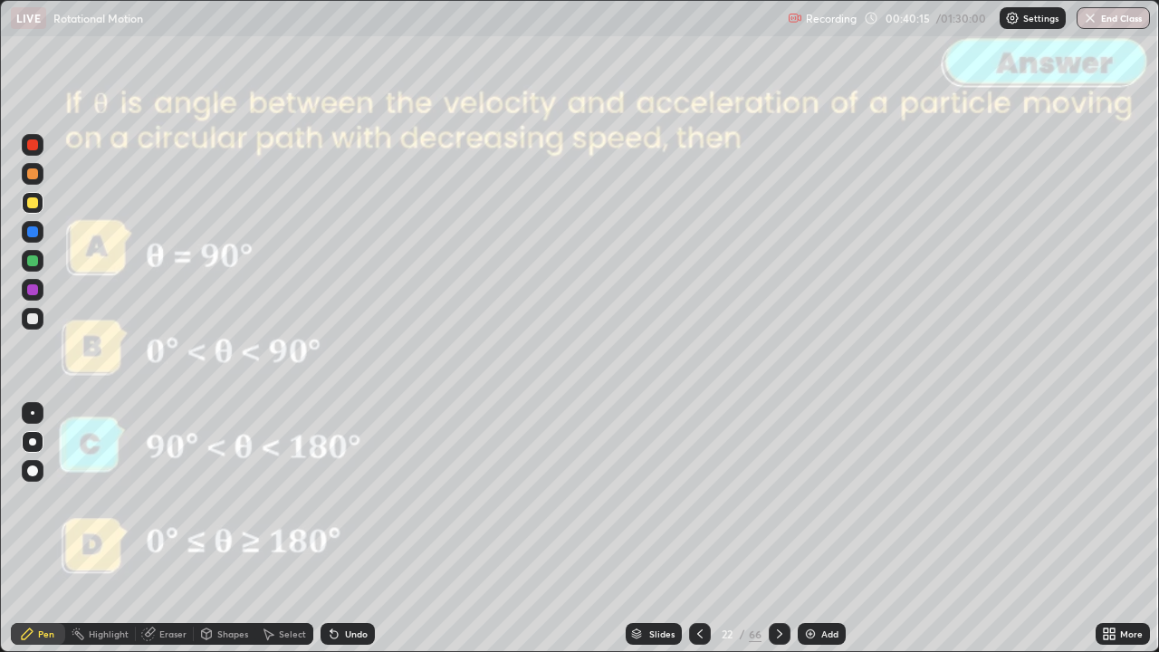
click at [779, 537] on icon at bounding box center [779, 633] width 14 height 14
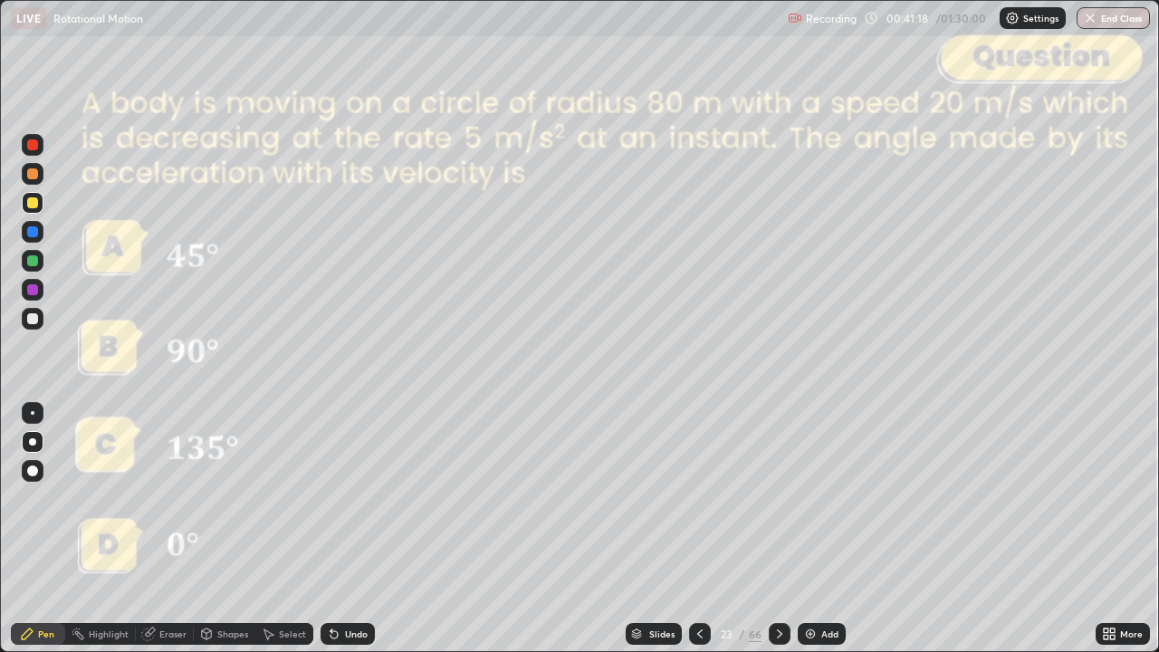
click at [36, 323] on div at bounding box center [33, 319] width 22 height 22
click at [650, 537] on div "Slides" at bounding box center [661, 633] width 25 height 9
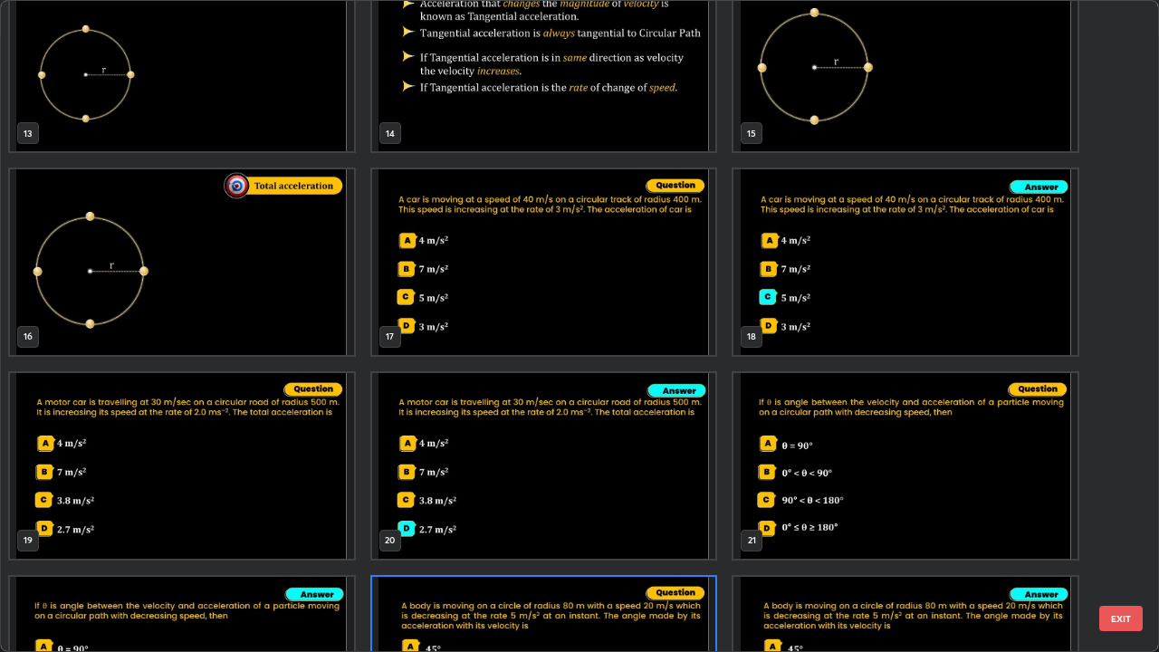
scroll to position [846, 0]
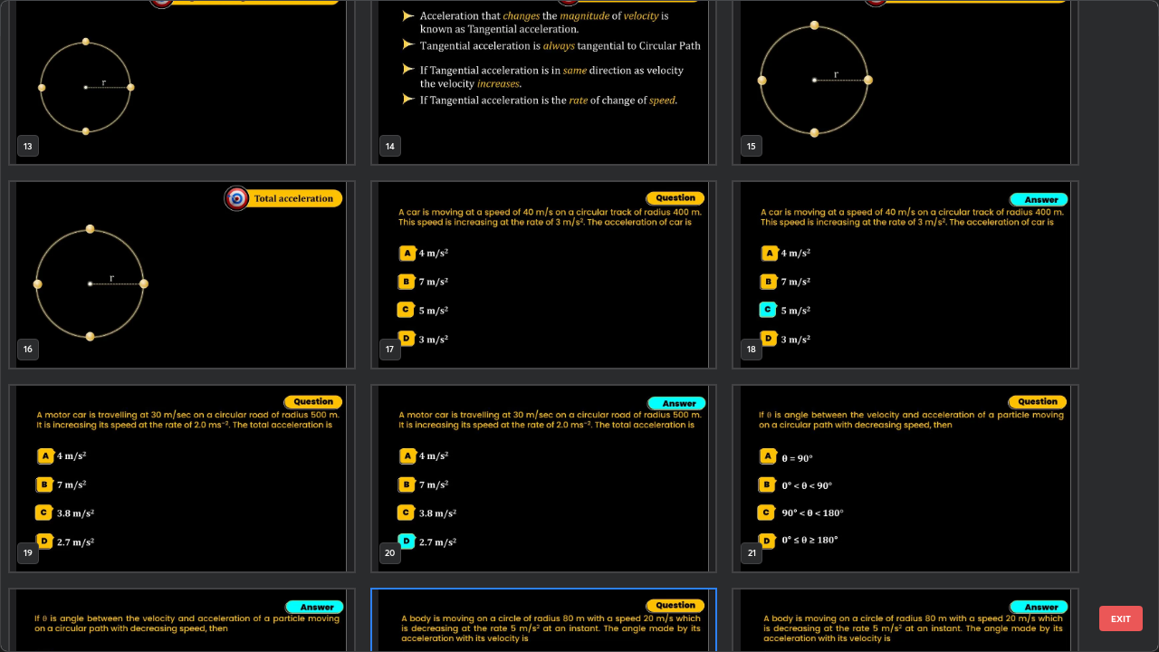
click at [270, 321] on img "grid" at bounding box center [182, 275] width 344 height 186
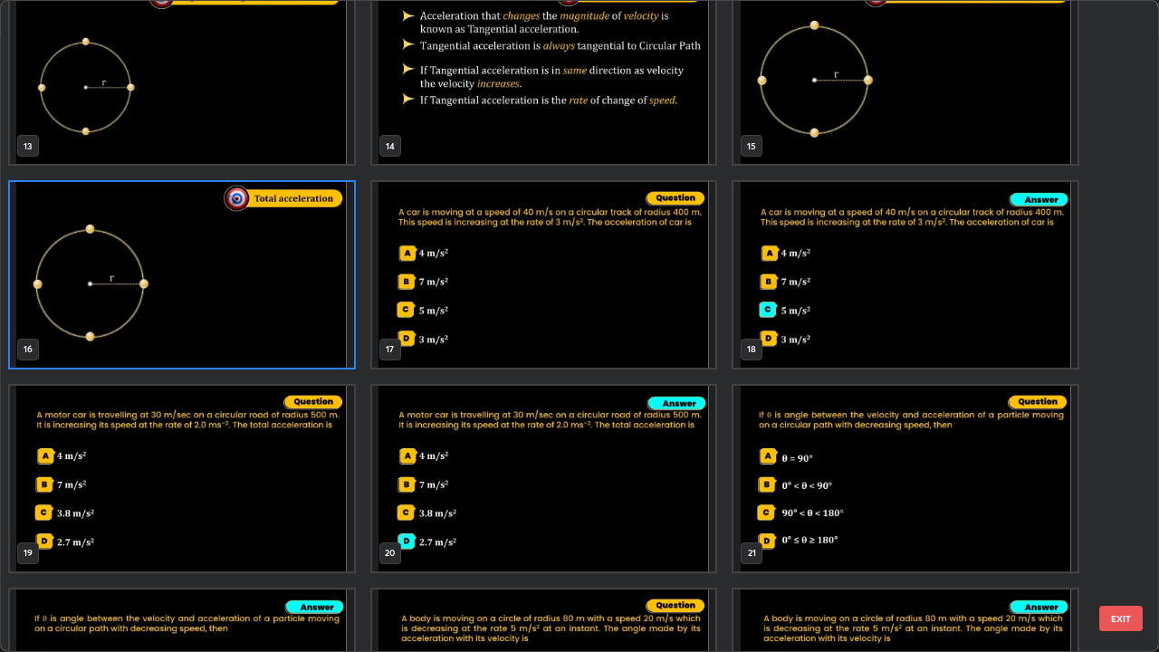
click at [1114, 537] on button "EXIT" at bounding box center [1120, 618] width 43 height 25
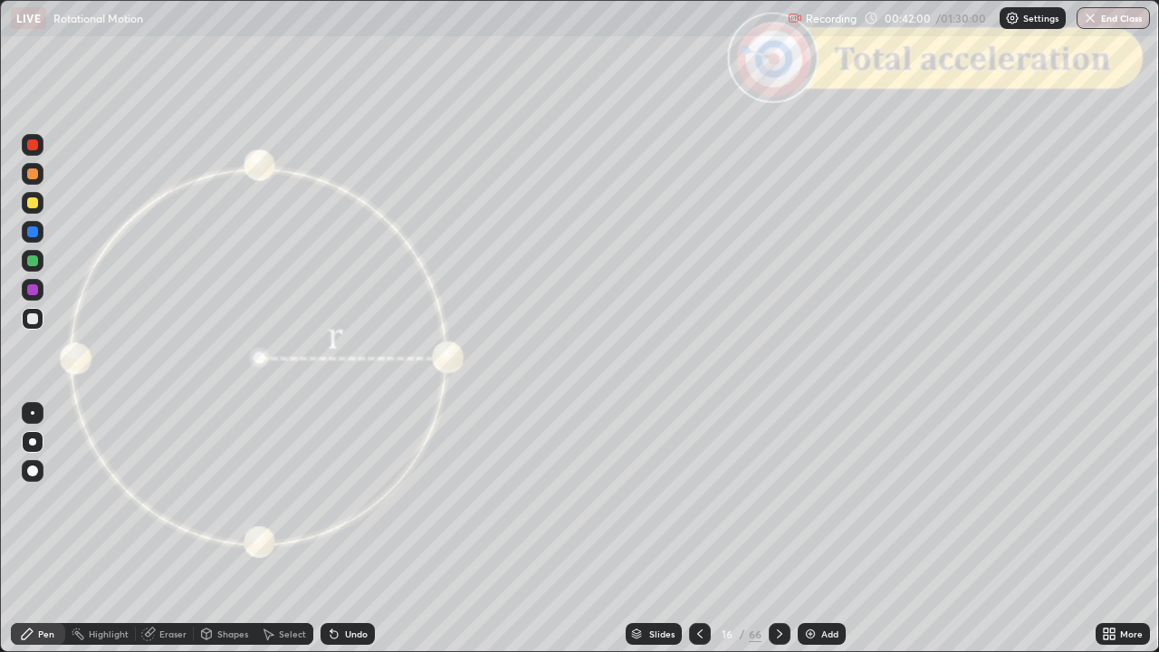
click at [646, 537] on div "Slides" at bounding box center [654, 634] width 56 height 22
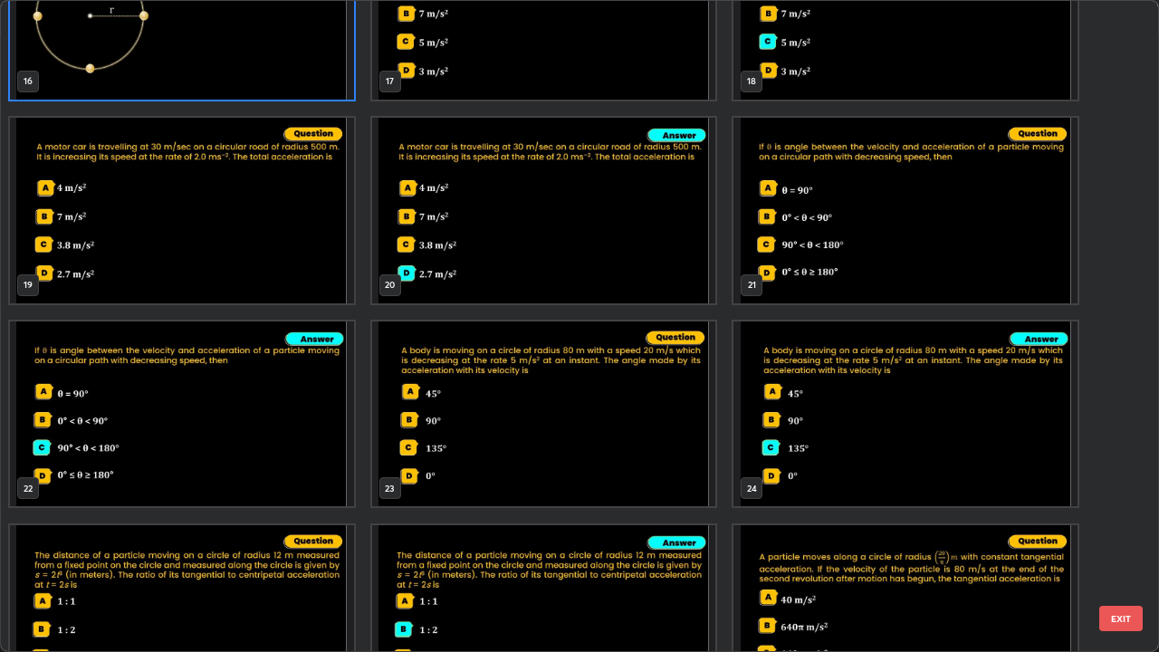
scroll to position [1183, 0]
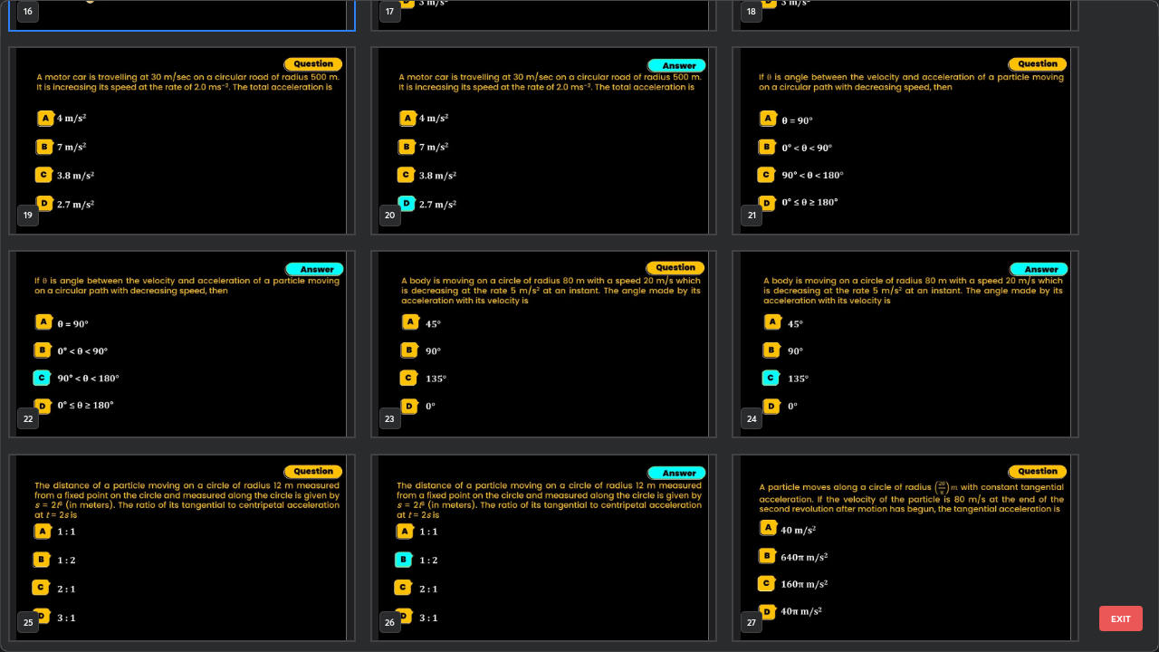
click at [476, 385] on img "grid" at bounding box center [544, 345] width 344 height 186
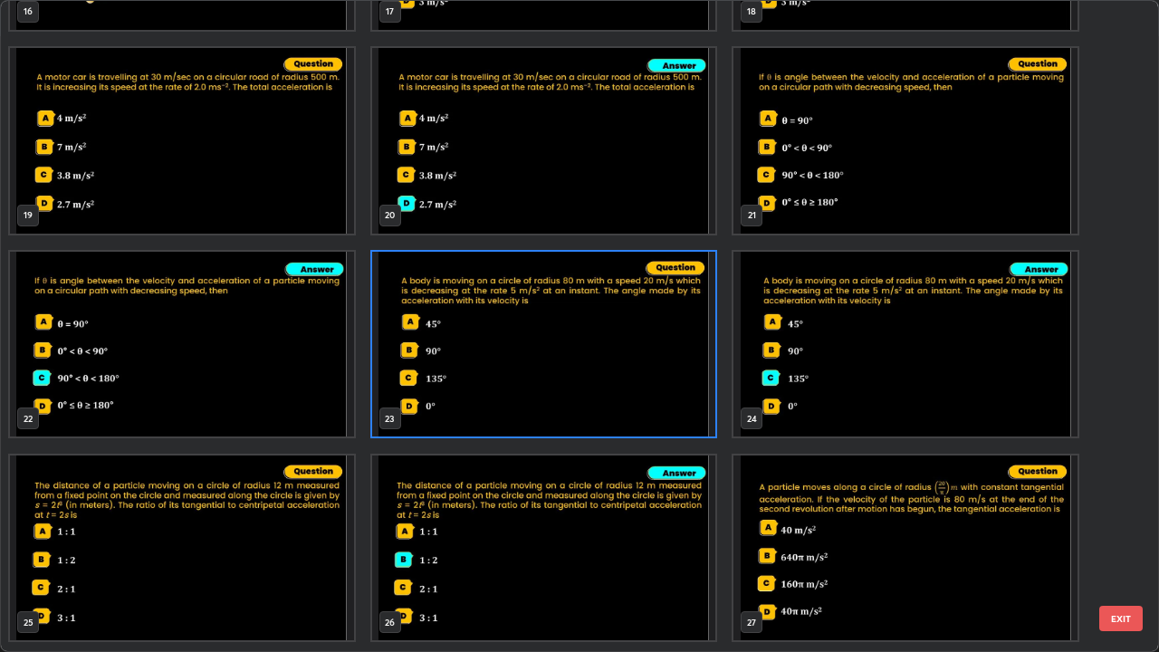
click at [1130, 537] on button "EXIT" at bounding box center [1120, 618] width 43 height 25
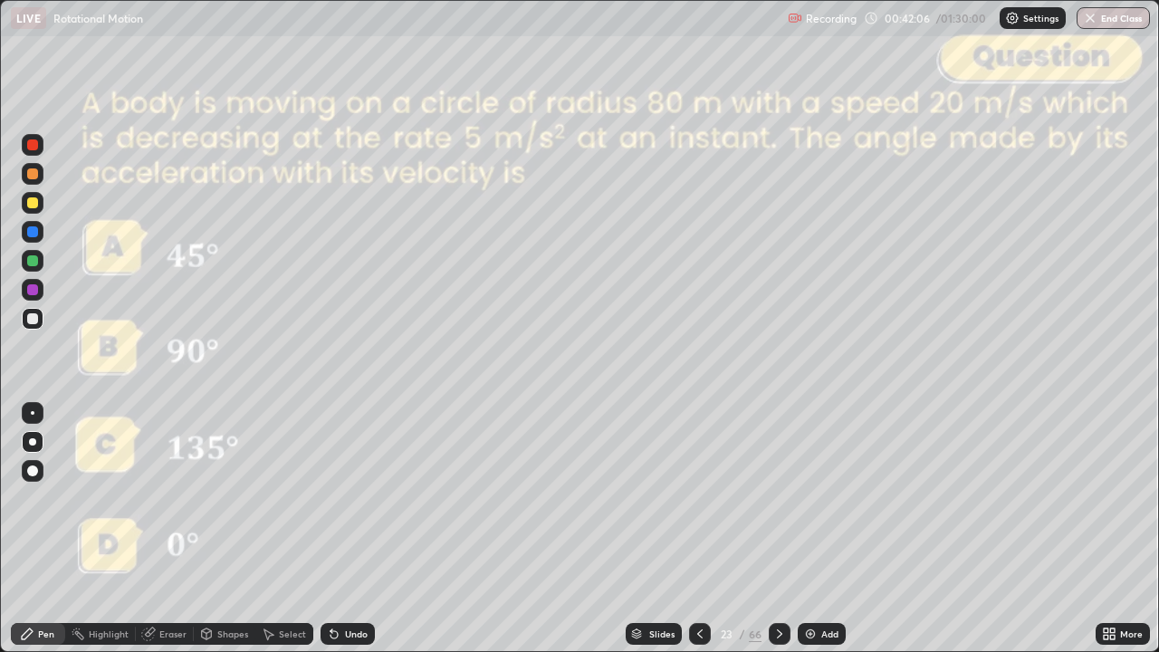
click at [33, 293] on div at bounding box center [32, 289] width 11 height 11
click at [348, 537] on div "Undo" at bounding box center [356, 633] width 23 height 9
click at [778, 537] on icon at bounding box center [779, 633] width 14 height 14
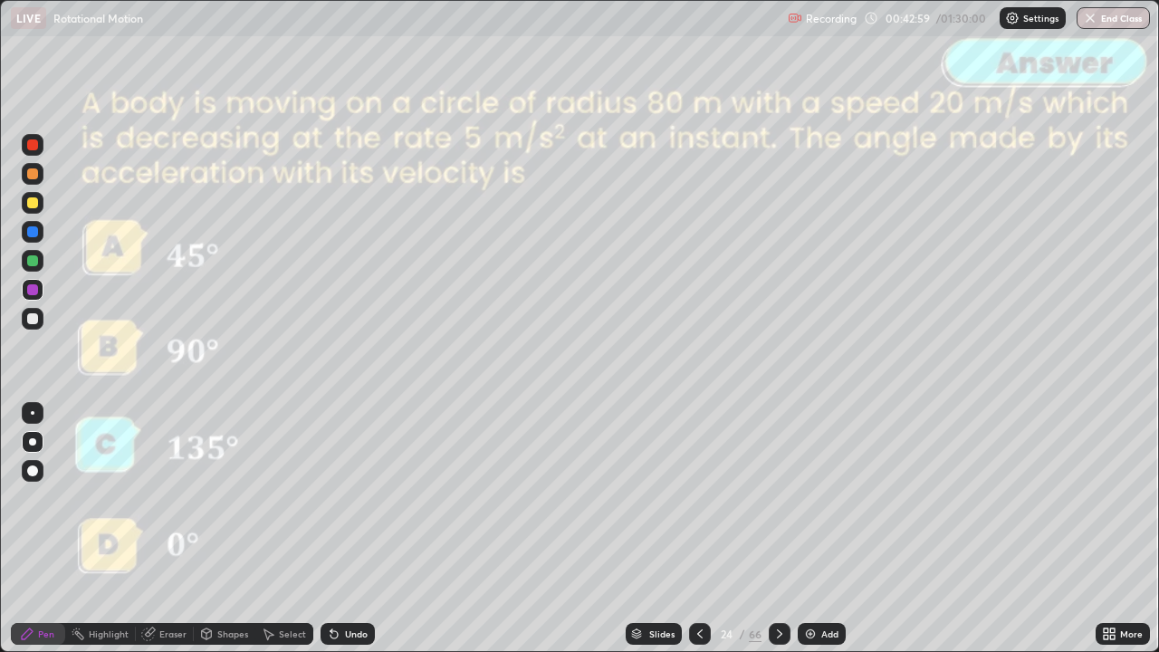
click at [698, 537] on icon at bounding box center [699, 633] width 5 height 9
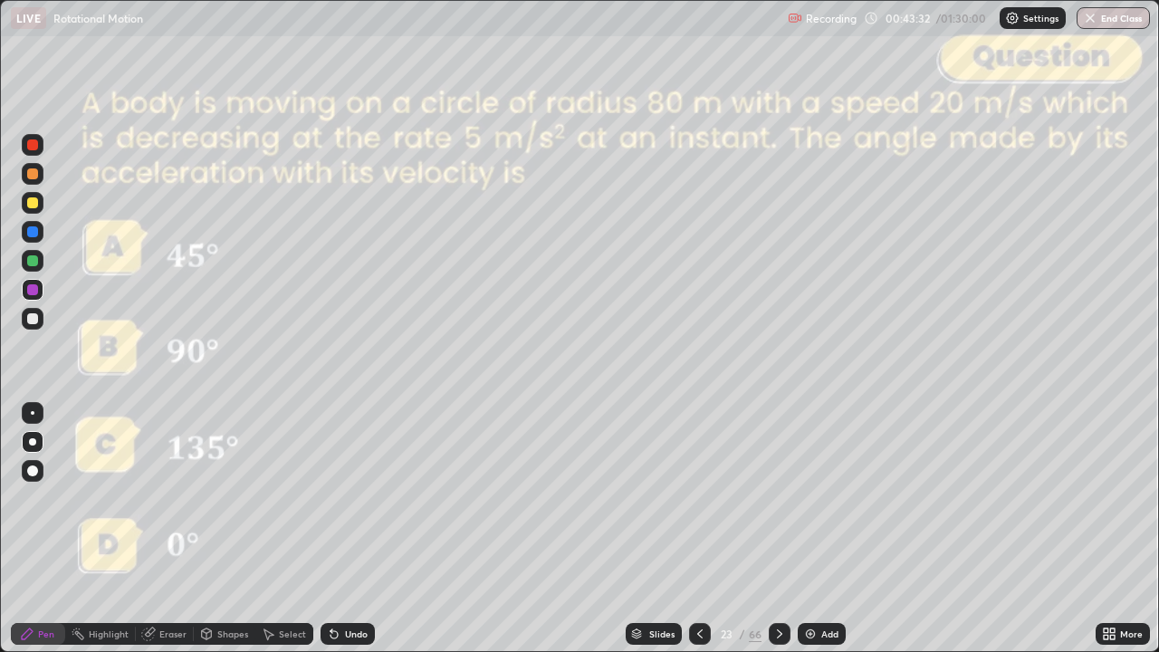
click at [778, 537] on icon at bounding box center [779, 633] width 14 height 14
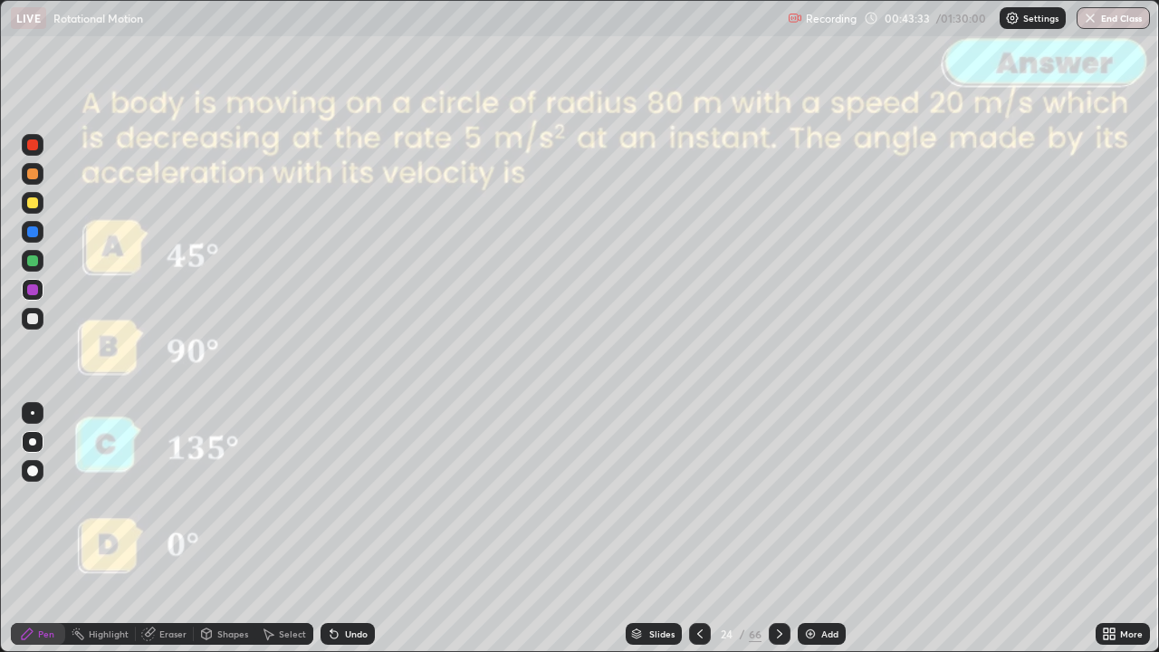
click at [778, 537] on icon at bounding box center [779, 633] width 14 height 14
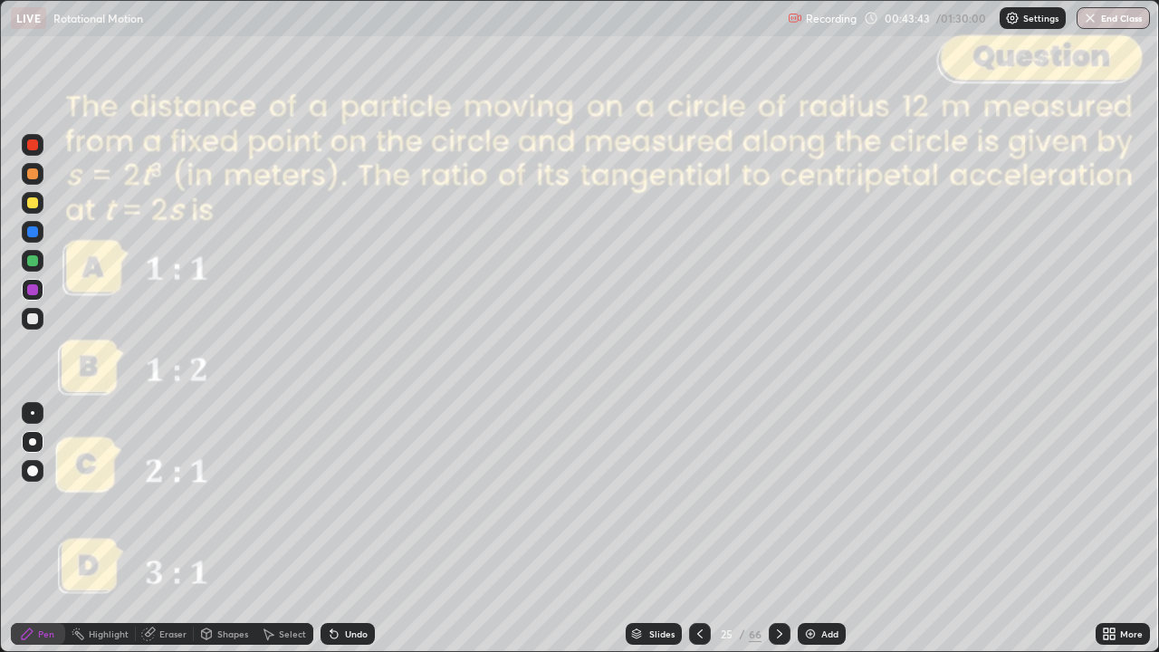
click at [663, 537] on div "Slides" at bounding box center [654, 634] width 56 height 22
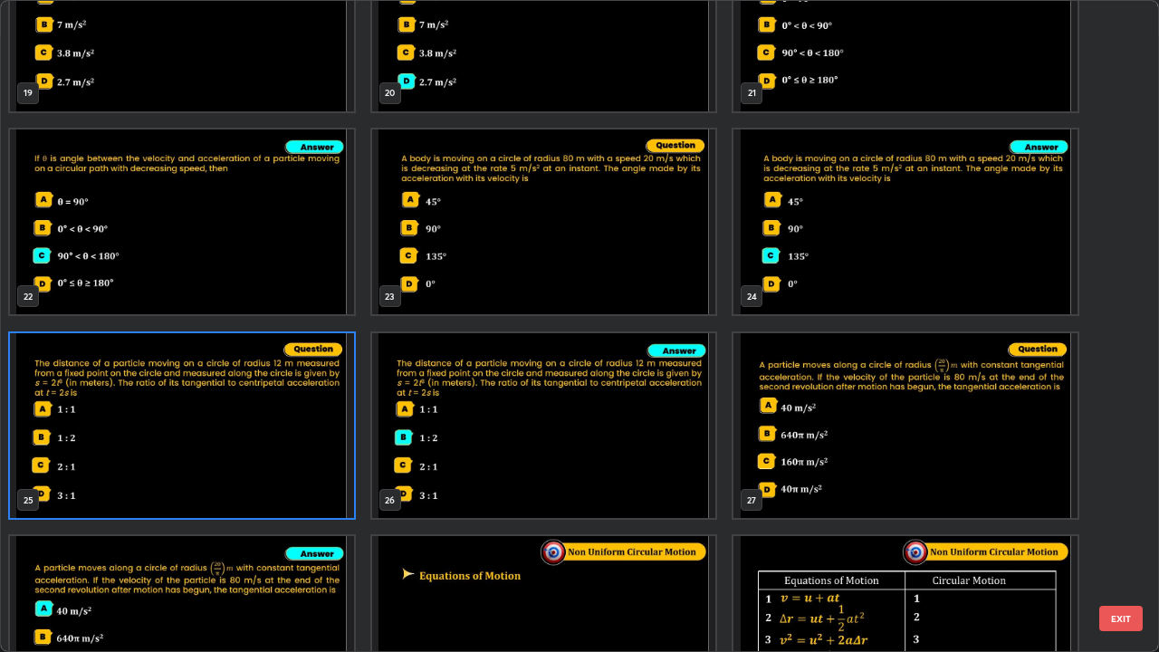
scroll to position [1305, 0]
click at [1126, 537] on button "EXIT" at bounding box center [1120, 618] width 43 height 25
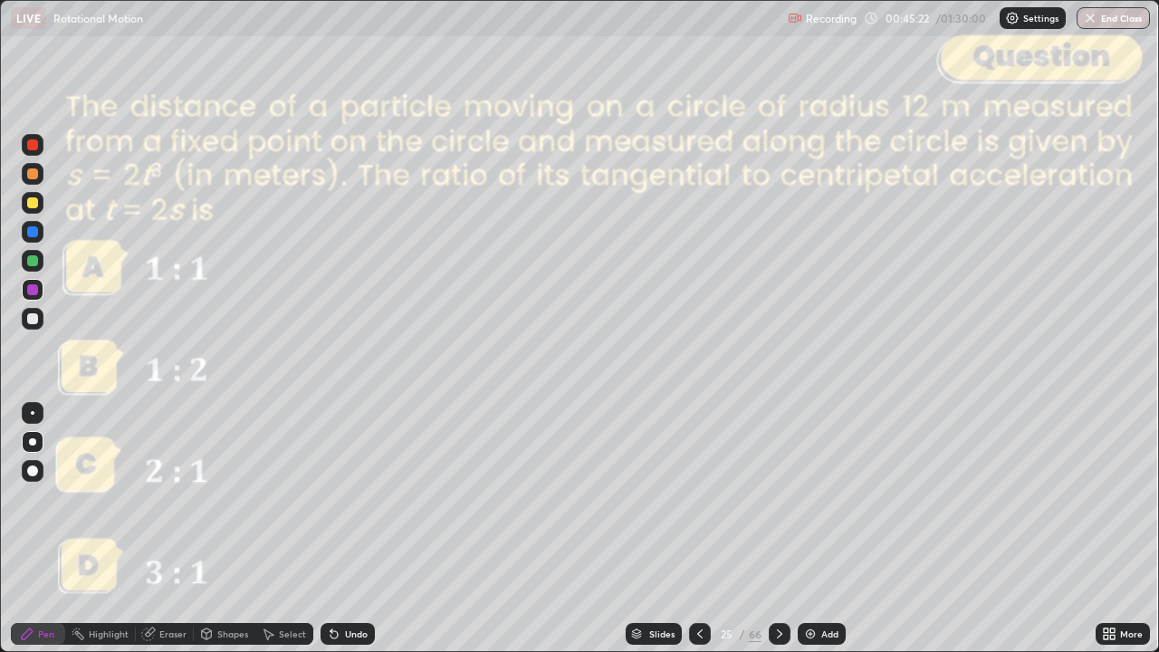
click at [30, 181] on div at bounding box center [33, 174] width 22 height 22
click at [345, 537] on div "Undo" at bounding box center [356, 633] width 23 height 9
click at [34, 210] on div at bounding box center [33, 203] width 22 height 22
click at [32, 261] on div at bounding box center [32, 260] width 11 height 11
click at [336, 537] on div "Undo" at bounding box center [347, 634] width 54 height 22
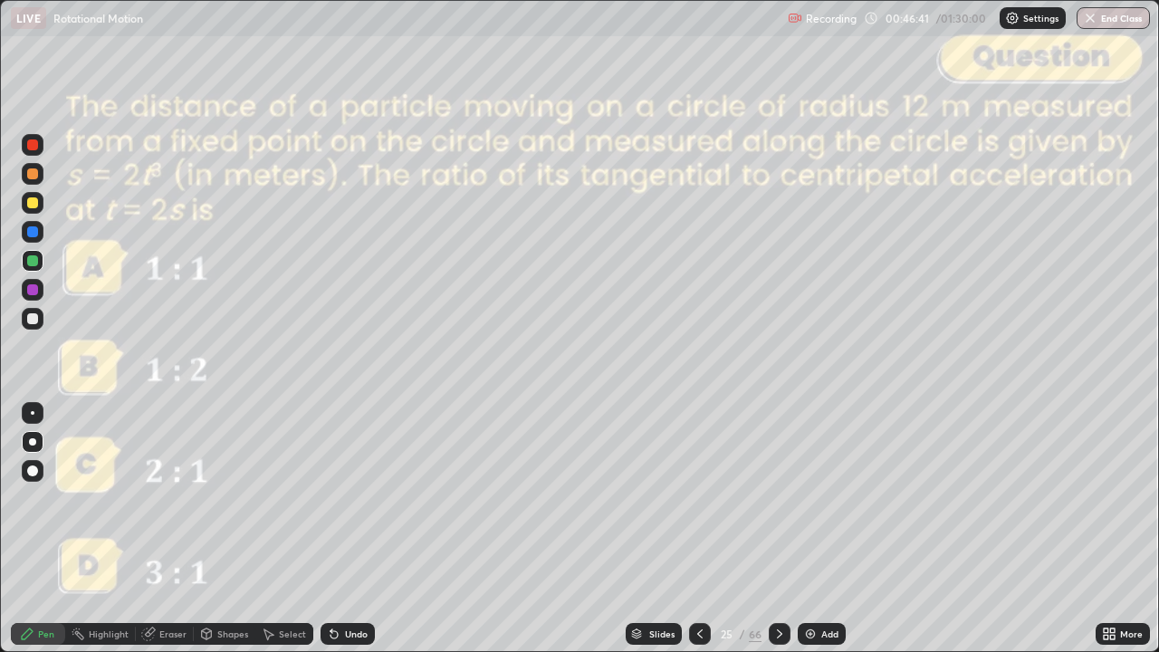
click at [330, 537] on icon at bounding box center [334, 633] width 14 height 14
click at [228, 537] on div "Shapes" at bounding box center [232, 633] width 31 height 9
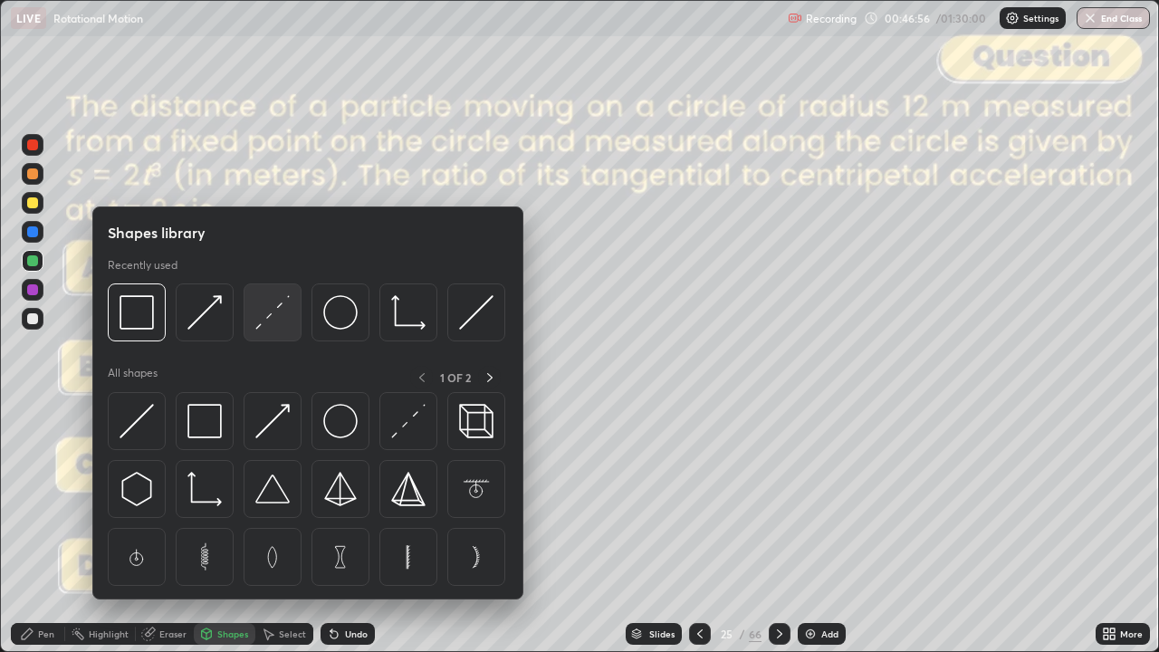
click at [275, 313] on img at bounding box center [272, 312] width 34 height 34
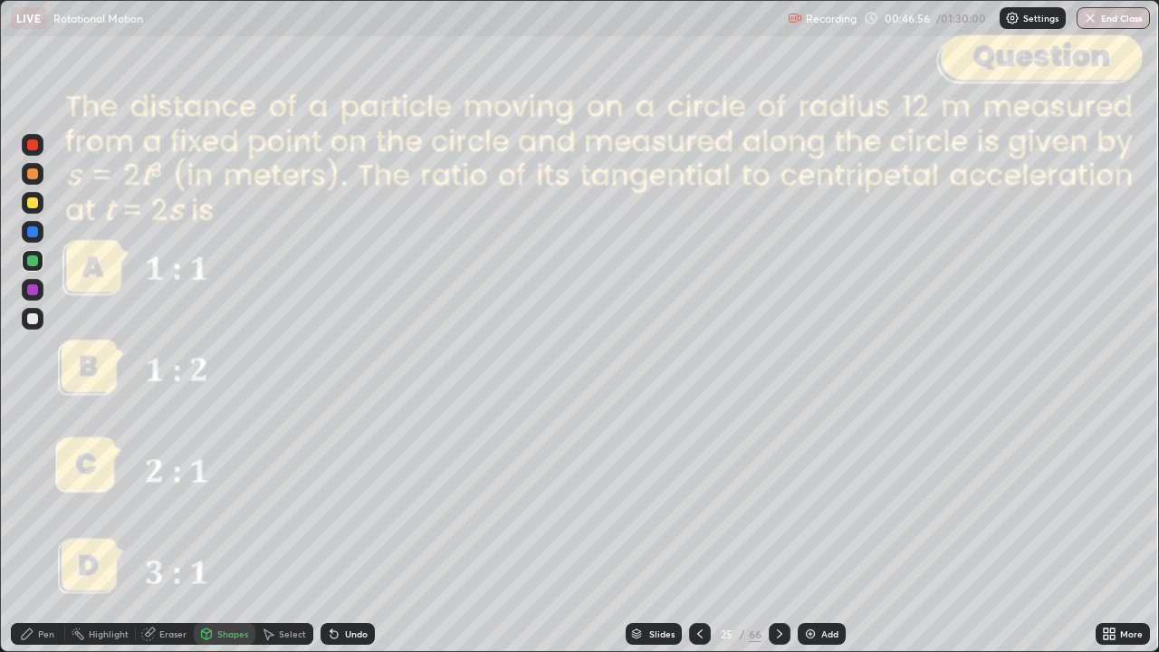
click at [35, 152] on div at bounding box center [33, 145] width 22 height 22
click at [38, 537] on div "Pen" at bounding box center [46, 633] width 16 height 9
click at [31, 319] on div at bounding box center [32, 318] width 11 height 11
click at [40, 263] on div at bounding box center [33, 261] width 22 height 22
click at [30, 310] on div at bounding box center [33, 319] width 22 height 22
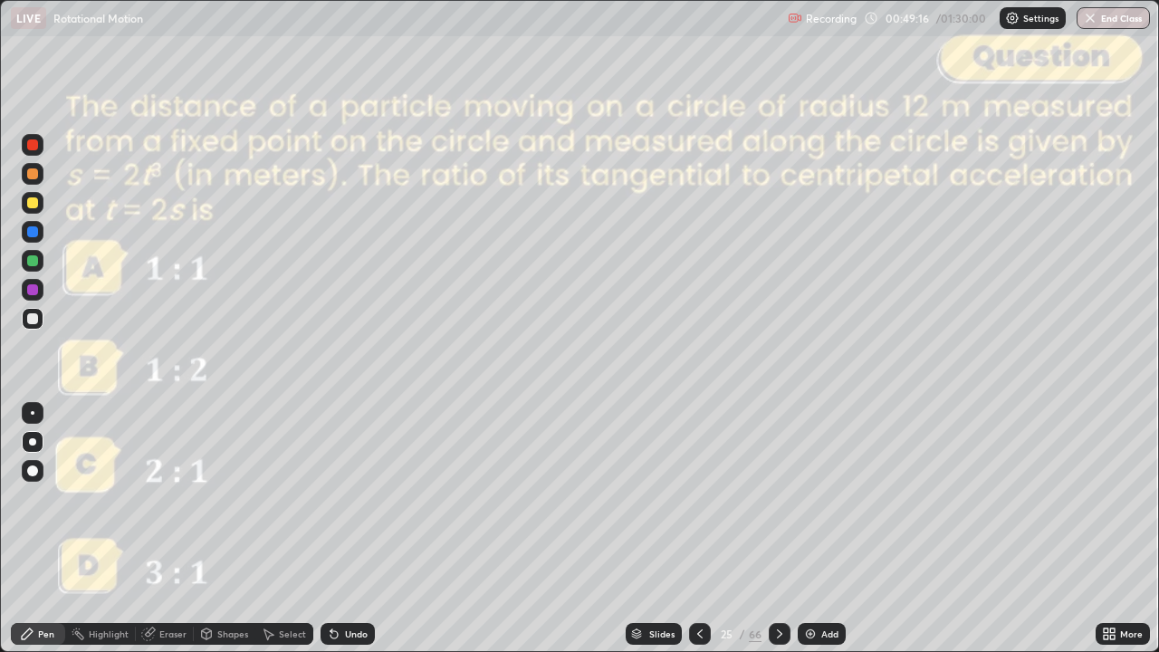
click at [777, 537] on icon at bounding box center [779, 633] width 14 height 14
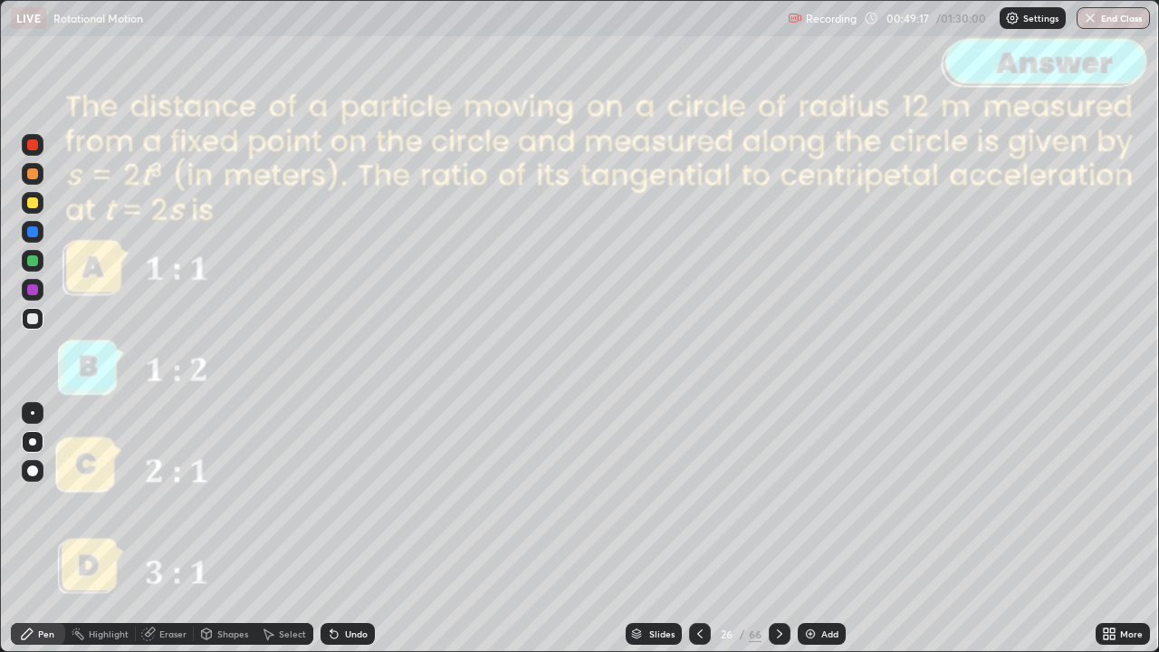
click at [780, 537] on icon at bounding box center [779, 633] width 14 height 14
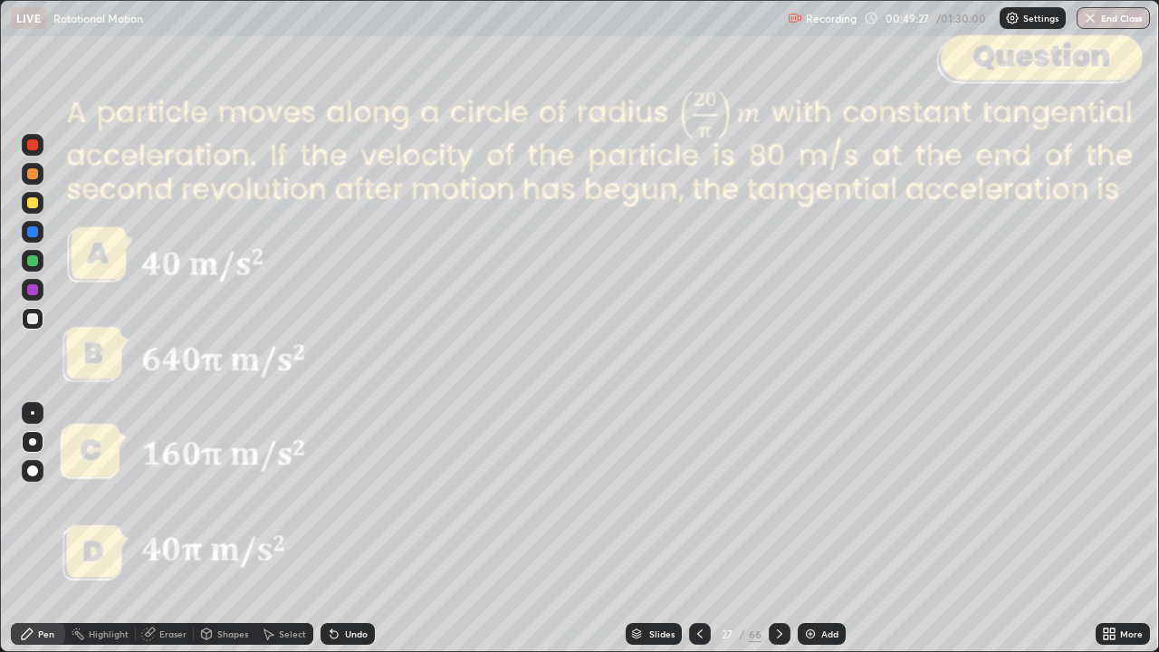
click at [775, 537] on icon at bounding box center [779, 633] width 14 height 14
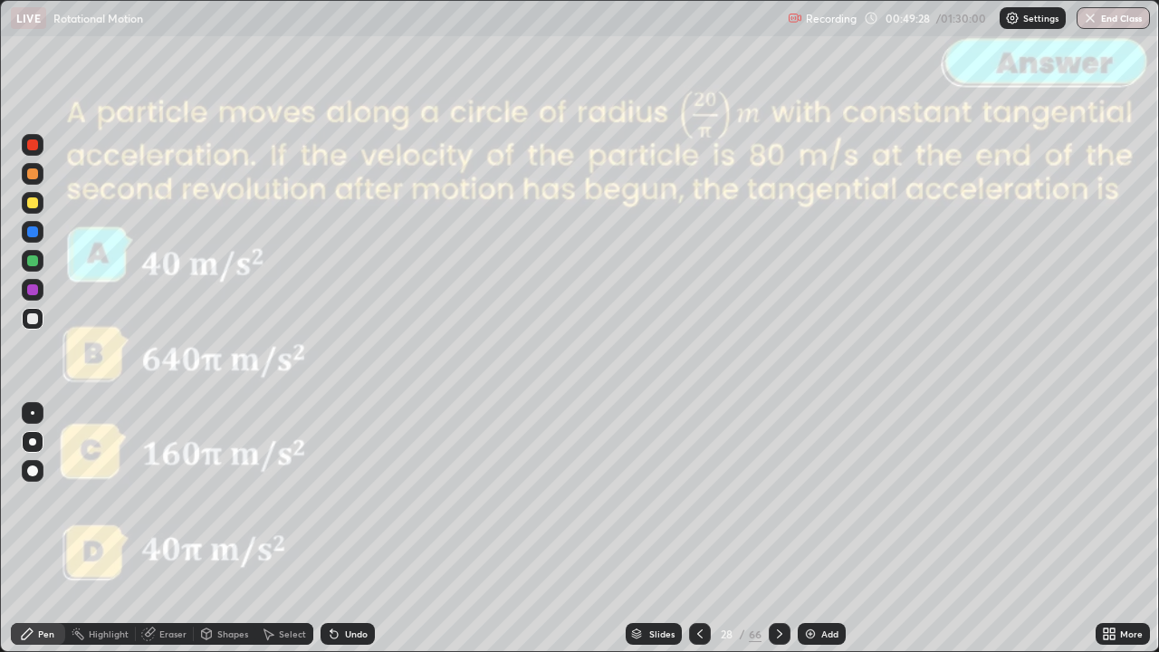
click at [777, 537] on icon at bounding box center [779, 633] width 5 height 9
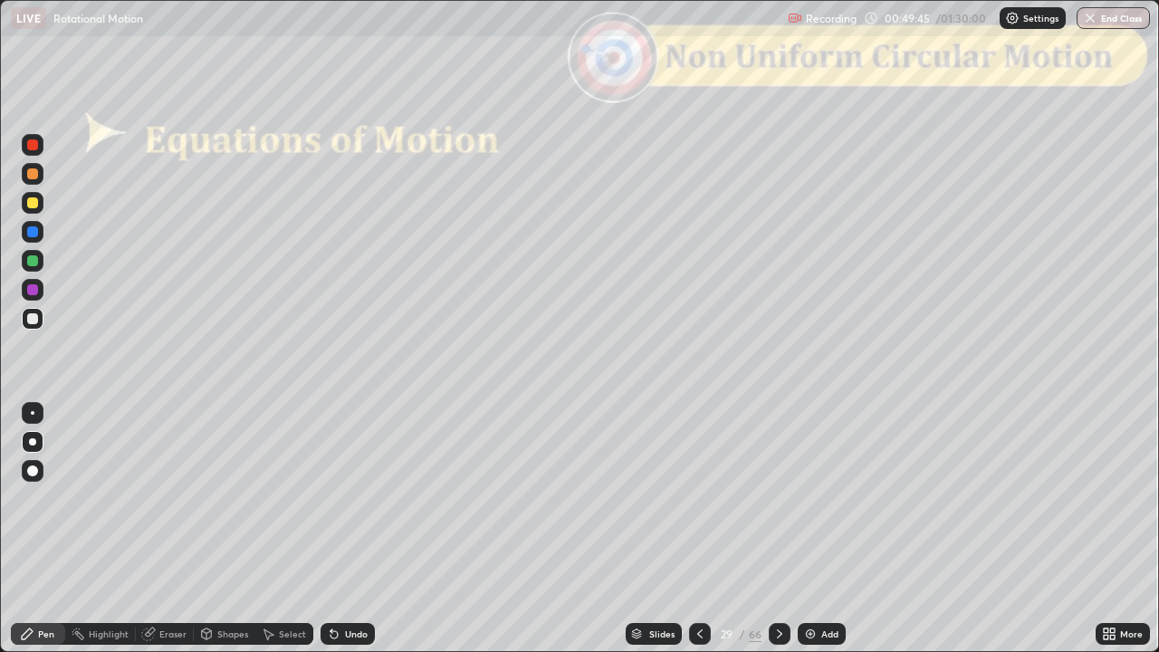
click at [780, 537] on icon at bounding box center [779, 633] width 14 height 14
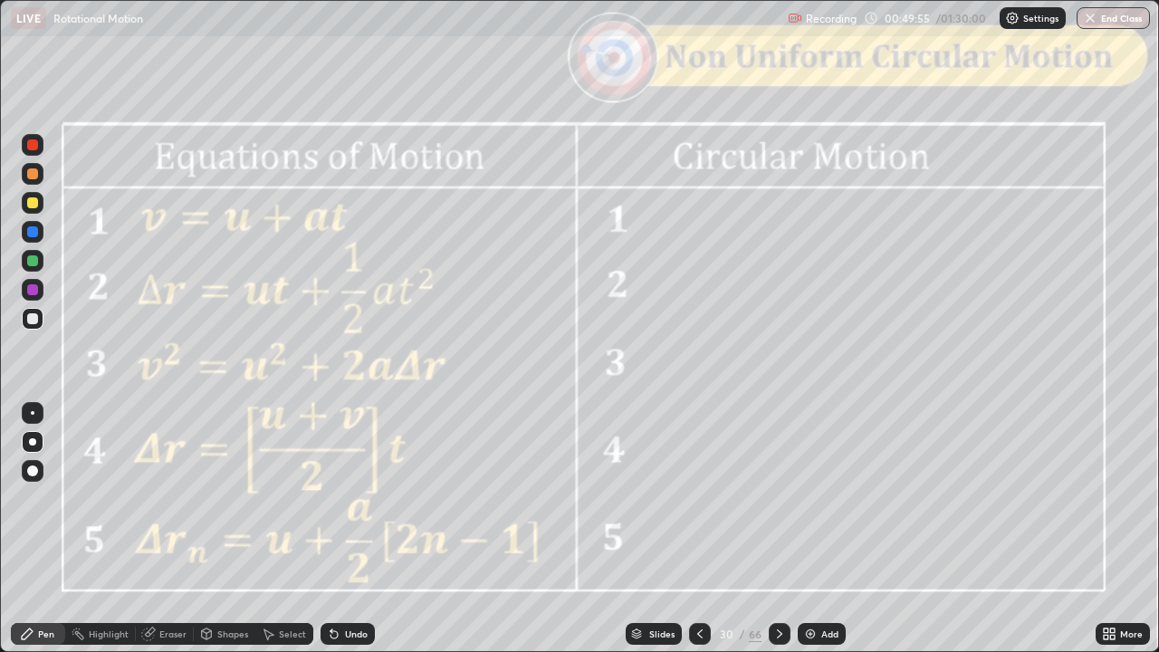
click at [36, 172] on div at bounding box center [32, 173] width 11 height 11
click at [27, 264] on div at bounding box center [32, 260] width 11 height 11
click at [33, 204] on div at bounding box center [32, 202] width 11 height 11
click at [227, 537] on div "Shapes" at bounding box center [225, 634] width 62 height 22
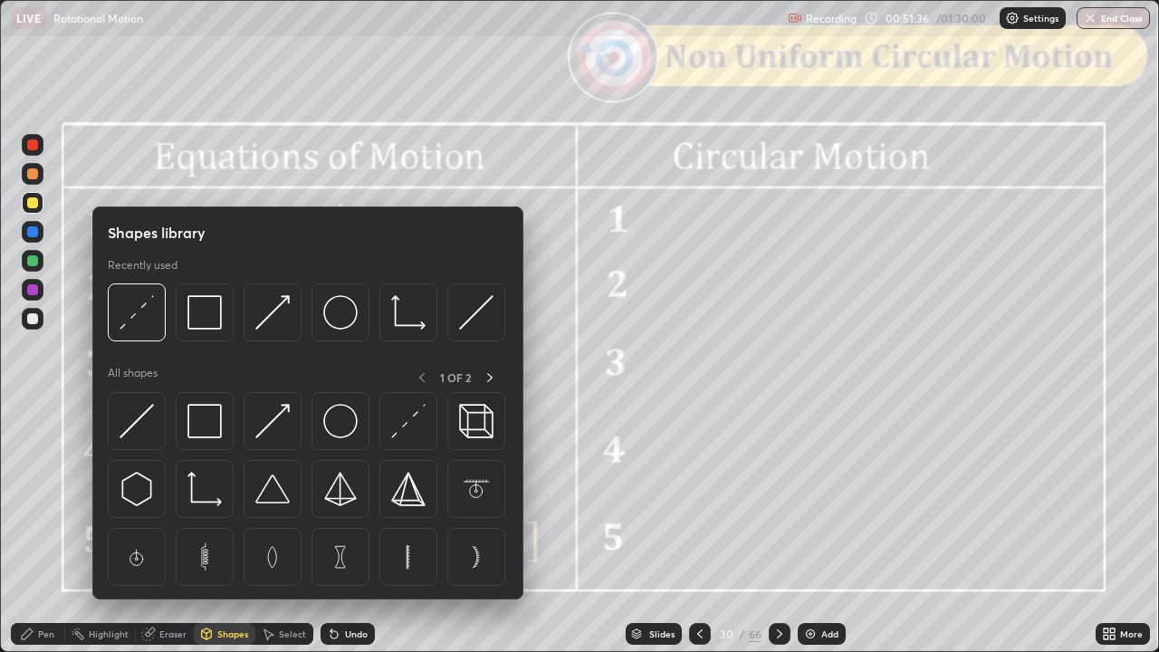
click at [273, 319] on img at bounding box center [272, 312] width 34 height 34
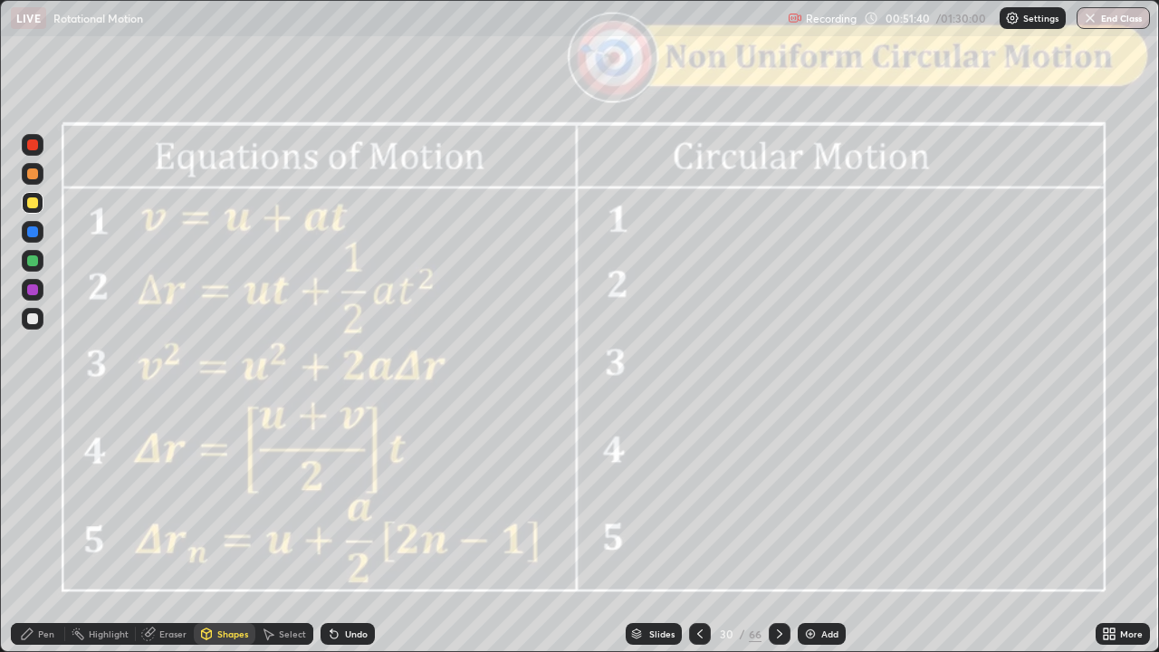
click at [369, 537] on div "Undo" at bounding box center [347, 634] width 54 height 22
click at [34, 537] on div "Pen" at bounding box center [38, 634] width 54 height 22
click at [777, 537] on icon at bounding box center [779, 633] width 14 height 14
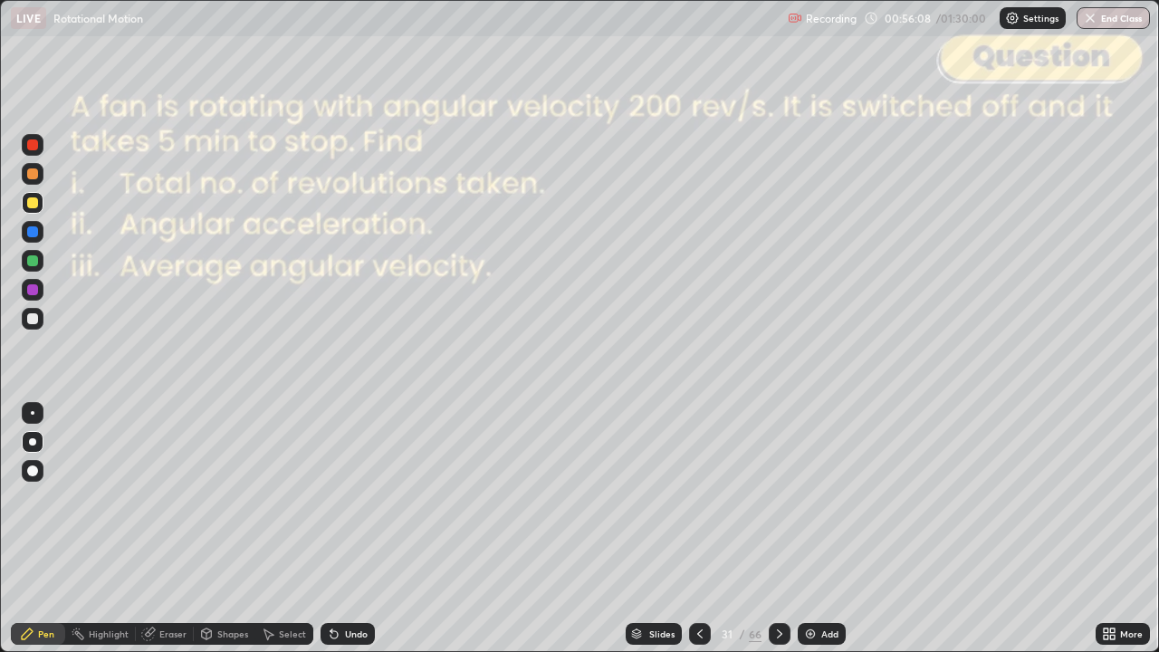
click at [32, 176] on div at bounding box center [32, 173] width 11 height 11
click at [694, 537] on icon at bounding box center [700, 633] width 14 height 14
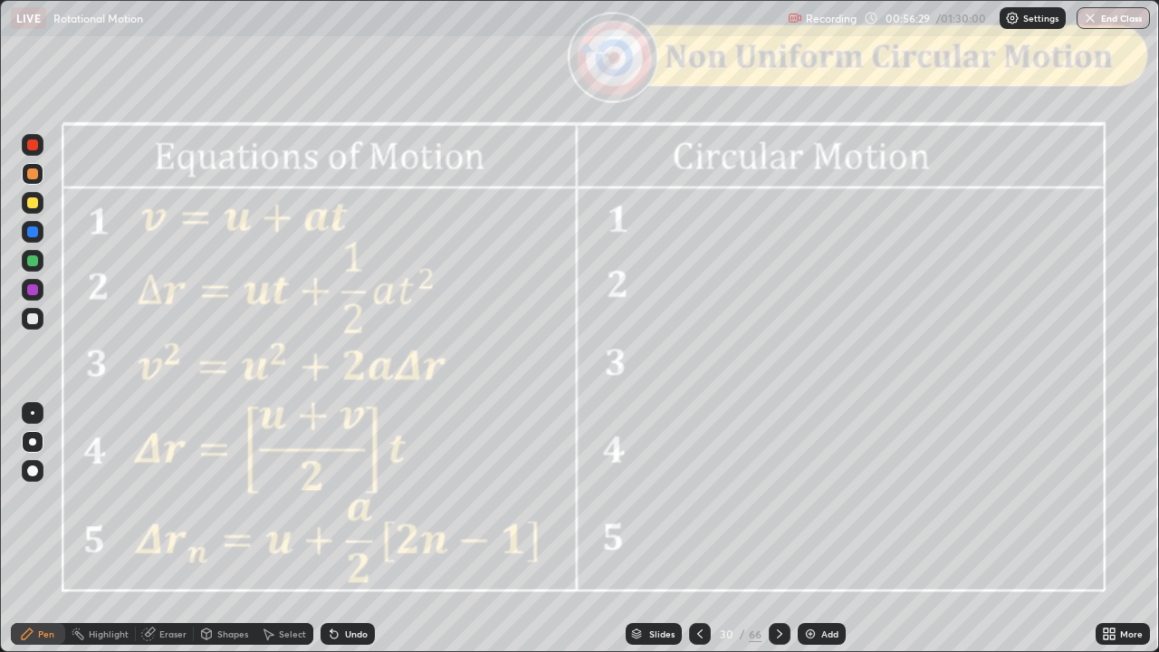
click at [779, 537] on icon at bounding box center [779, 633] width 14 height 14
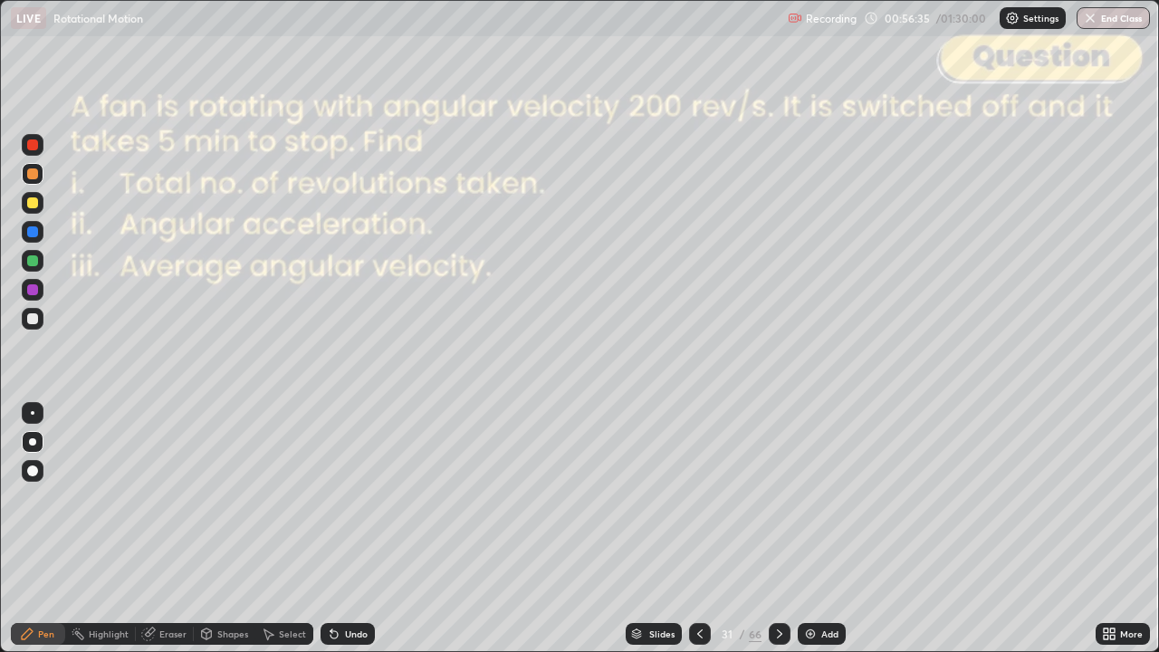
click at [33, 327] on div at bounding box center [33, 319] width 22 height 22
click at [213, 537] on div "Shapes" at bounding box center [225, 634] width 62 height 22
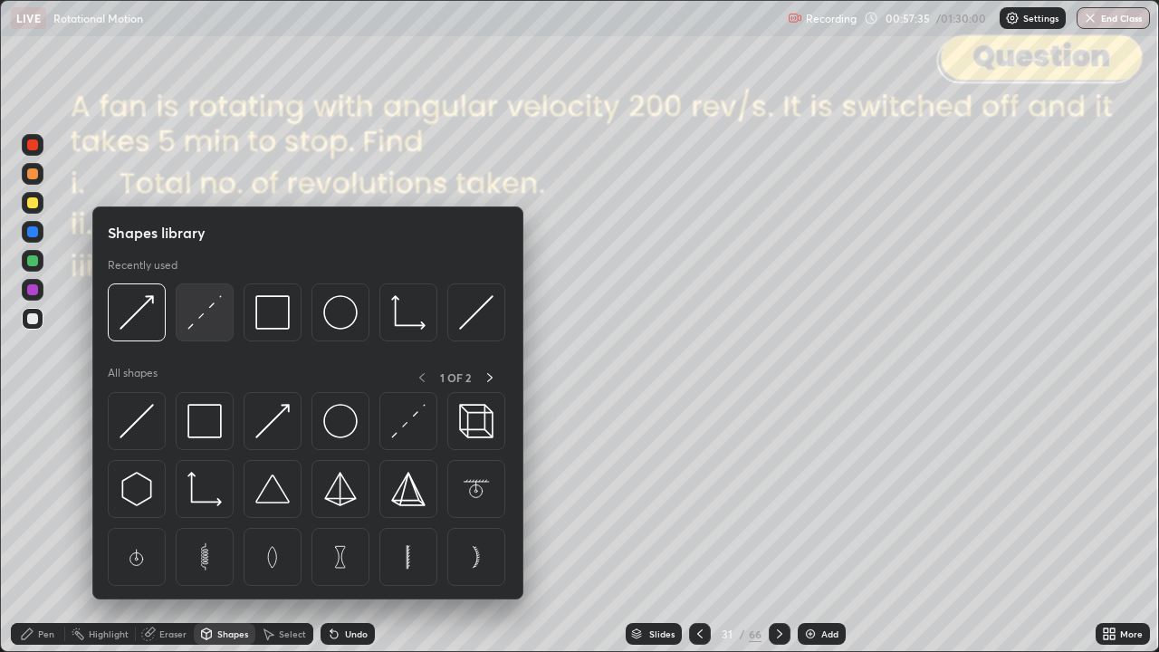
click at [208, 327] on img at bounding box center [204, 312] width 34 height 34
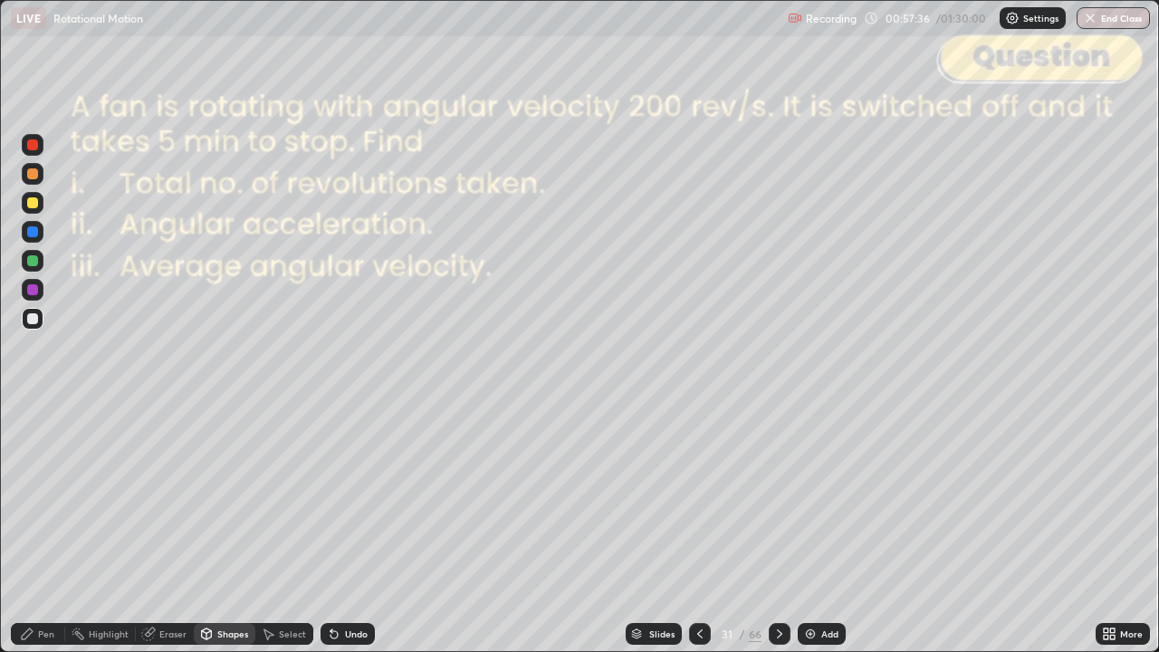
click at [30, 139] on div at bounding box center [32, 144] width 11 height 11
click at [35, 537] on div "Pen" at bounding box center [38, 634] width 54 height 22
click at [29, 264] on div at bounding box center [32, 260] width 11 height 11
click at [345, 537] on div "Undo" at bounding box center [356, 633] width 23 height 9
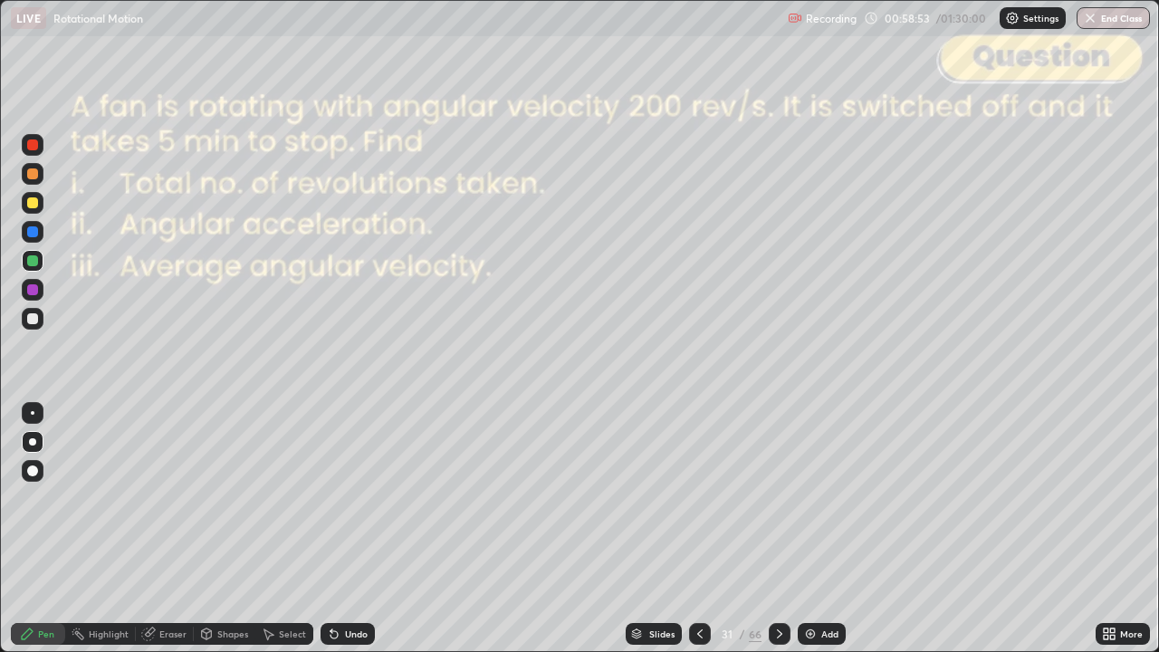
click at [215, 537] on div "Shapes" at bounding box center [225, 634] width 62 height 22
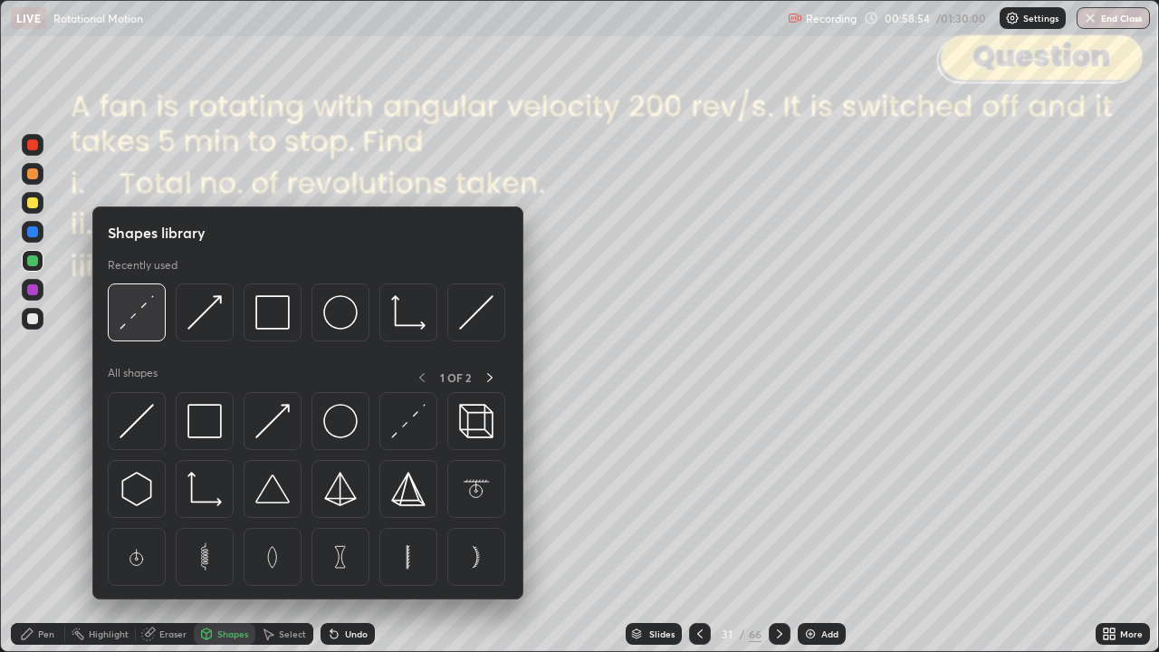
click at [143, 330] on img at bounding box center [136, 312] width 34 height 34
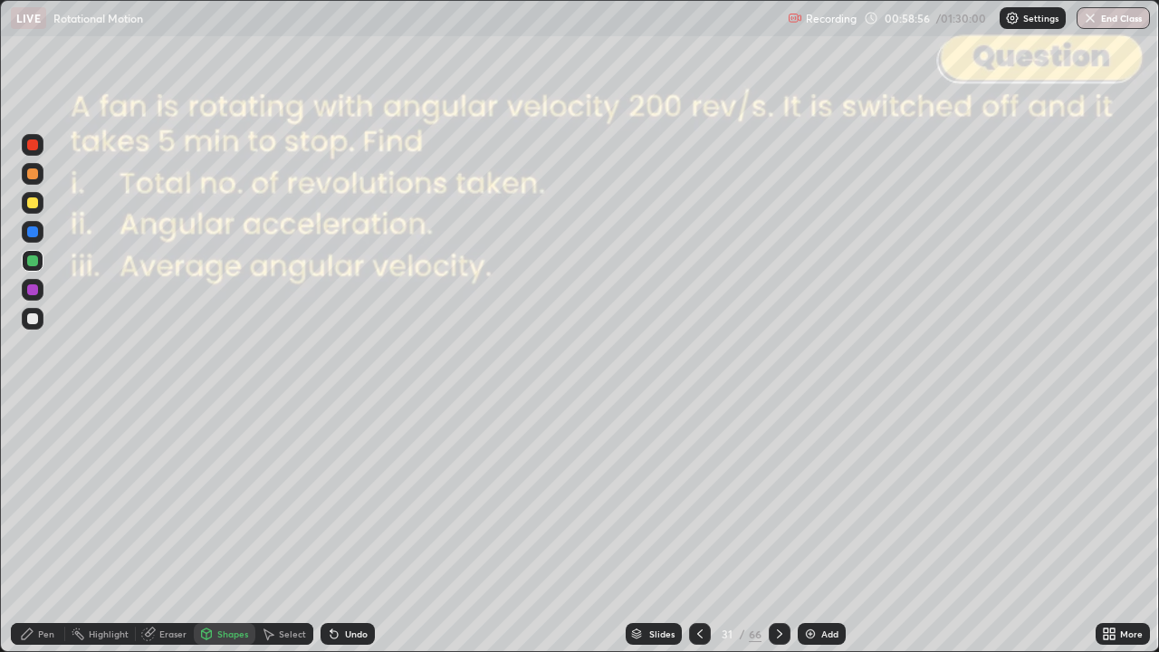
click at [33, 146] on div at bounding box center [32, 144] width 11 height 11
click at [36, 537] on div "Pen" at bounding box center [38, 634] width 54 height 22
click at [31, 291] on div at bounding box center [32, 289] width 11 height 11
click at [700, 537] on icon at bounding box center [700, 633] width 14 height 14
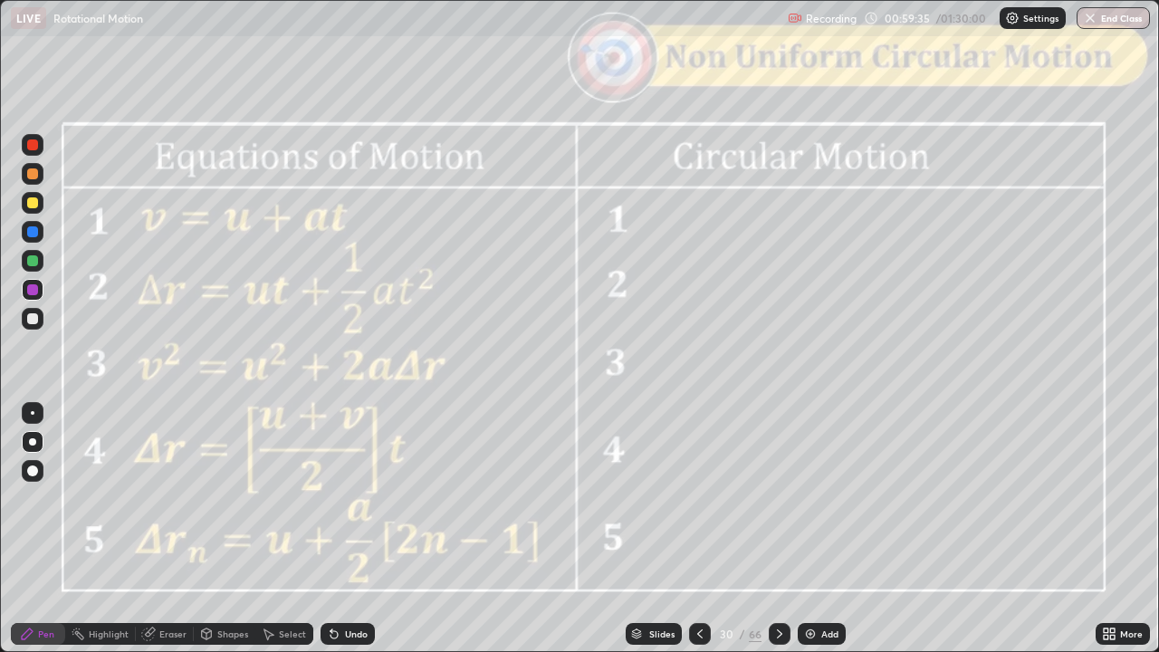
click at [697, 537] on icon at bounding box center [700, 633] width 14 height 14
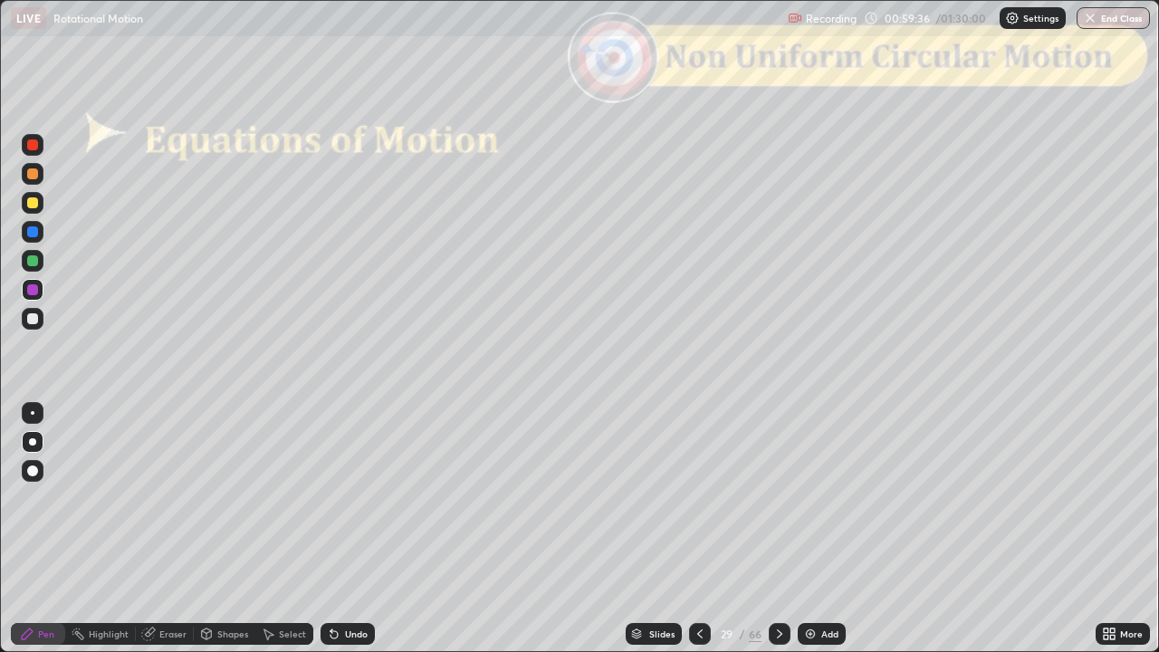
click at [778, 537] on icon at bounding box center [779, 633] width 14 height 14
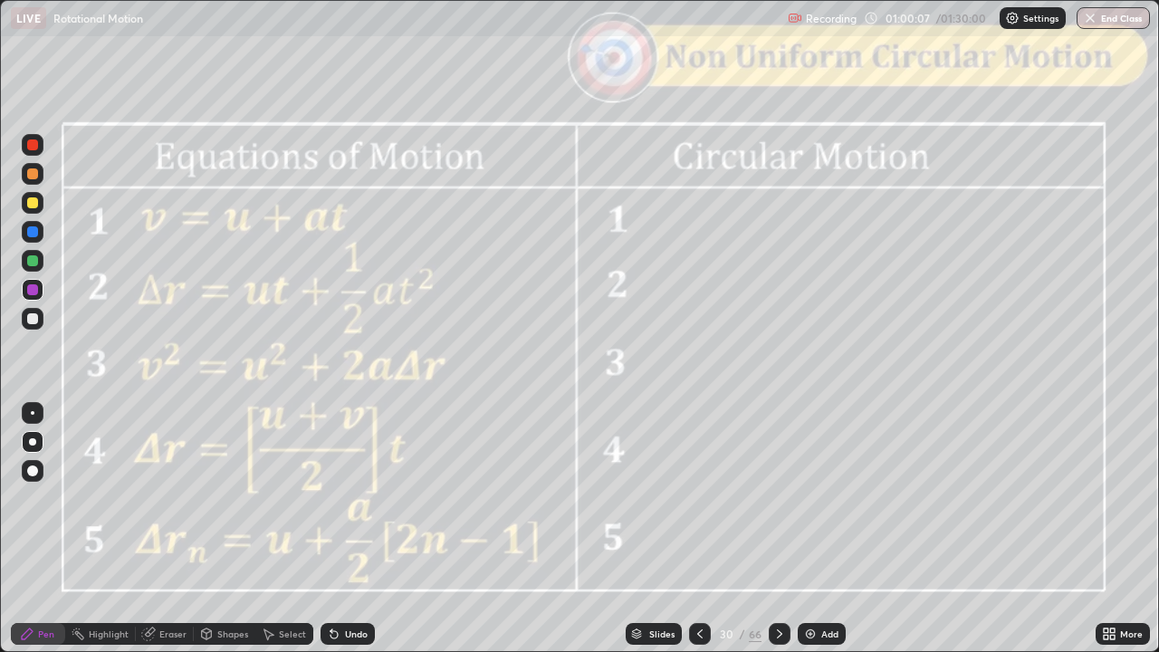
click at [780, 537] on icon at bounding box center [779, 633] width 14 height 14
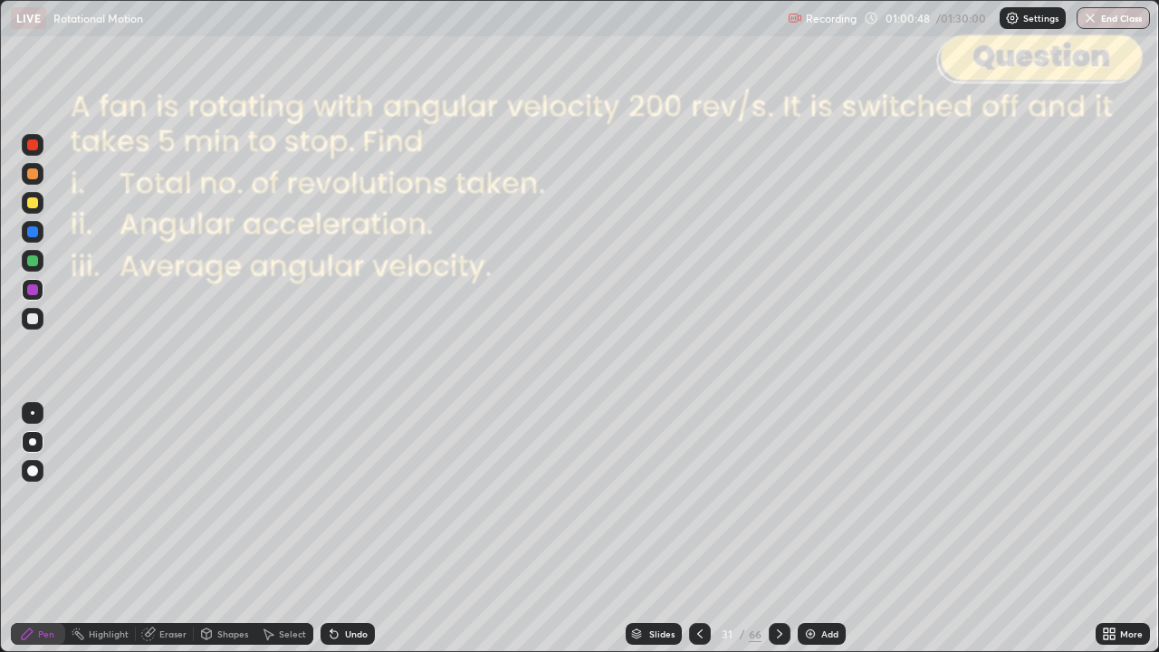
click at [777, 537] on icon at bounding box center [779, 633] width 14 height 14
click at [31, 147] on div at bounding box center [32, 144] width 11 height 11
click at [778, 537] on icon at bounding box center [779, 633] width 14 height 14
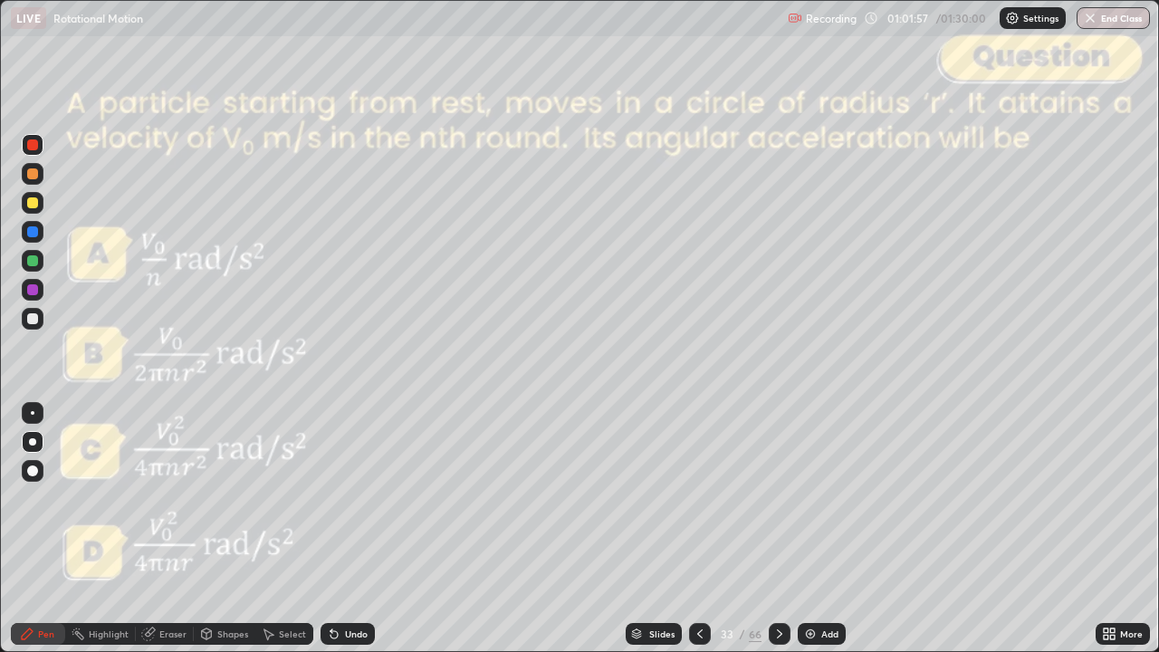
click at [663, 537] on div "Slides" at bounding box center [661, 633] width 25 height 9
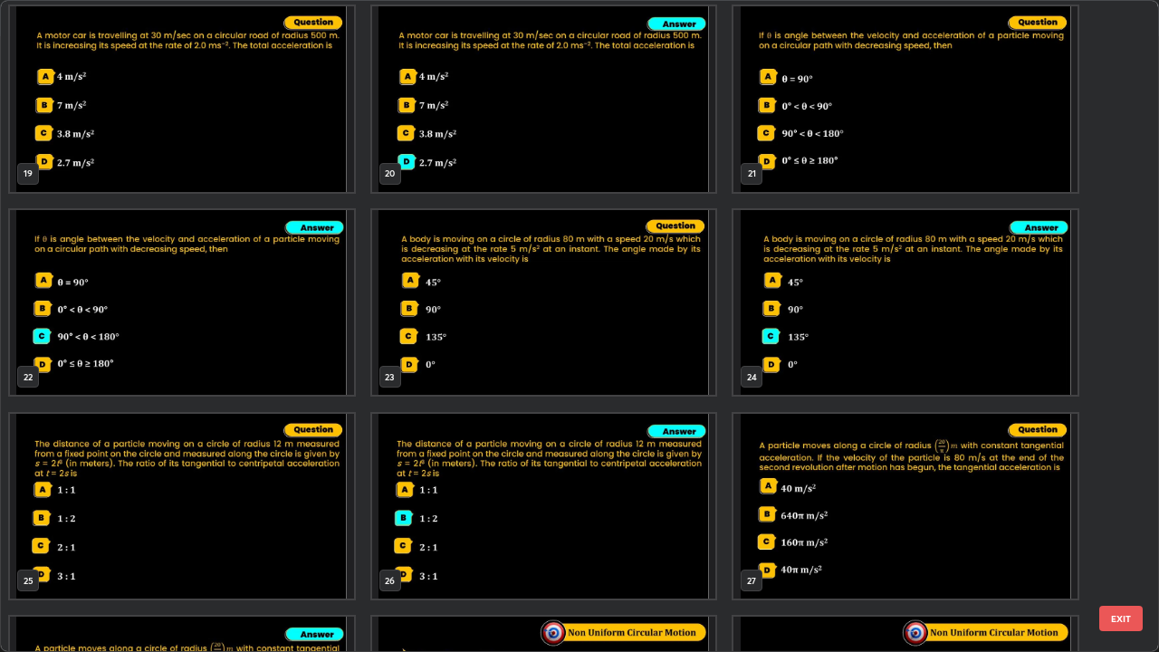
scroll to position [1230, 0]
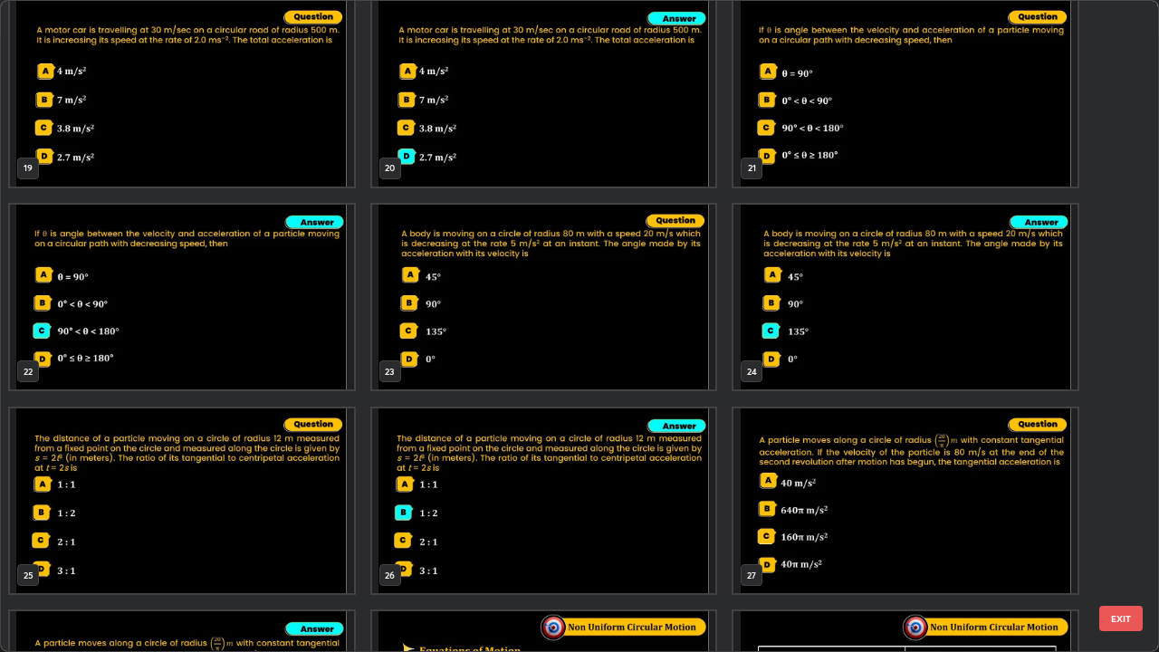
click at [1126, 537] on button "EXIT" at bounding box center [1120, 618] width 43 height 25
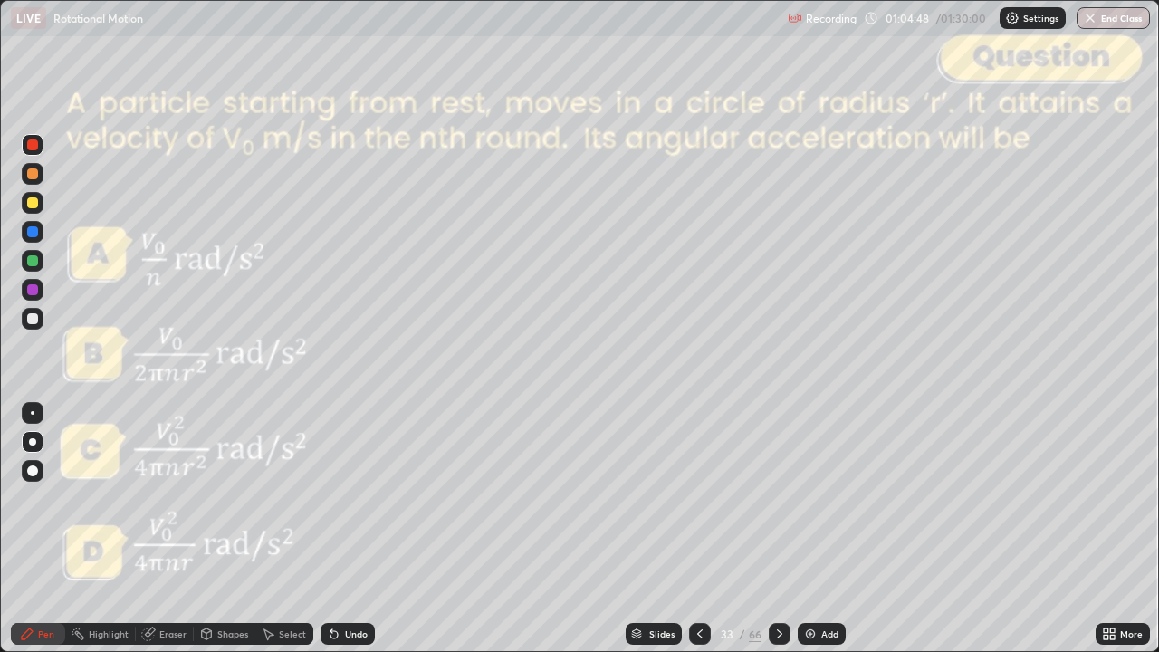
click at [32, 263] on div at bounding box center [32, 260] width 11 height 11
click at [778, 537] on icon at bounding box center [779, 633] width 14 height 14
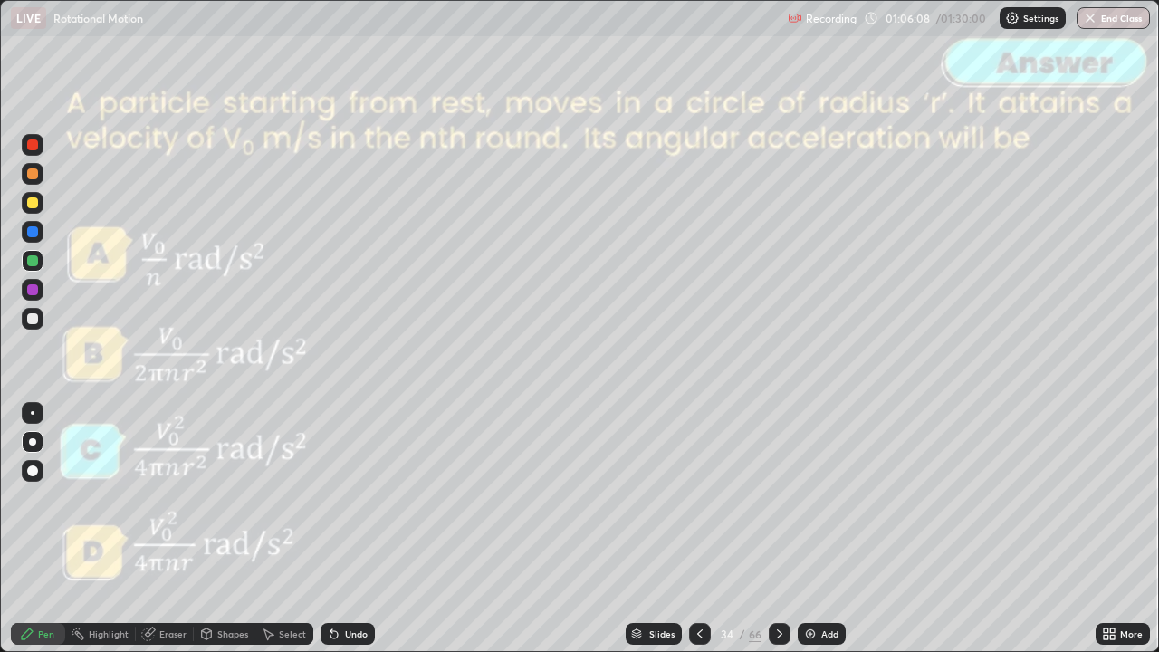
click at [775, 537] on icon at bounding box center [779, 633] width 14 height 14
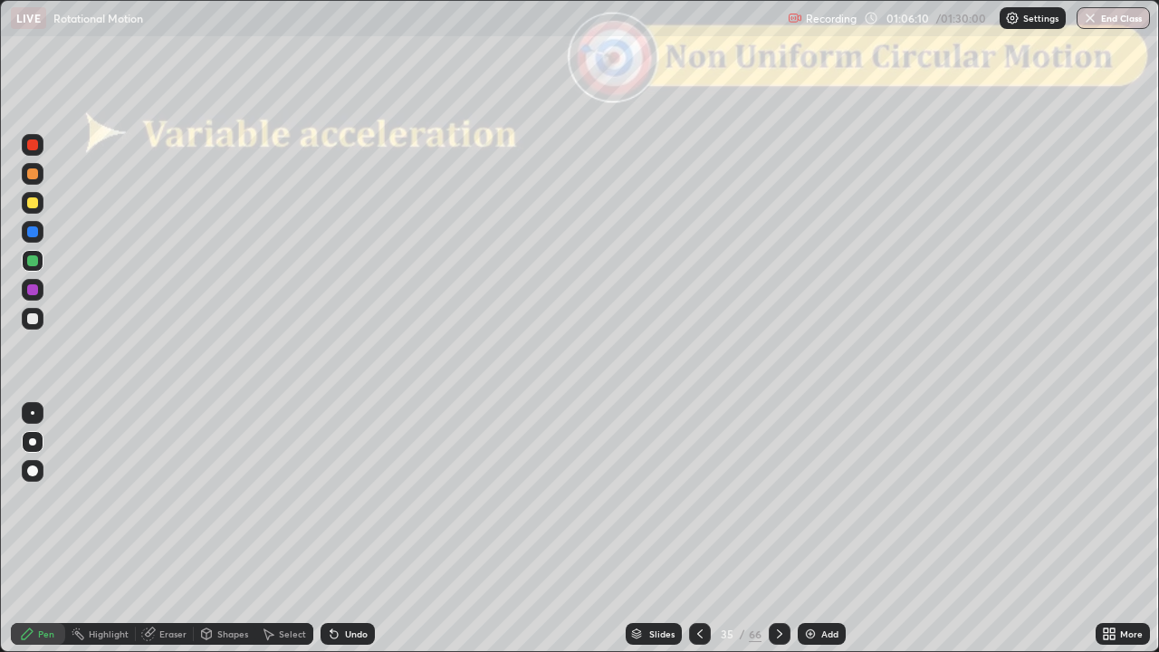
click at [657, 537] on div "Slides" at bounding box center [661, 633] width 25 height 9
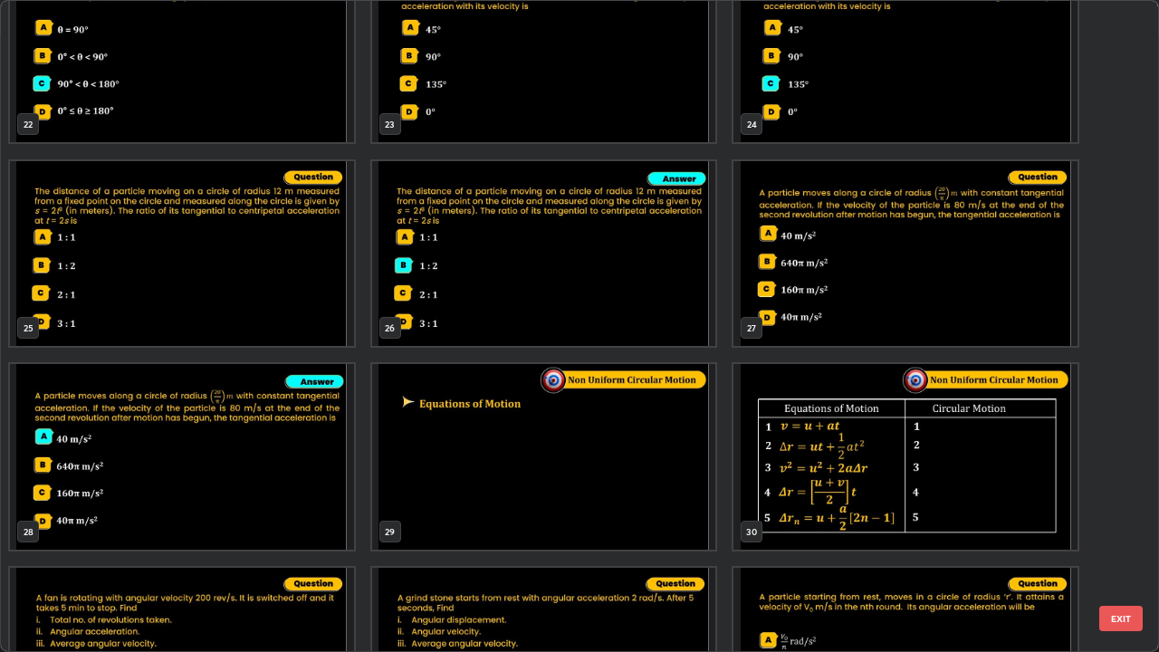
scroll to position [1456, 0]
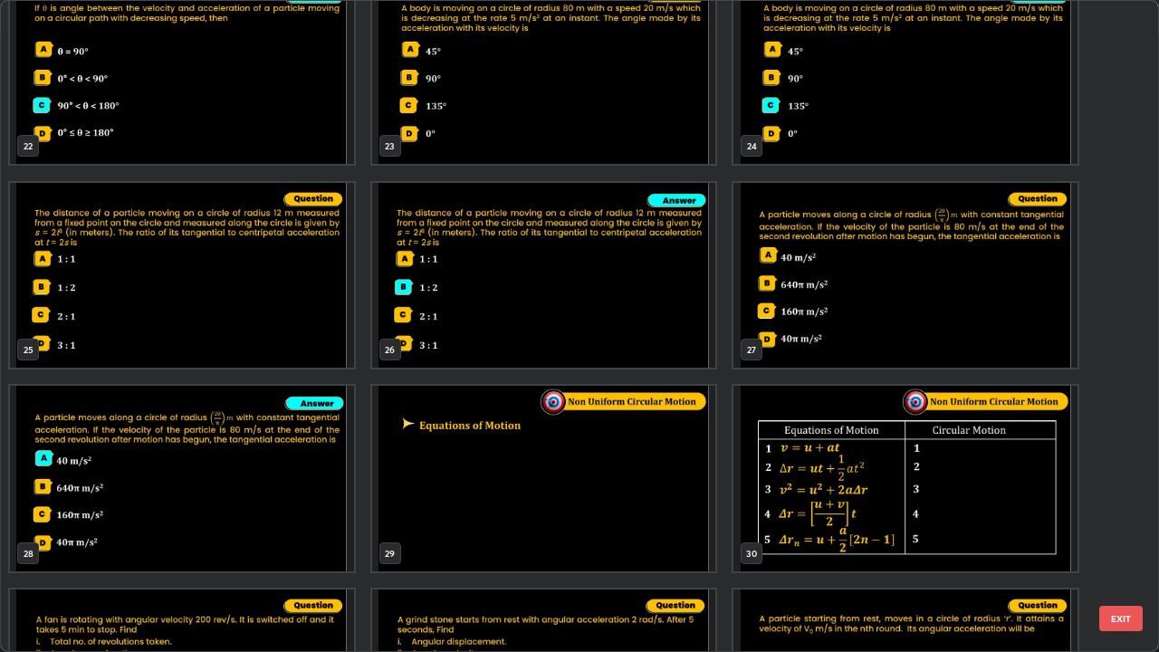
click at [866, 298] on img "grid" at bounding box center [905, 276] width 344 height 186
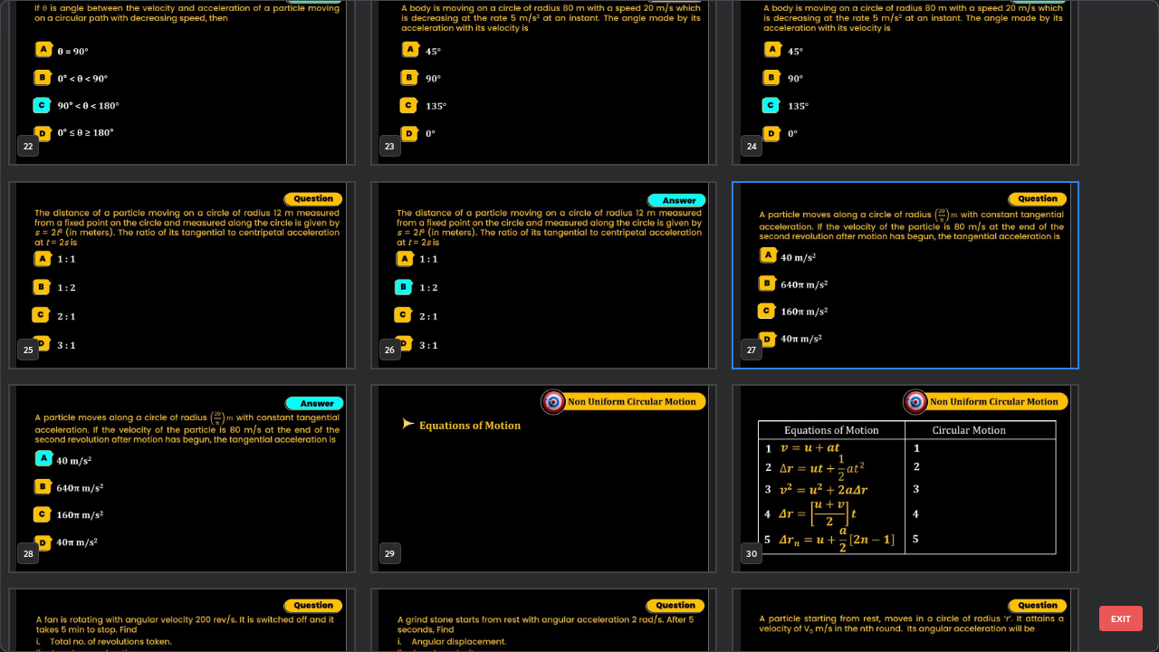
click at [1103, 537] on div "19 20 21 22 23 24 25 26 27 28 29 30 31 32 33" at bounding box center [564, 326] width 1126 height 651
click at [1123, 537] on button "EXIT" at bounding box center [1120, 618] width 43 height 25
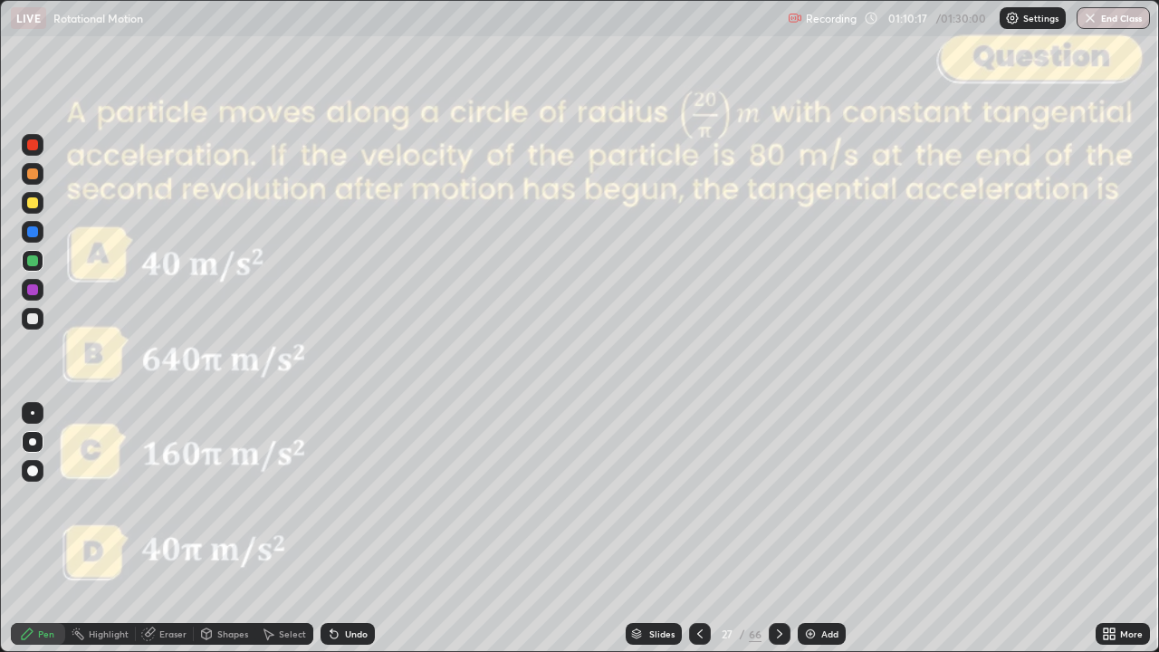
click at [641, 537] on div "Slides" at bounding box center [654, 634] width 56 height 22
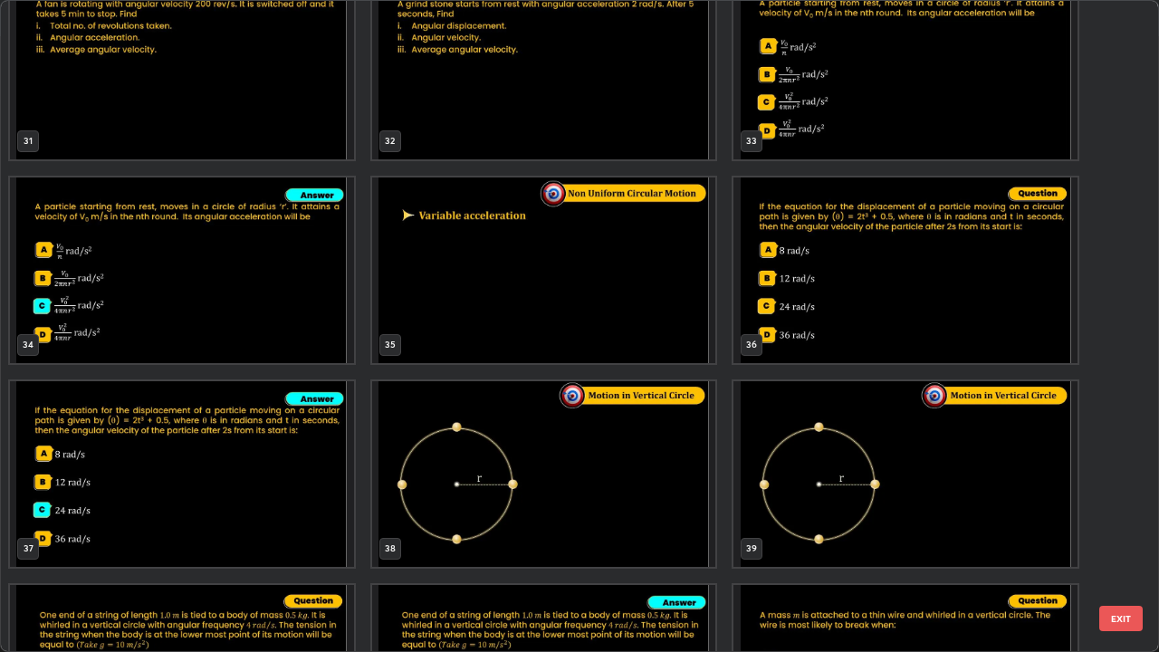
scroll to position [2031, 0]
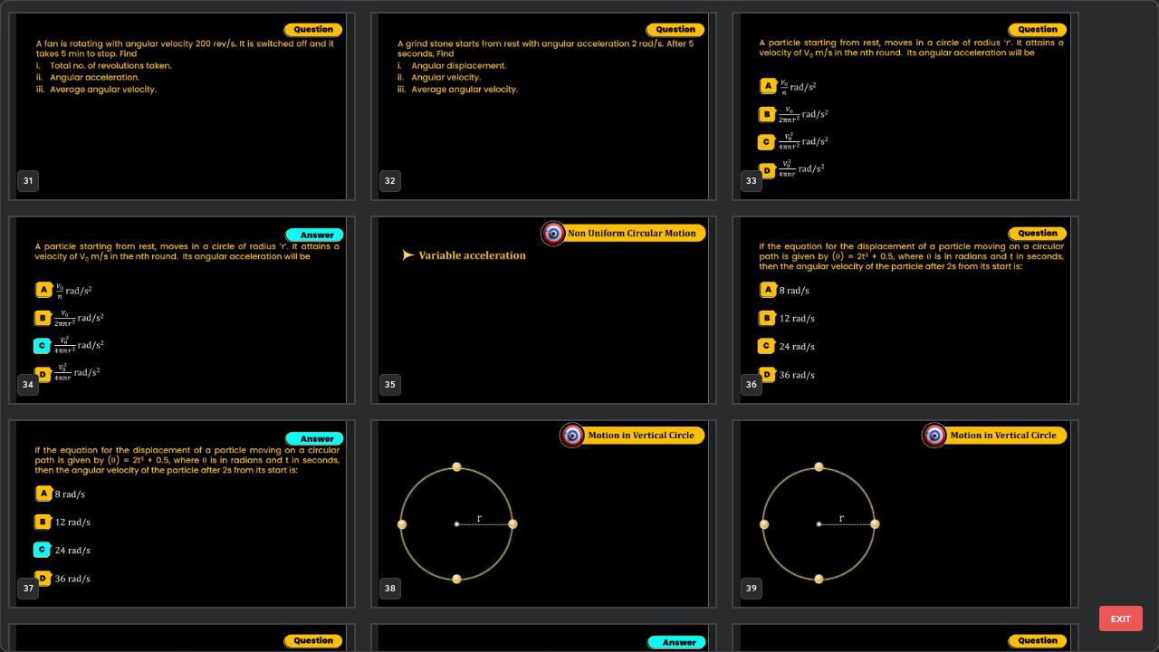
click at [546, 331] on img "grid" at bounding box center [544, 310] width 344 height 186
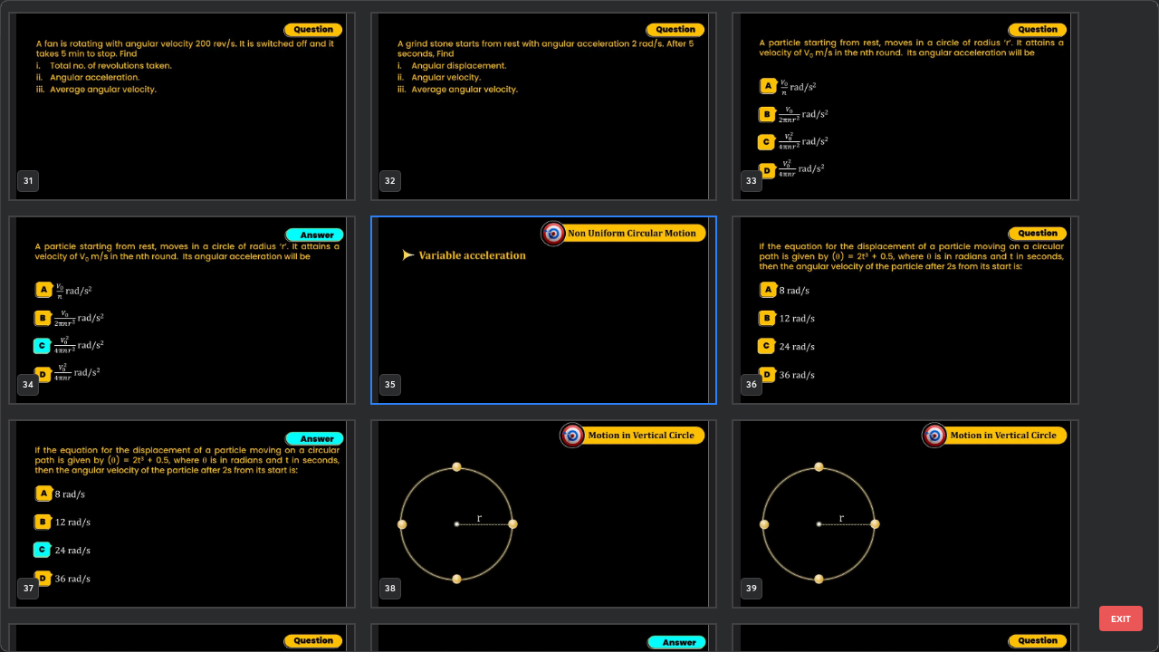
click at [1123, 537] on button "EXIT" at bounding box center [1120, 618] width 43 height 25
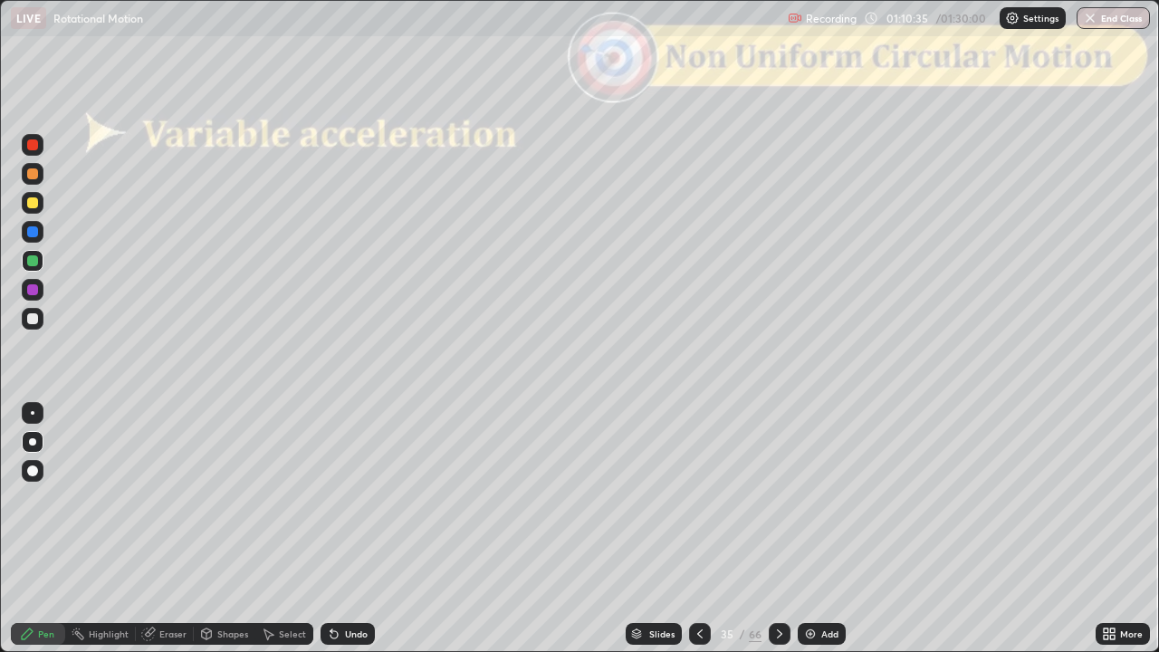
click at [34, 174] on div at bounding box center [32, 173] width 11 height 11
click at [33, 204] on div at bounding box center [32, 202] width 11 height 11
click at [228, 537] on div "Shapes" at bounding box center [232, 633] width 31 height 9
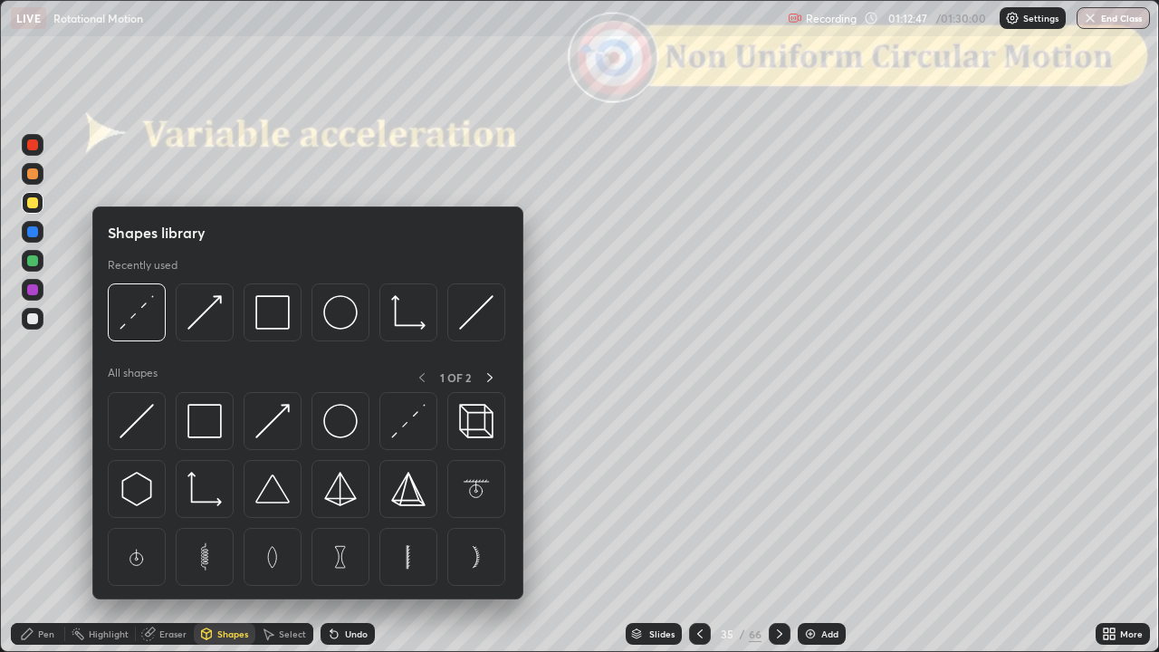
click at [276, 313] on img at bounding box center [272, 312] width 34 height 34
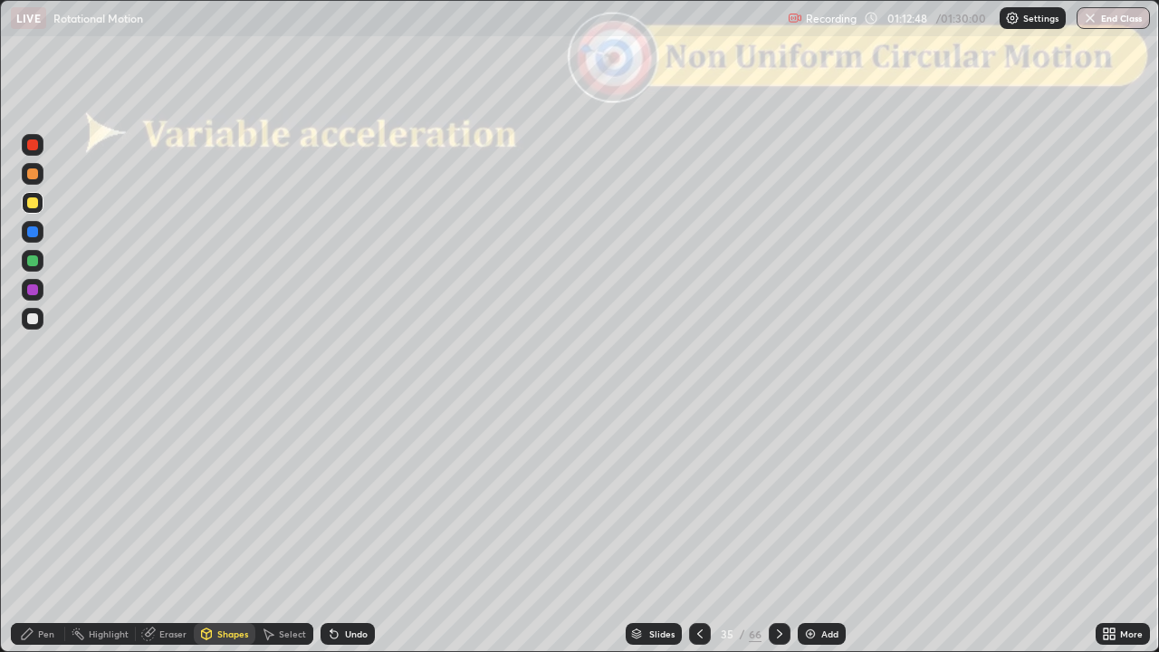
click at [33, 145] on div at bounding box center [32, 144] width 11 height 11
click at [217, 537] on div "Shapes" at bounding box center [232, 633] width 31 height 9
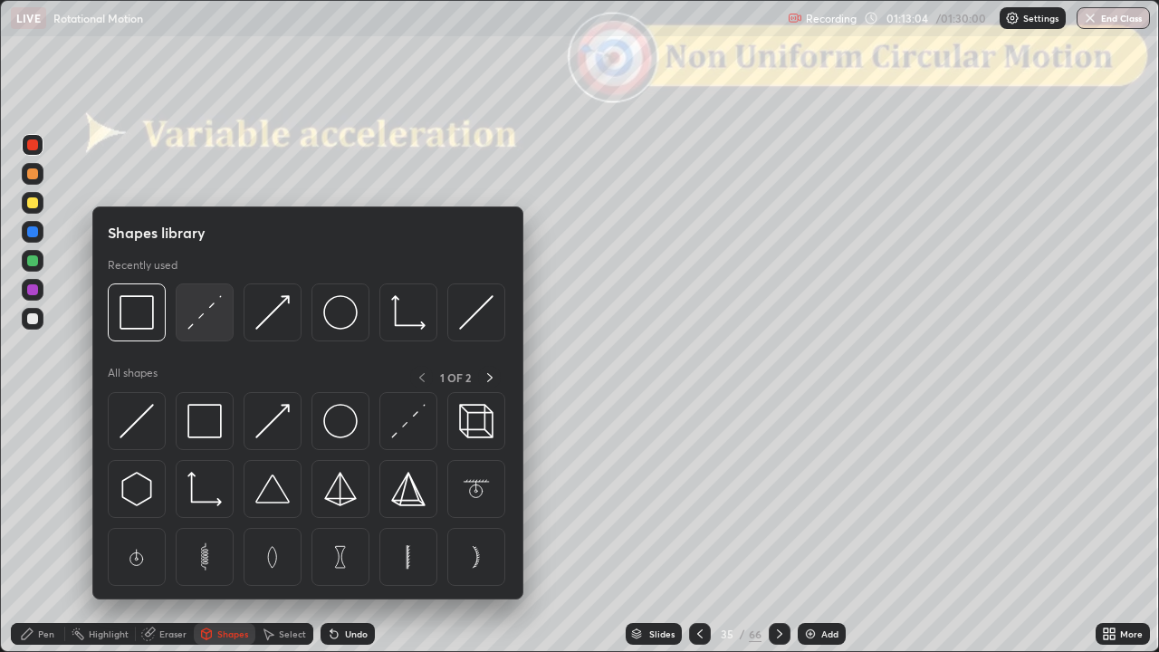
click at [207, 327] on img at bounding box center [204, 312] width 34 height 34
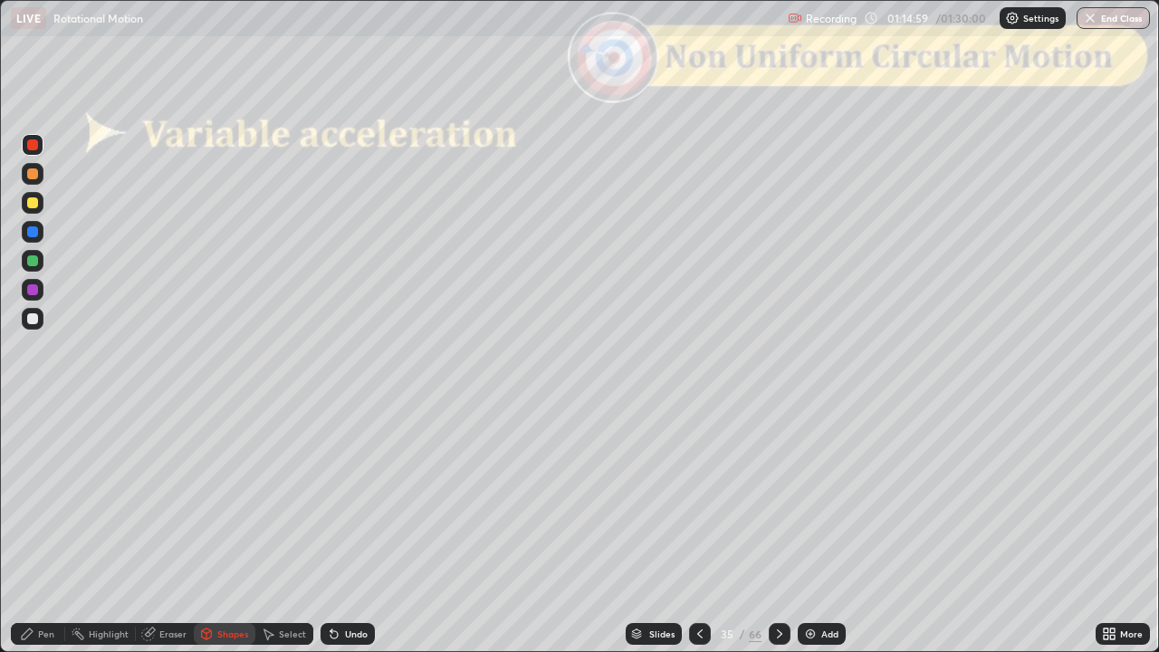
click at [30, 182] on div at bounding box center [33, 174] width 22 height 22
click at [33, 259] on div at bounding box center [32, 260] width 11 height 11
click at [38, 537] on div "Pen" at bounding box center [38, 634] width 54 height 22
click at [30, 290] on div at bounding box center [32, 289] width 11 height 11
click at [457, 537] on div "Slides 35 / 66 Add" at bounding box center [735, 634] width 721 height 36
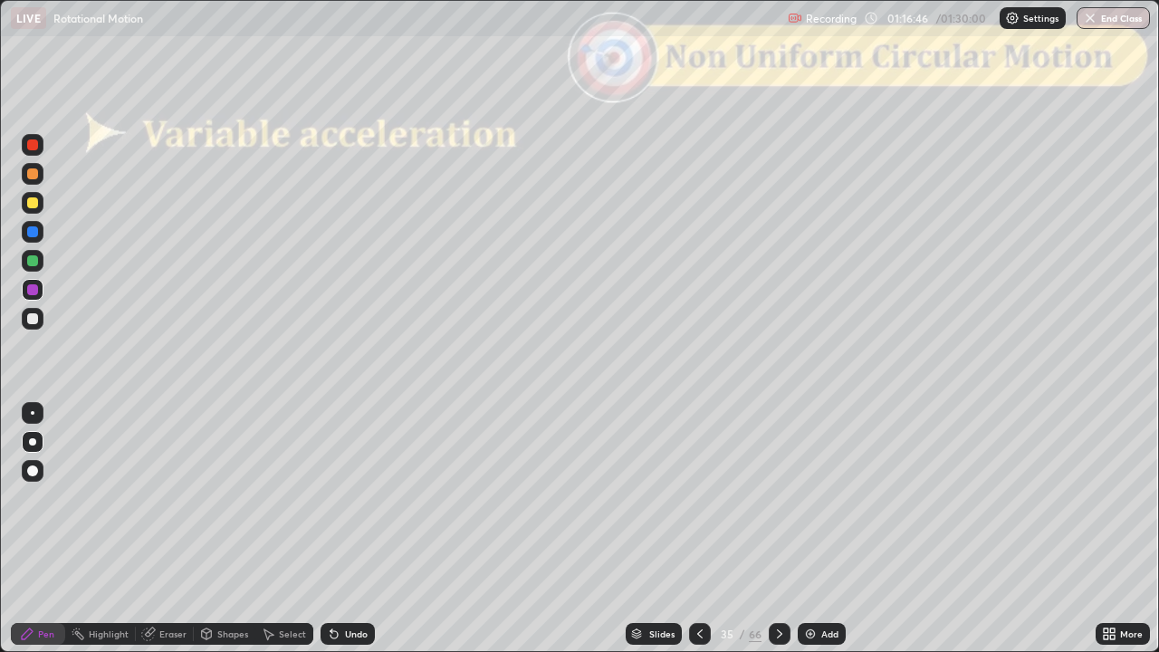
click at [352, 537] on div "Undo" at bounding box center [356, 633] width 23 height 9
click at [230, 537] on div "Shapes" at bounding box center [232, 633] width 31 height 9
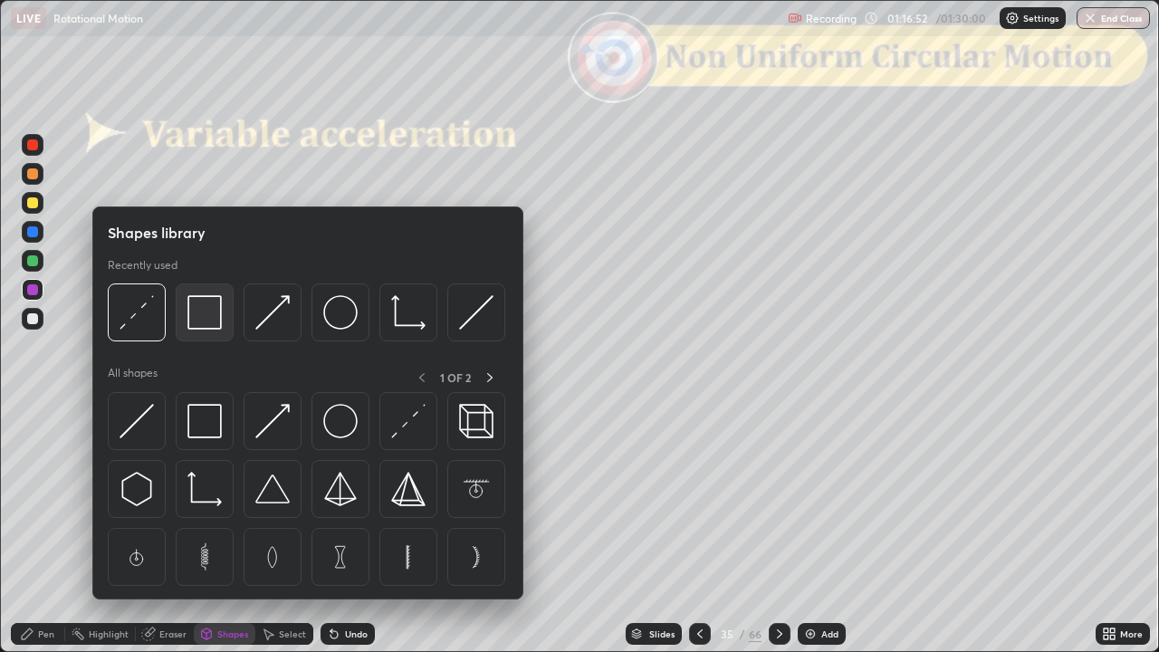
click at [205, 313] on img at bounding box center [204, 312] width 34 height 34
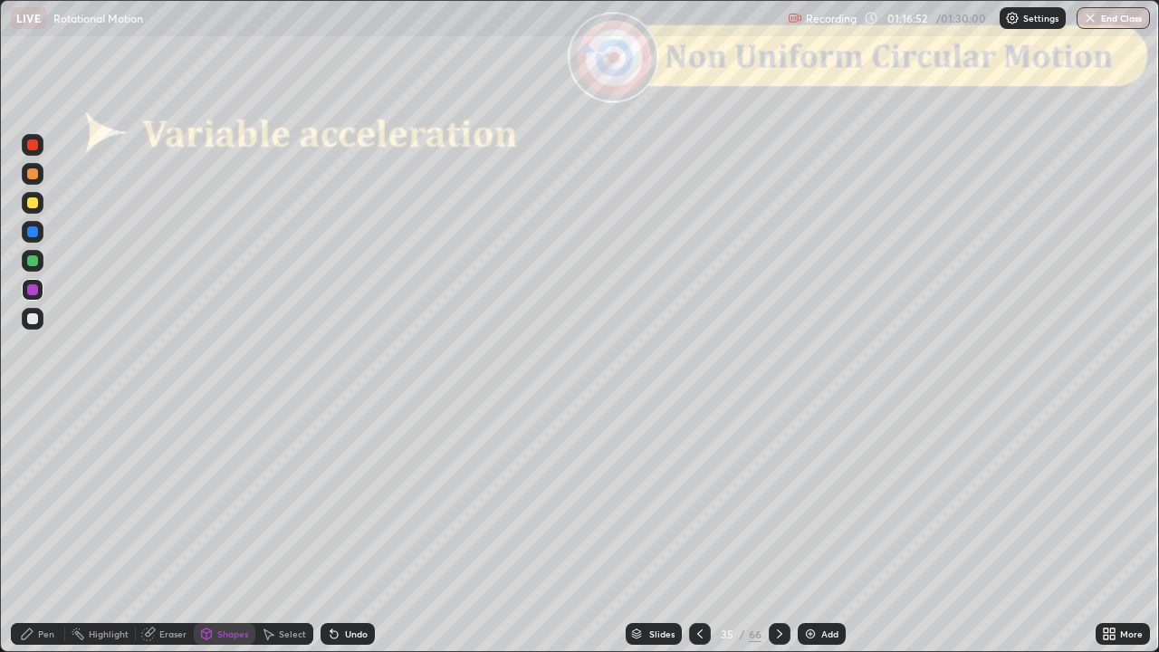
click at [36, 154] on div at bounding box center [33, 145] width 22 height 22
click at [33, 291] on div at bounding box center [32, 289] width 11 height 11
click at [30, 148] on div at bounding box center [32, 144] width 11 height 11
click at [36, 537] on div "Pen" at bounding box center [38, 634] width 54 height 22
click at [34, 288] on div at bounding box center [32, 289] width 11 height 11
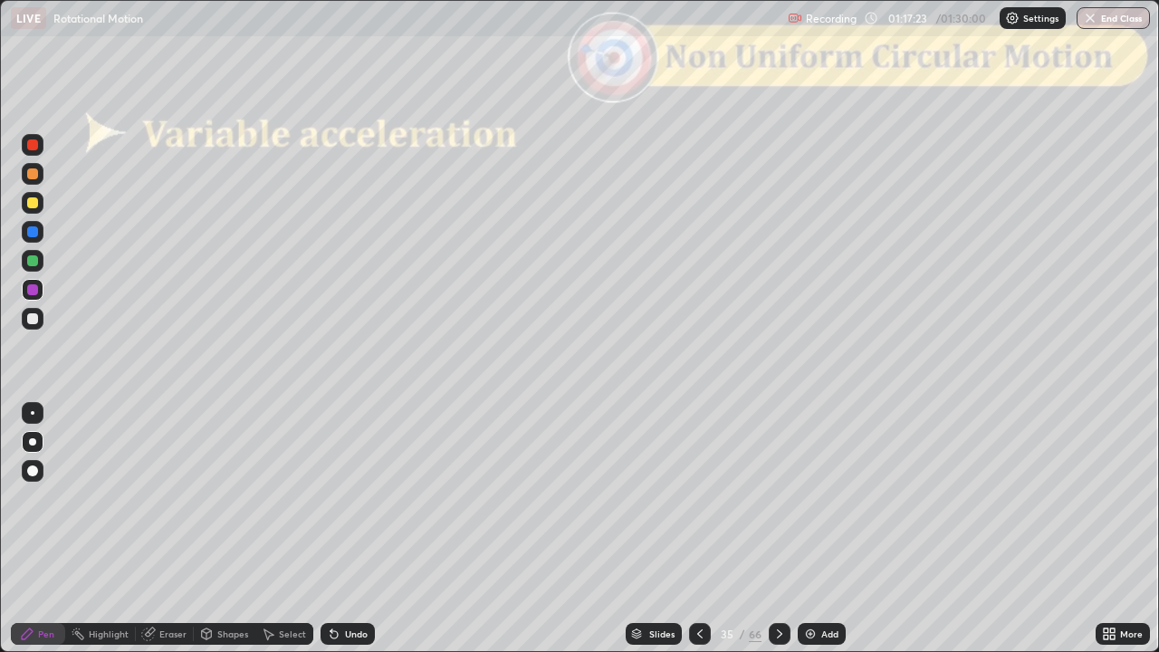
click at [355, 537] on div "Undo" at bounding box center [356, 633] width 23 height 9
click at [37, 148] on div at bounding box center [32, 144] width 11 height 11
click at [227, 537] on div "Shapes" at bounding box center [232, 633] width 31 height 9
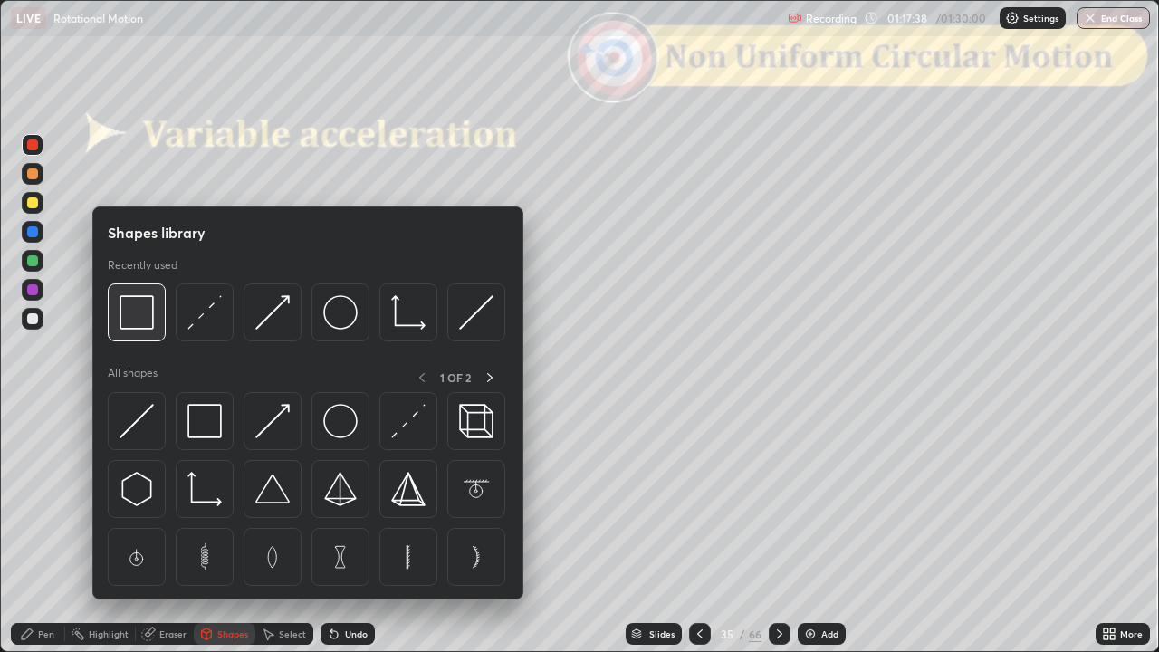
click at [141, 330] on img at bounding box center [136, 312] width 34 height 34
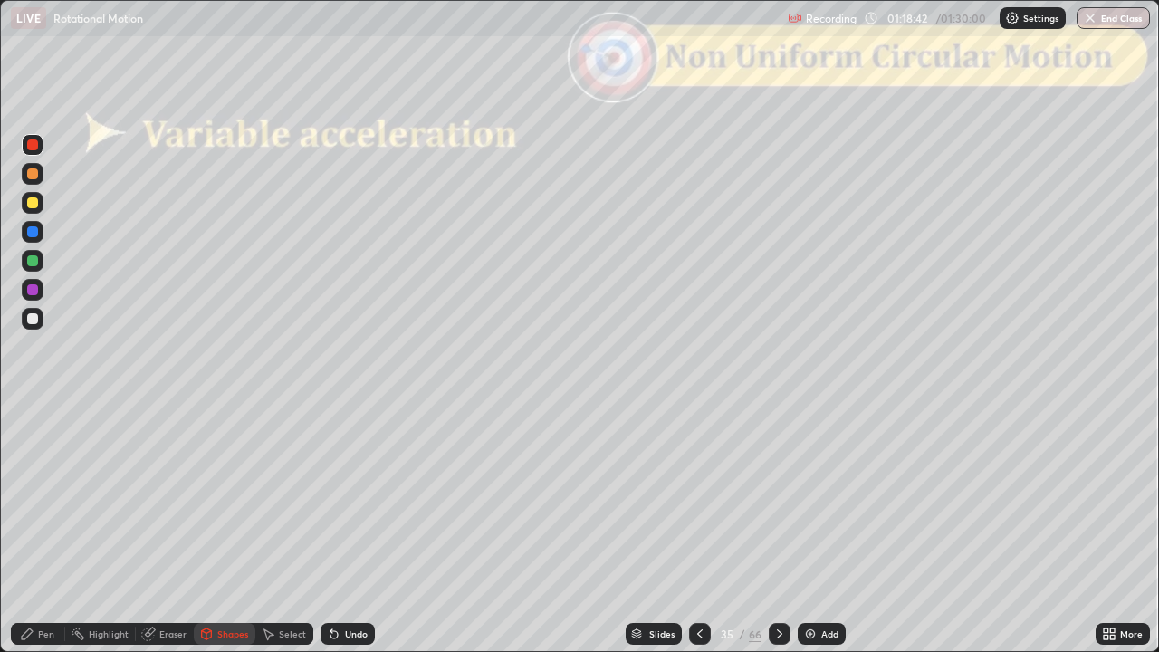
click at [779, 537] on icon at bounding box center [779, 633] width 14 height 14
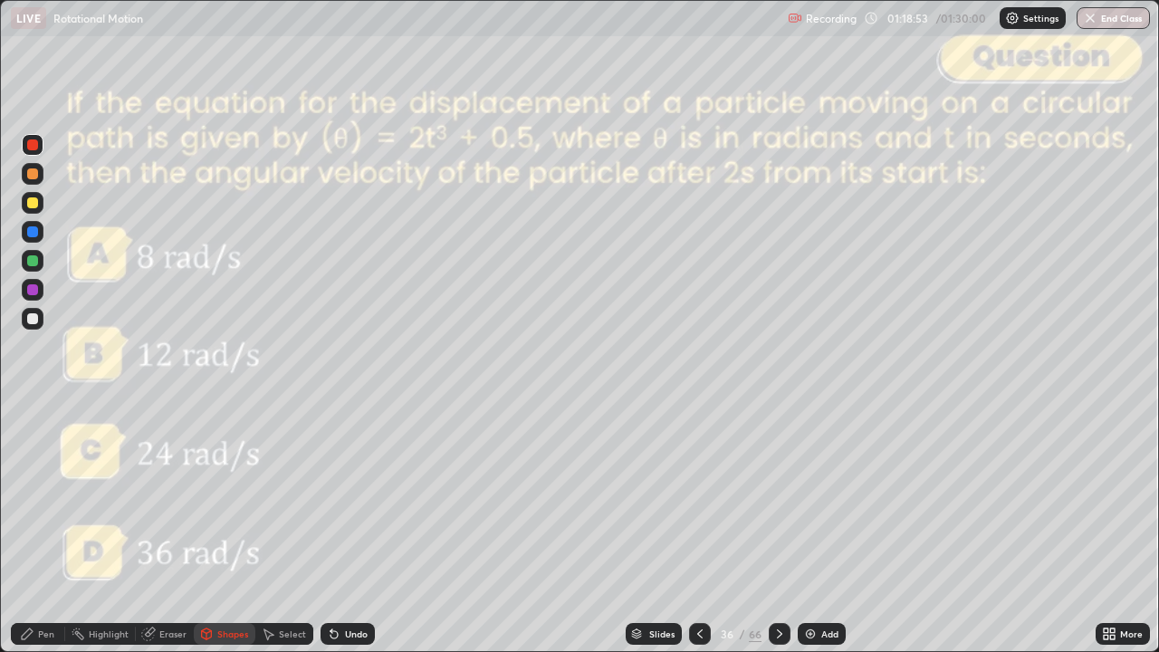
click at [778, 537] on icon at bounding box center [779, 633] width 14 height 14
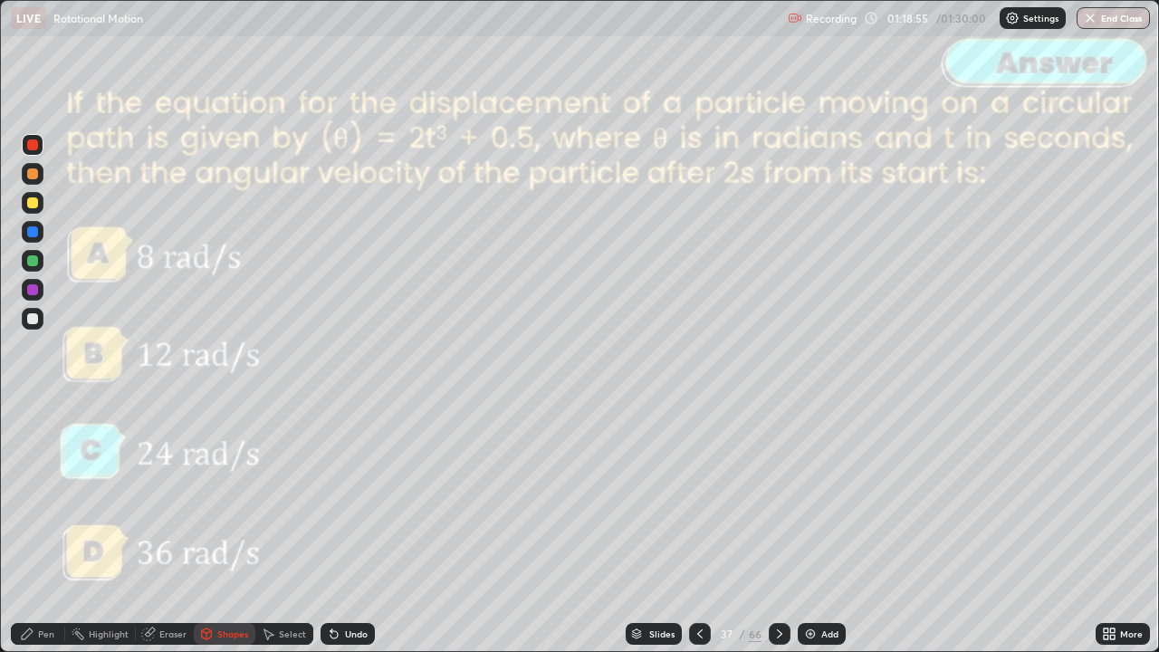
click at [775, 537] on icon at bounding box center [779, 633] width 14 height 14
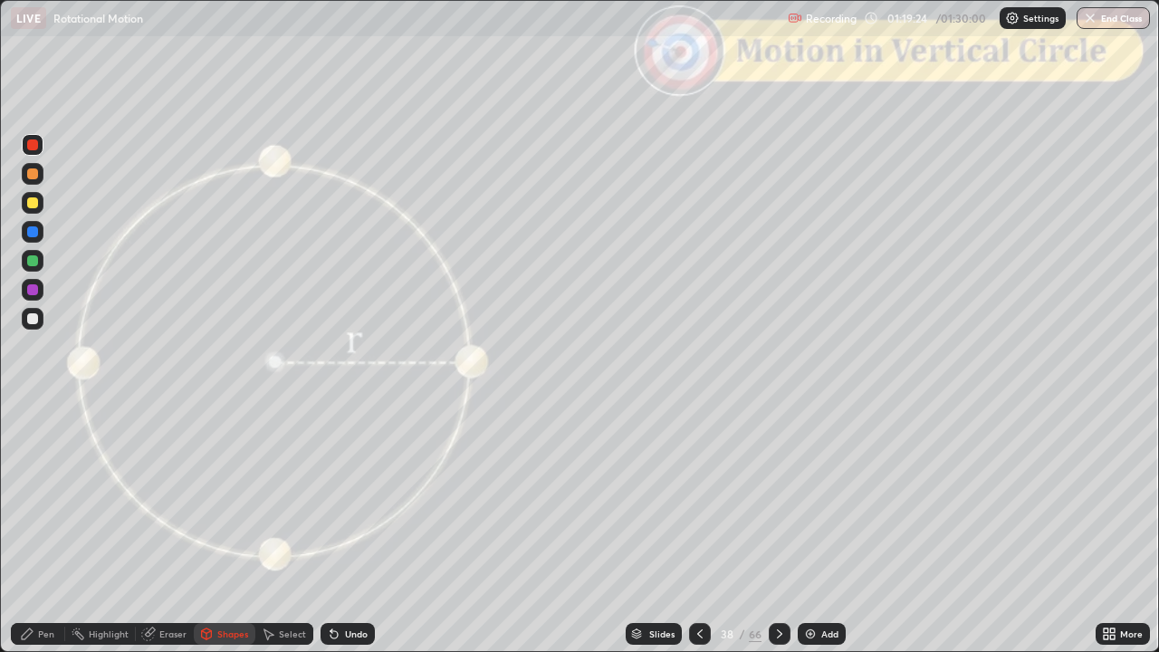
click at [778, 537] on icon at bounding box center [779, 633] width 14 height 14
click at [659, 537] on div "Slides" at bounding box center [661, 633] width 25 height 9
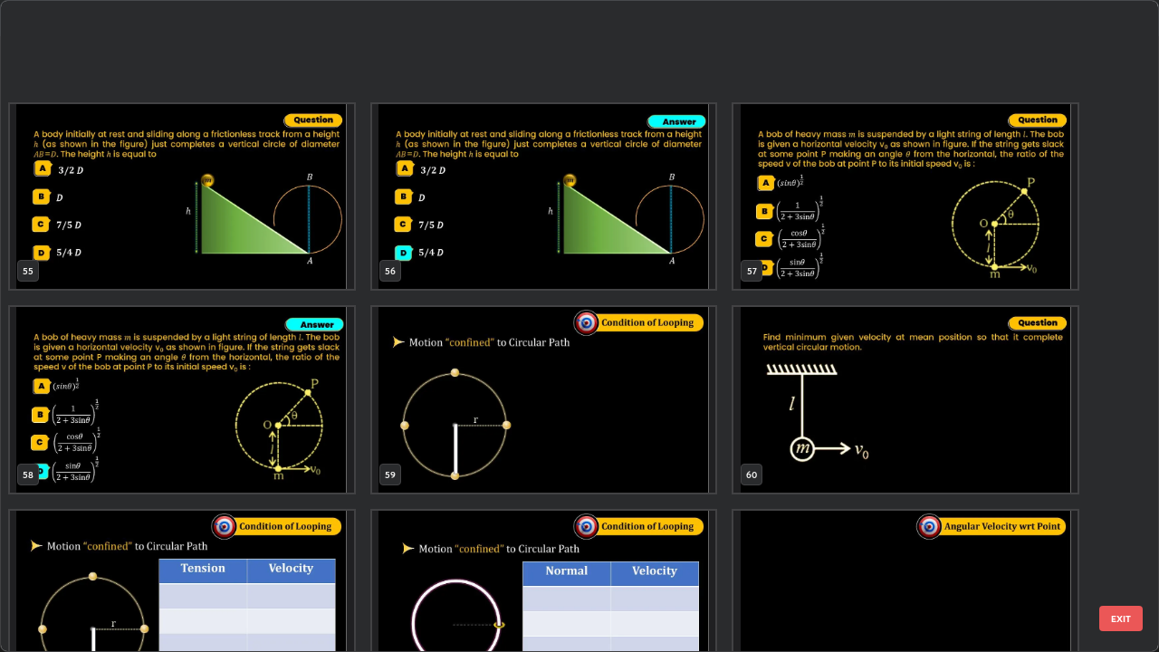
scroll to position [3826, 0]
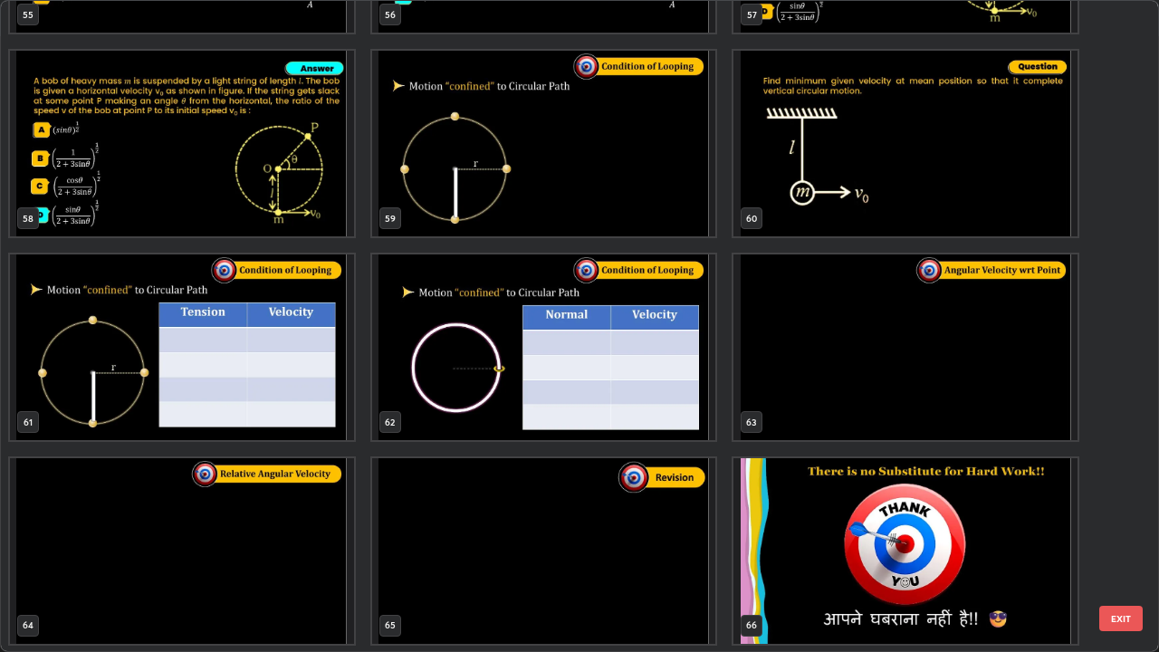
click at [555, 537] on img "grid" at bounding box center [544, 551] width 344 height 186
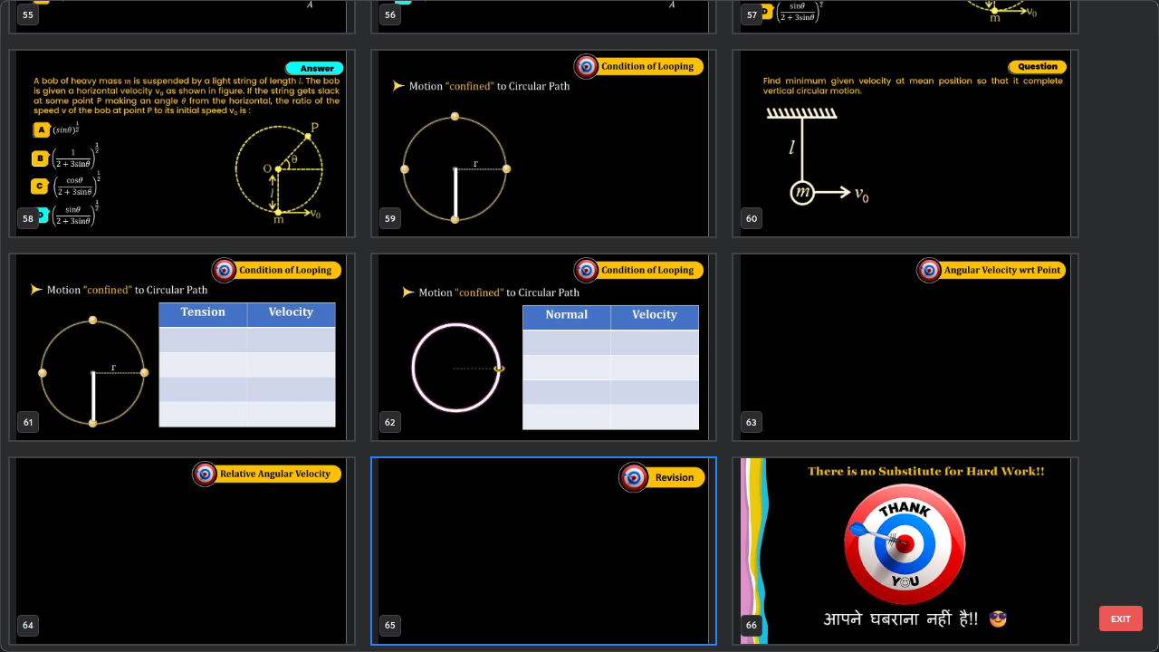
click at [1119, 537] on button "EXIT" at bounding box center [1120, 618] width 43 height 25
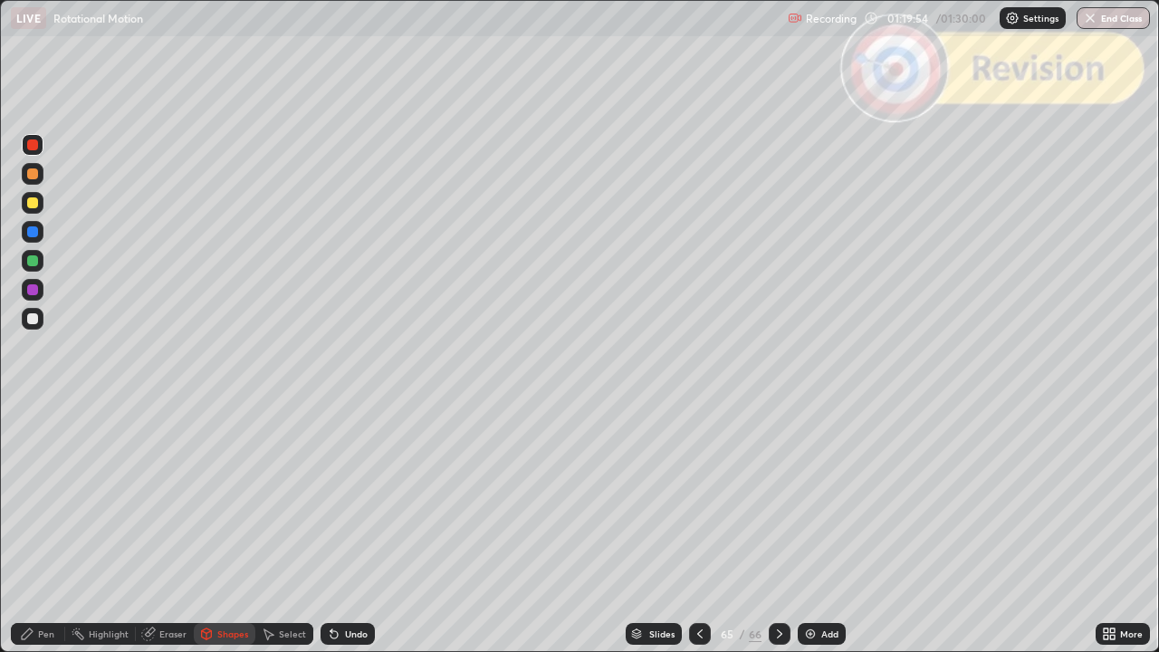
click at [780, 537] on icon at bounding box center [779, 633] width 14 height 14
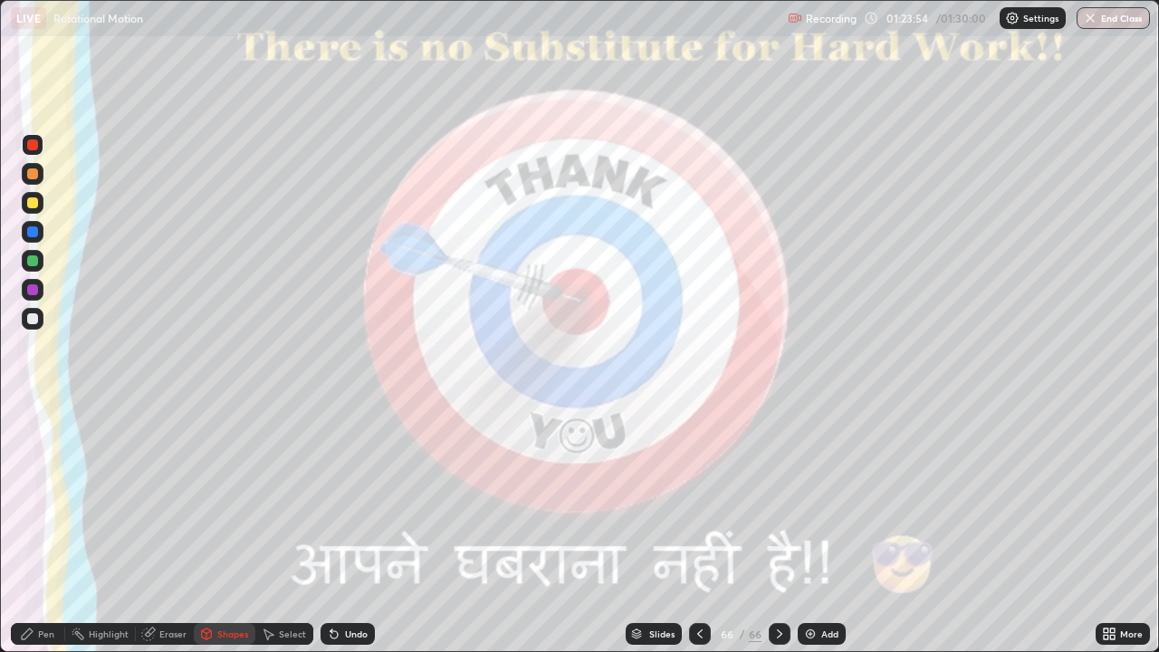
click at [1095, 25] on button "End Class" at bounding box center [1112, 18] width 73 height 22
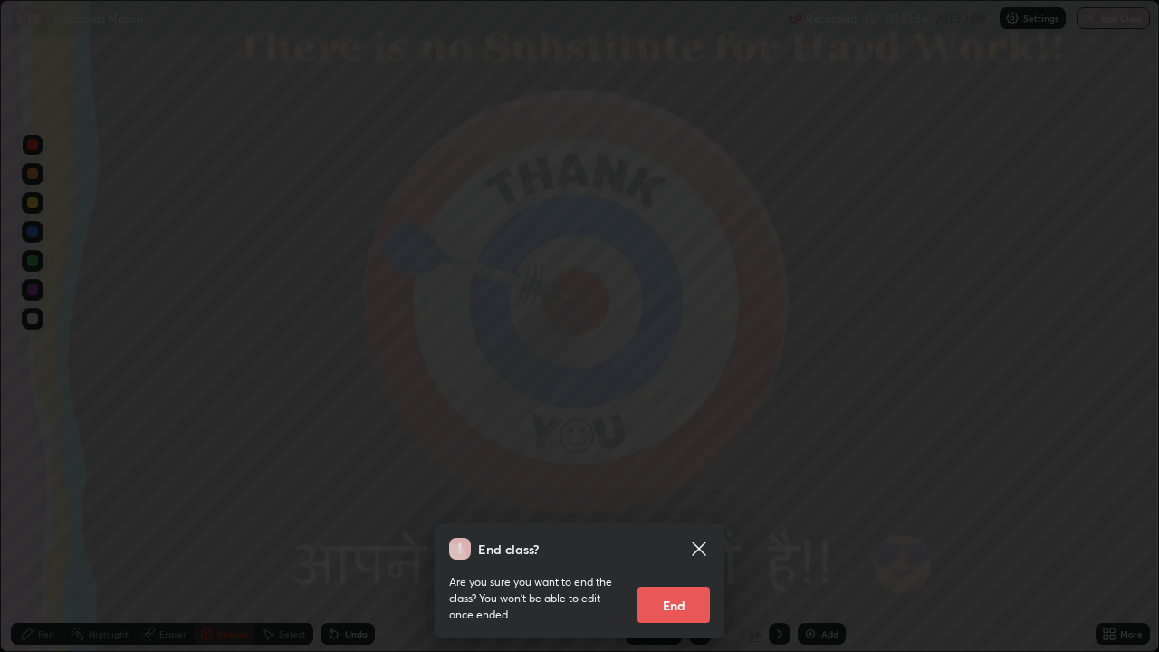
click at [670, 537] on button "End" at bounding box center [673, 605] width 72 height 36
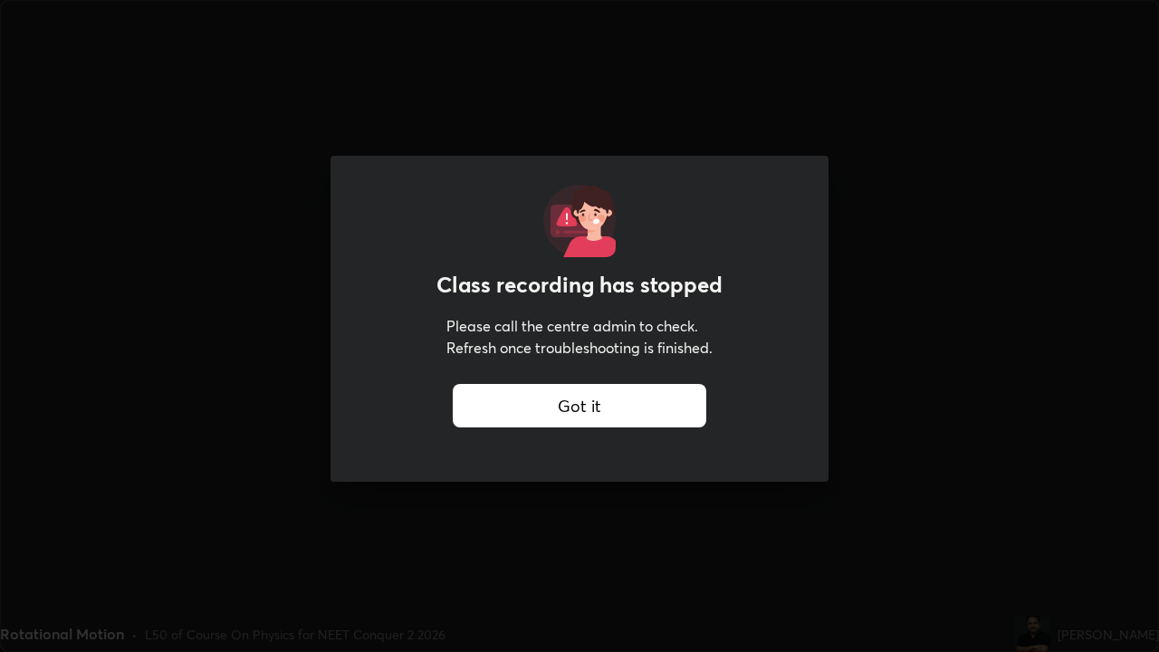
click at [570, 397] on div "Got it" at bounding box center [579, 405] width 253 height 43
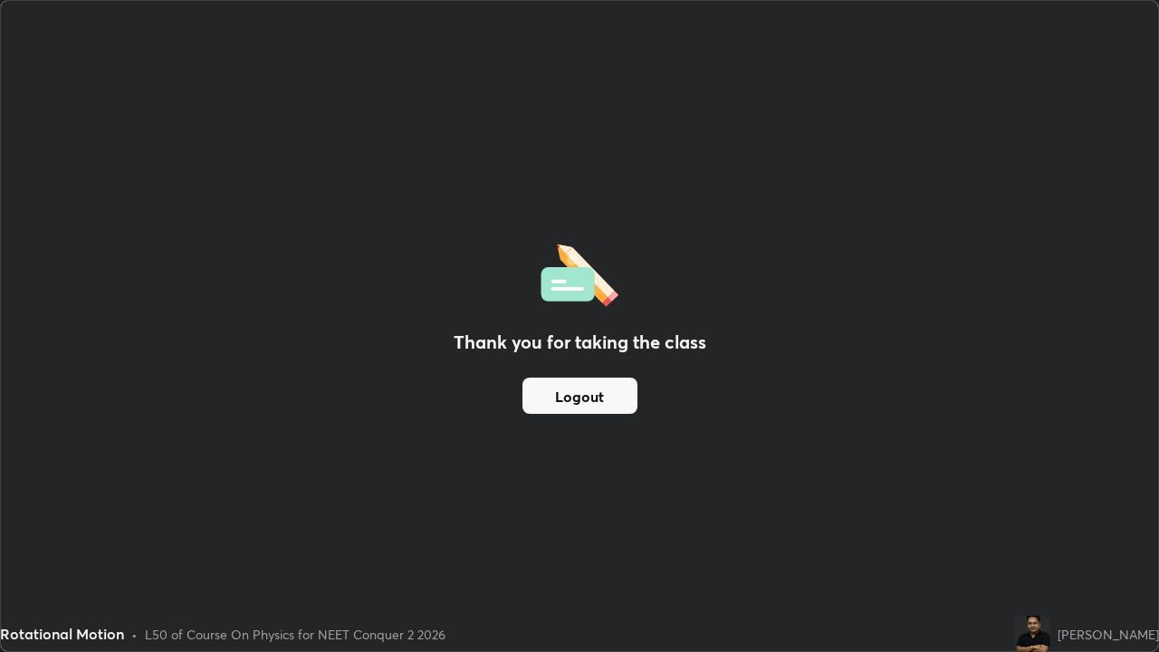
click at [577, 403] on div "Got it" at bounding box center [579, 405] width 253 height 43
click at [576, 390] on button "Logout" at bounding box center [579, 395] width 115 height 36
